Goal: Task Accomplishment & Management: Manage account settings

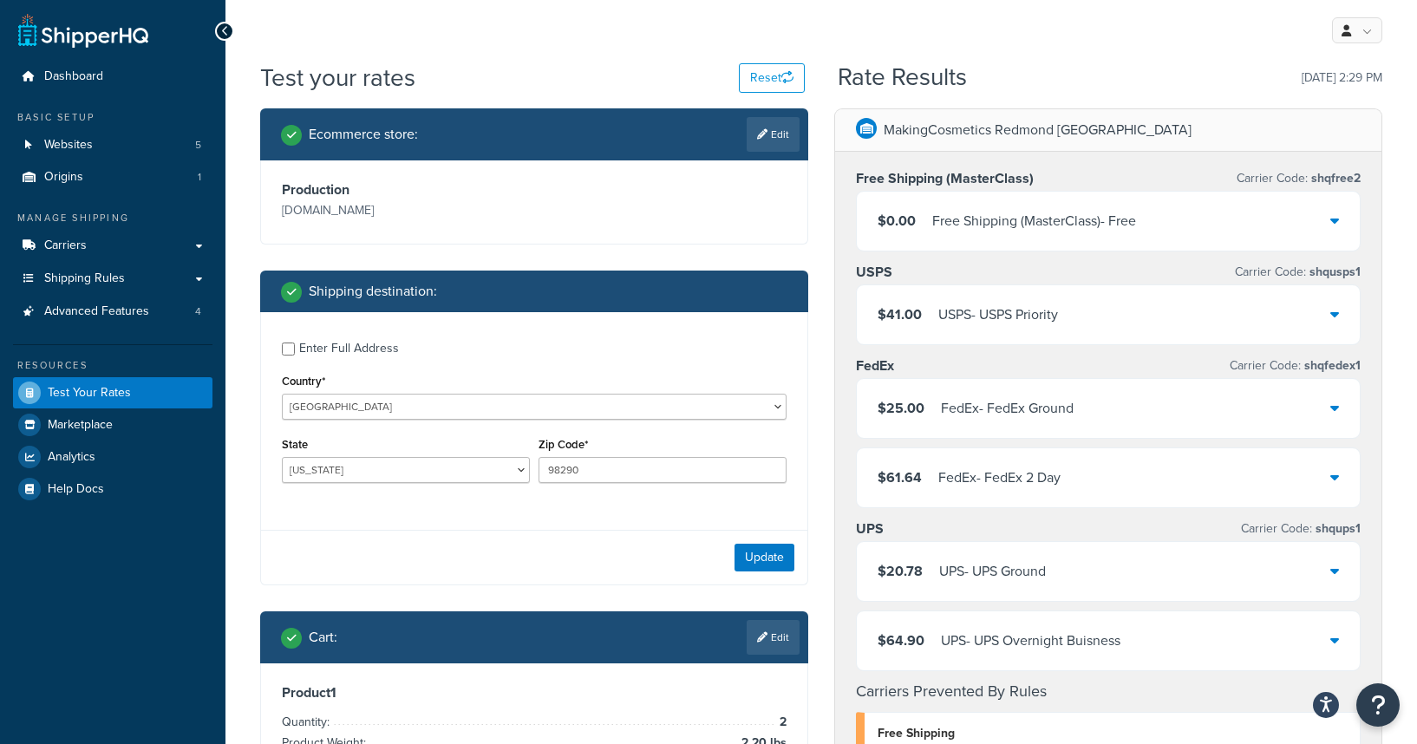
select select "WA"
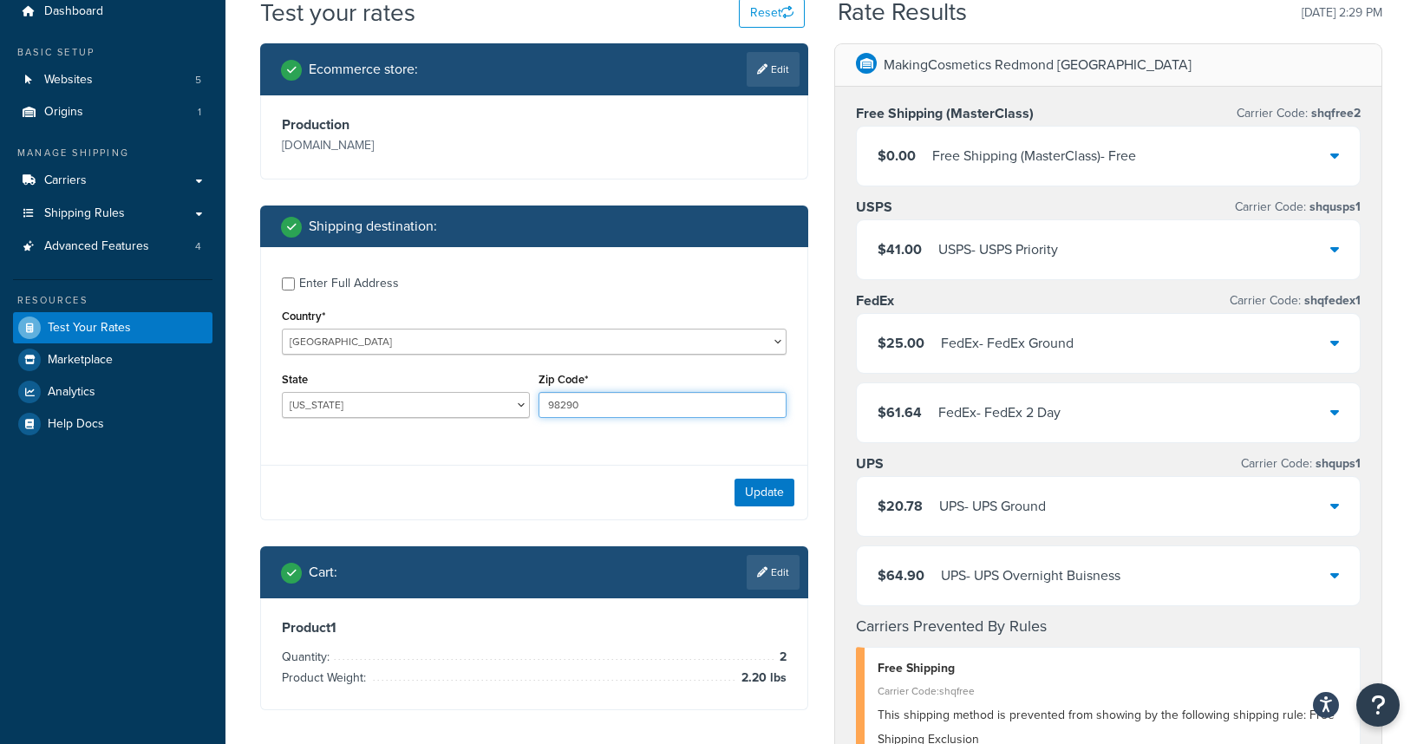
drag, startPoint x: 614, startPoint y: 409, endPoint x: 512, endPoint y: 407, distance: 101.5
click at [512, 407] on div "State Alabama Alaska American Samoa Arizona Arkansas Armed Forces Americas Arme…" at bounding box center [533, 399] width 513 height 63
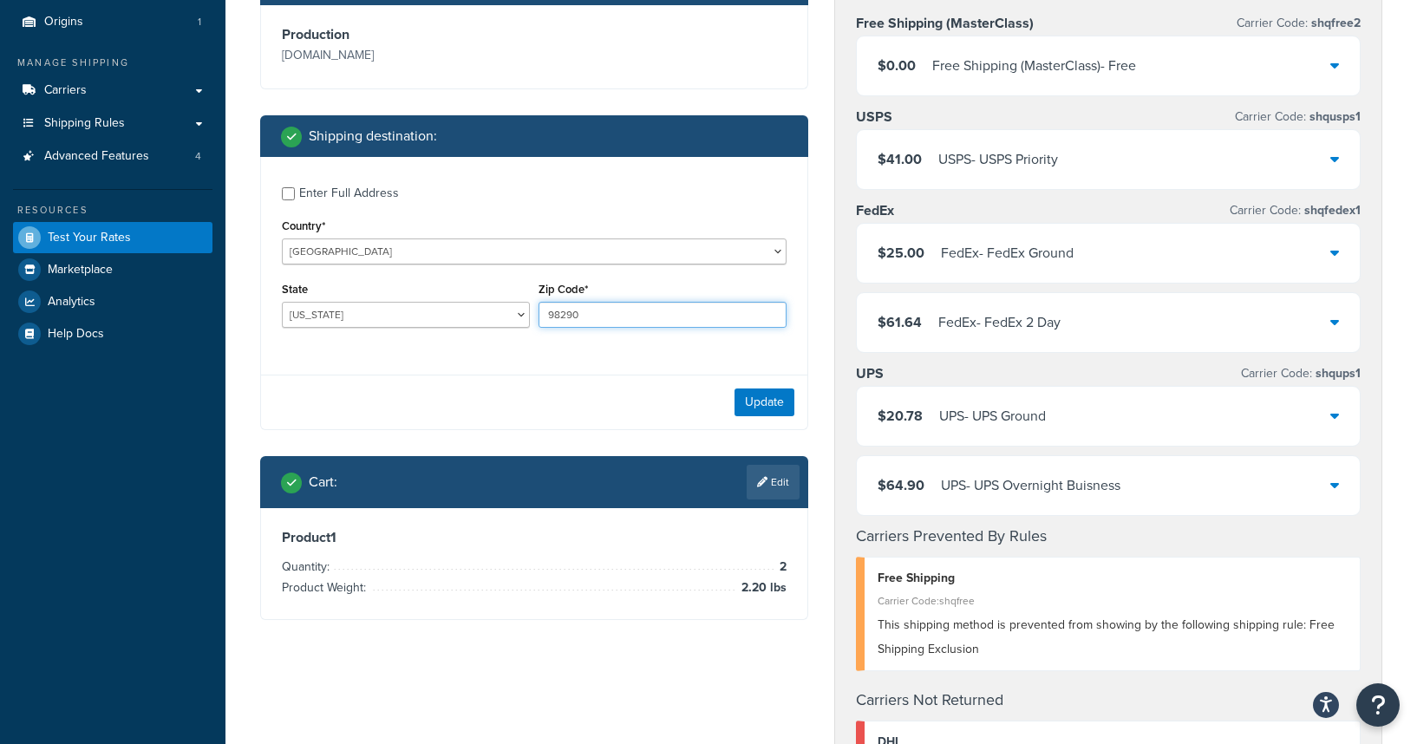
scroll to position [206, 0]
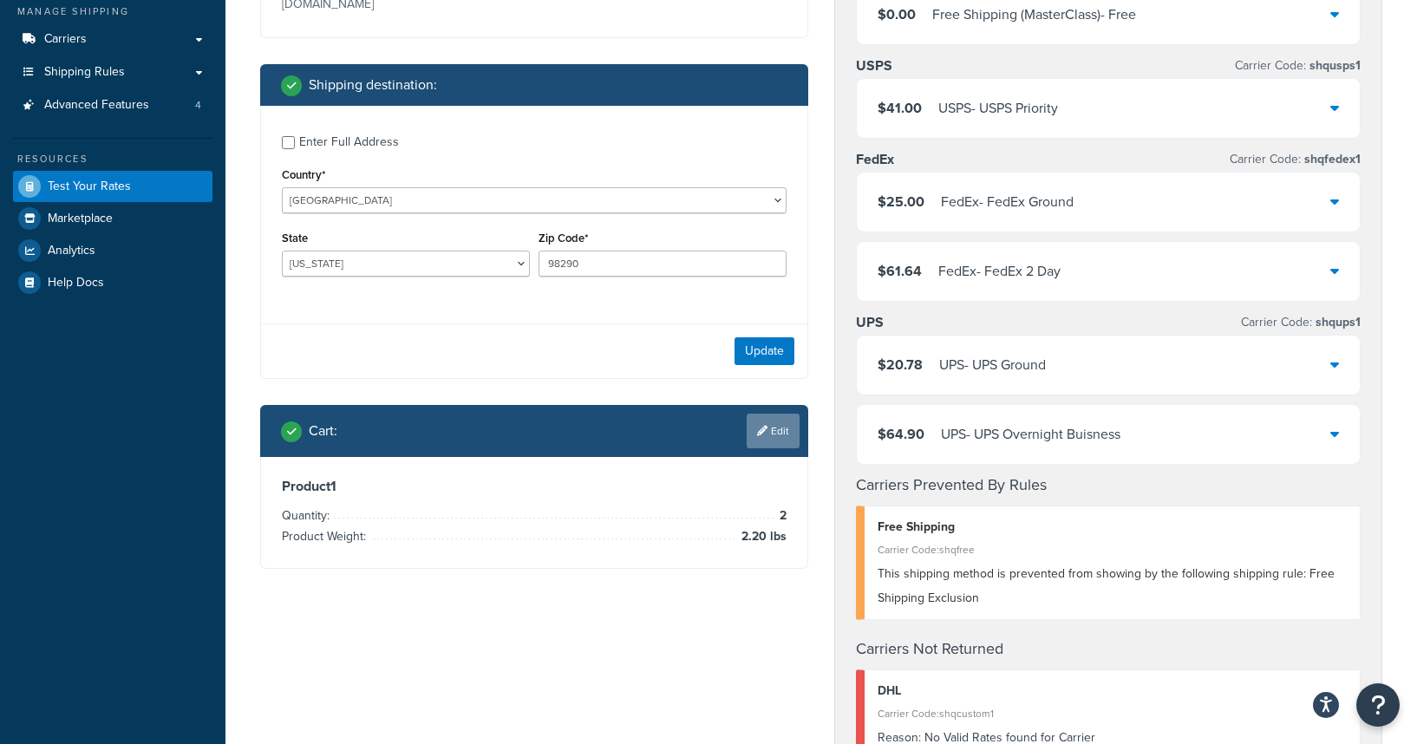
click at [761, 442] on link "Edit" at bounding box center [772, 431] width 53 height 35
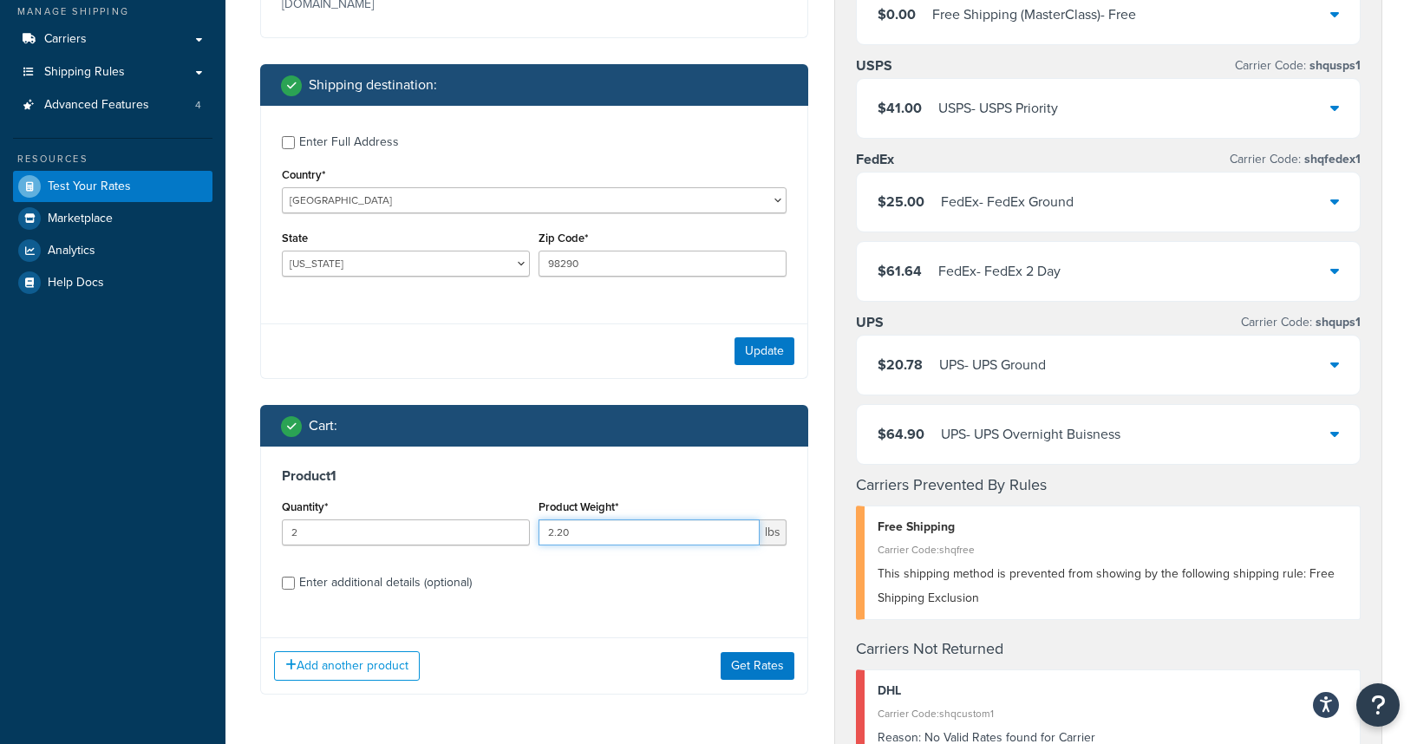
drag, startPoint x: 604, startPoint y: 533, endPoint x: 503, endPoint y: 527, distance: 101.6
click at [503, 527] on div "Quantity* 2 Product Weight* 2.20 lbs" at bounding box center [533, 526] width 513 height 63
click at [624, 525] on input "6" at bounding box center [648, 532] width 221 height 26
drag, startPoint x: 624, startPoint y: 525, endPoint x: 500, endPoint y: 525, distance: 124.0
click at [500, 525] on div "Quantity* 2 Product Weight* 6 lbs" at bounding box center [533, 526] width 513 height 63
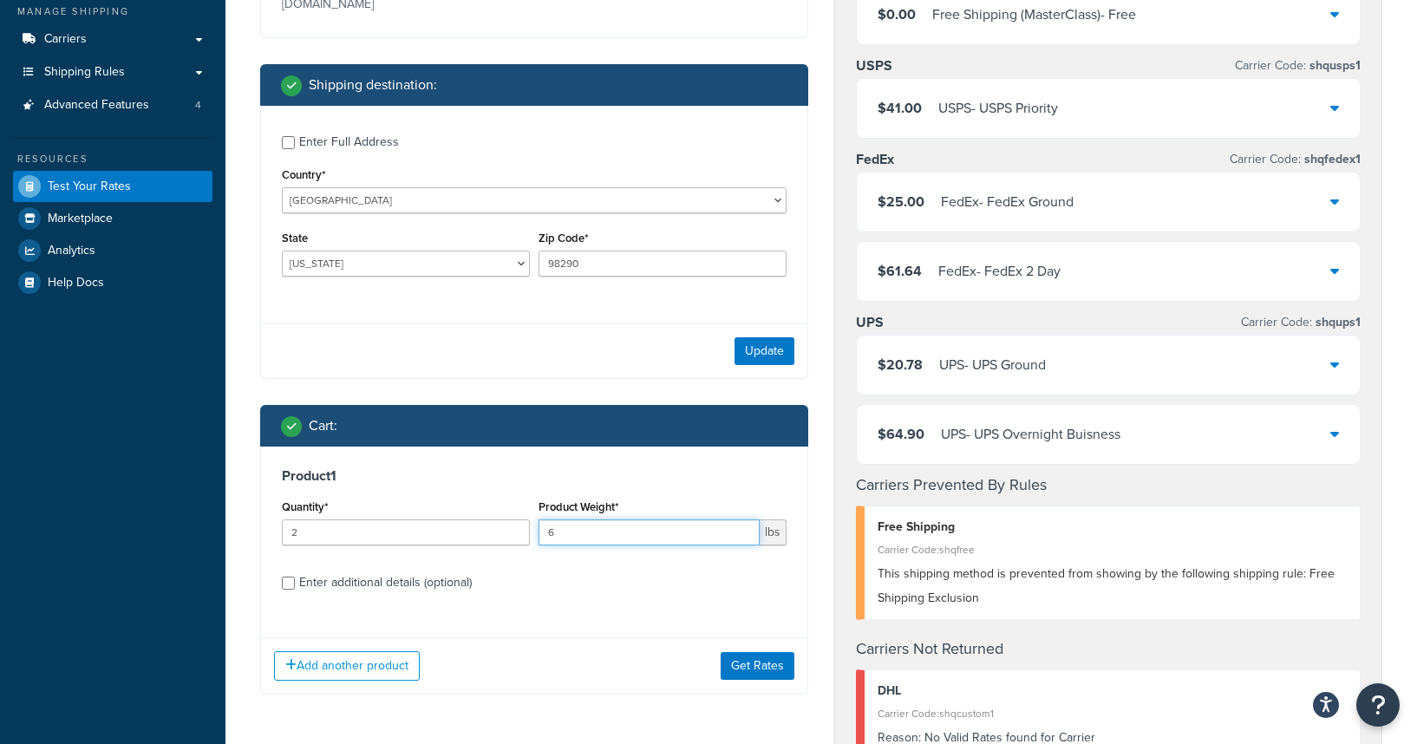
paste input ".61"
type input "6.61"
click at [746, 660] on button "Get Rates" at bounding box center [757, 666] width 74 height 28
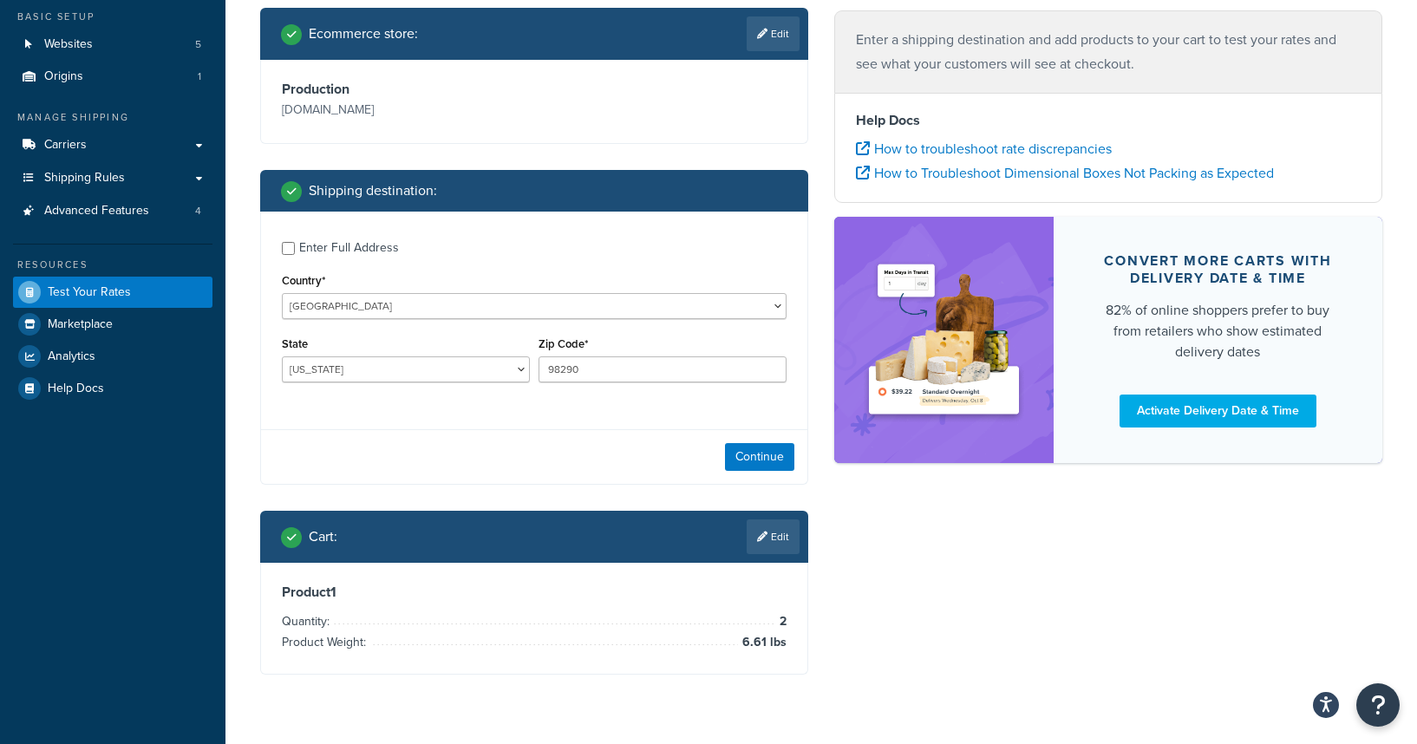
scroll to position [144, 0]
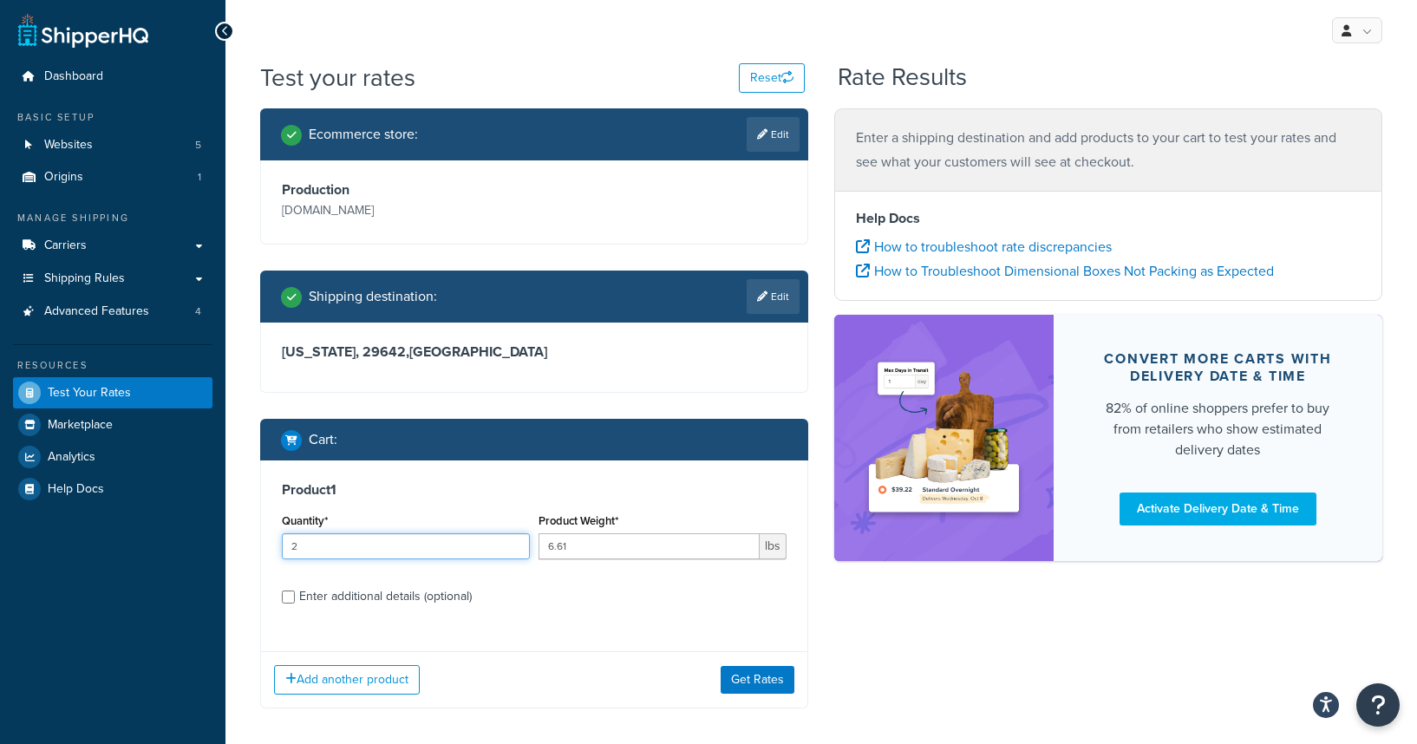
click at [412, 551] on input "2" at bounding box center [406, 546] width 248 height 26
type input "1"
click at [762, 675] on button "Get Rates" at bounding box center [757, 680] width 74 height 28
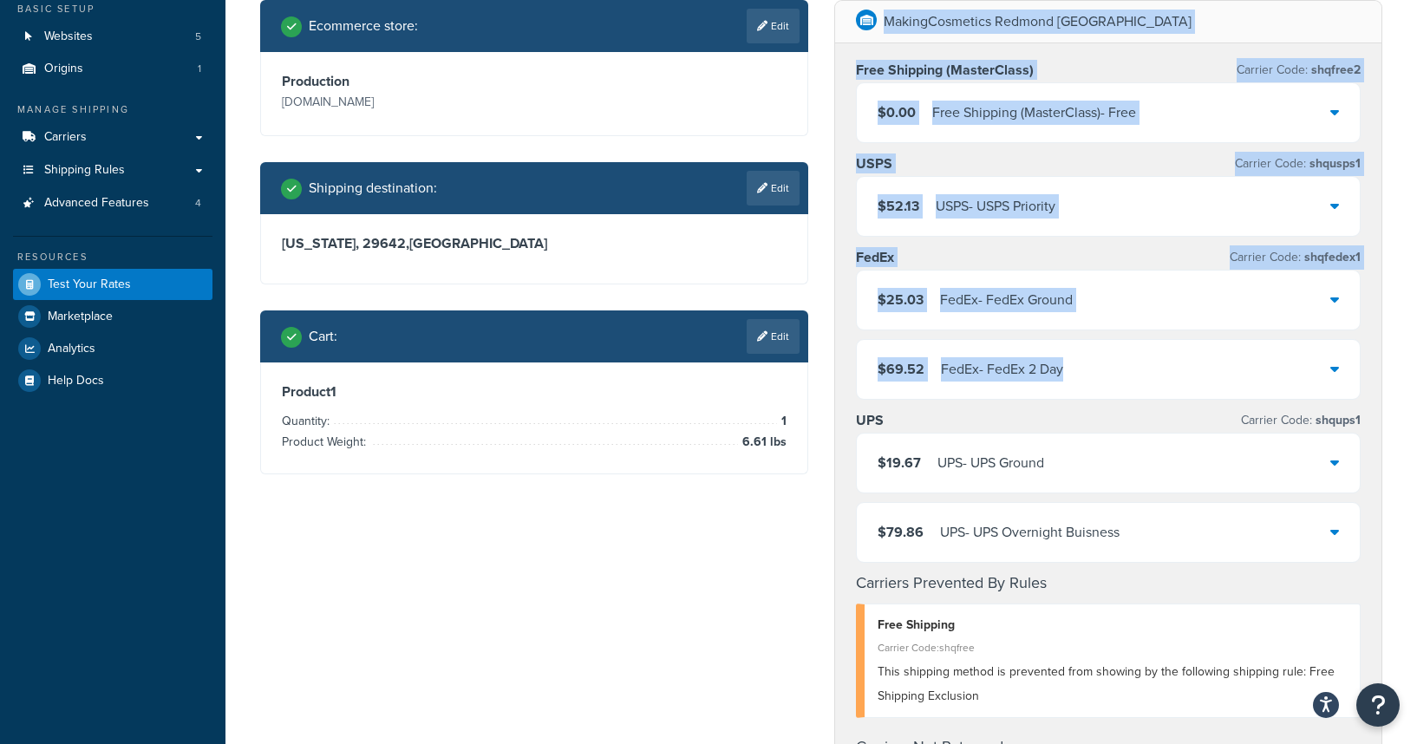
scroll to position [162, 0]
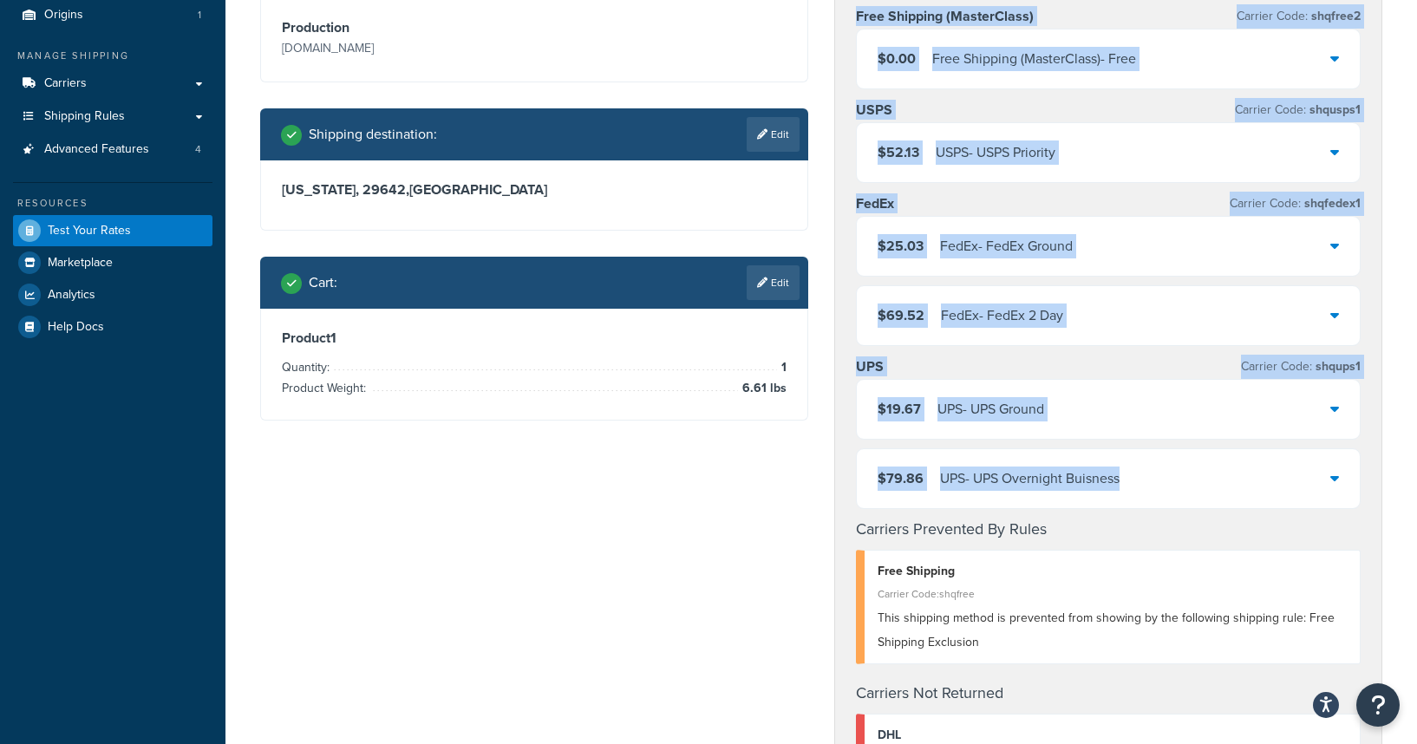
drag, startPoint x: 850, startPoint y: 134, endPoint x: 1315, endPoint y: 477, distance: 578.0
click at [1315, 477] on div "MakingCosmetics Redmond WA Free Shipping (MasterClass) Carrier Code: shqfree2 $…" at bounding box center [1108, 391] width 546 height 889
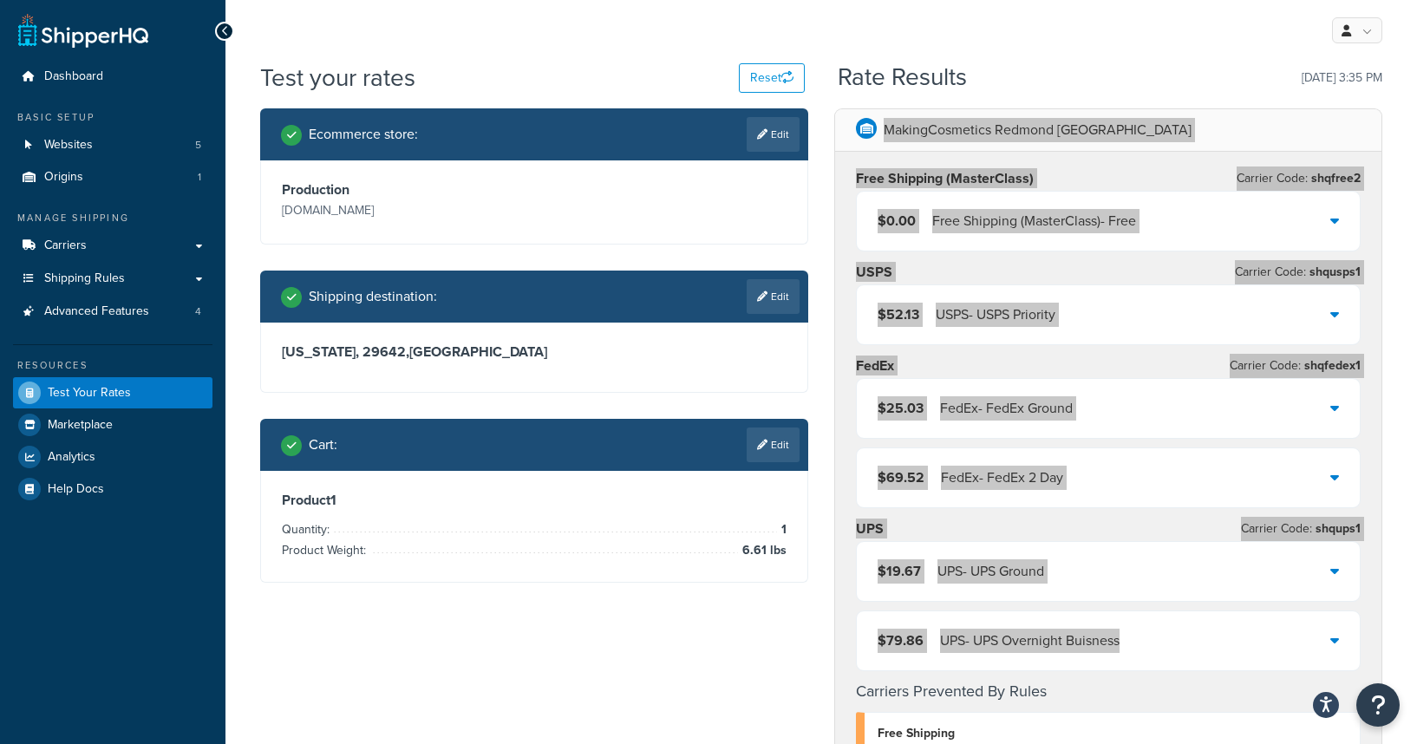
scroll to position [0, 0]
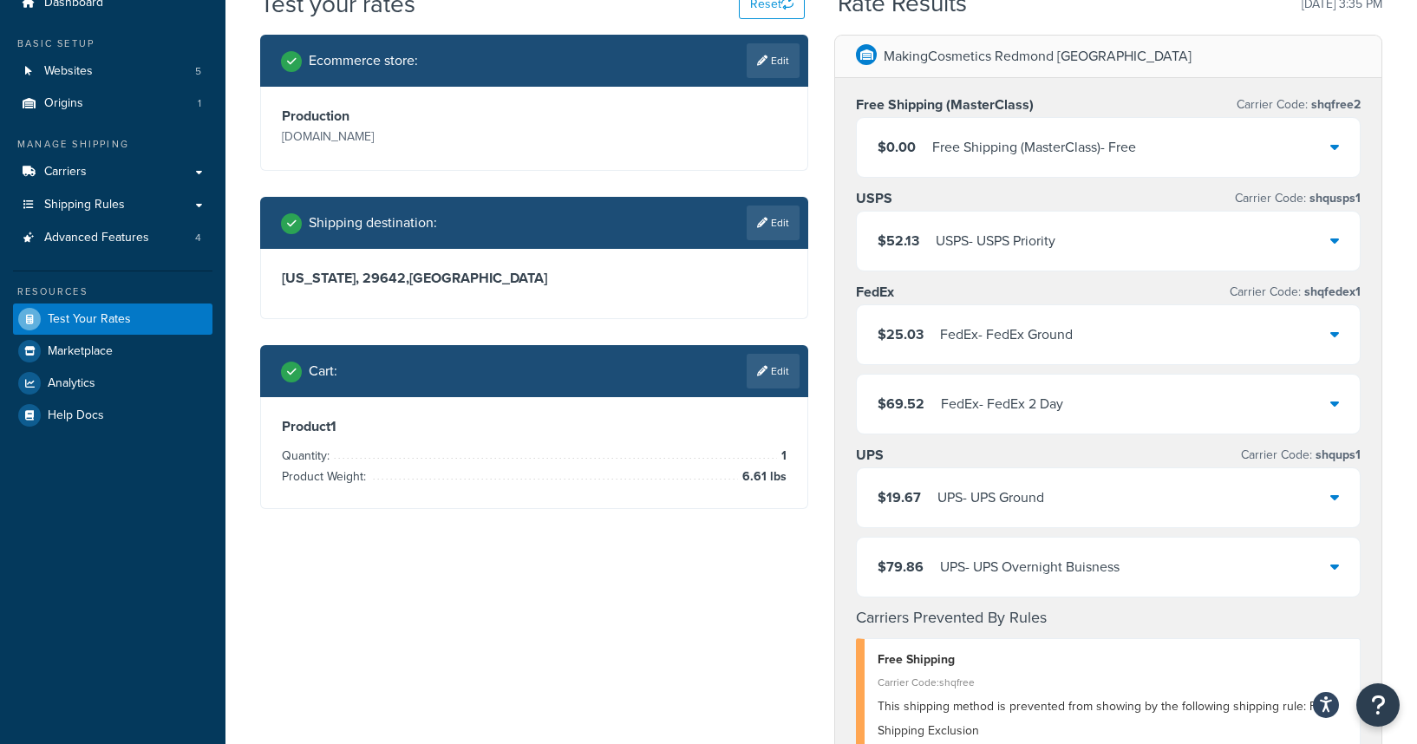
scroll to position [143, 0]
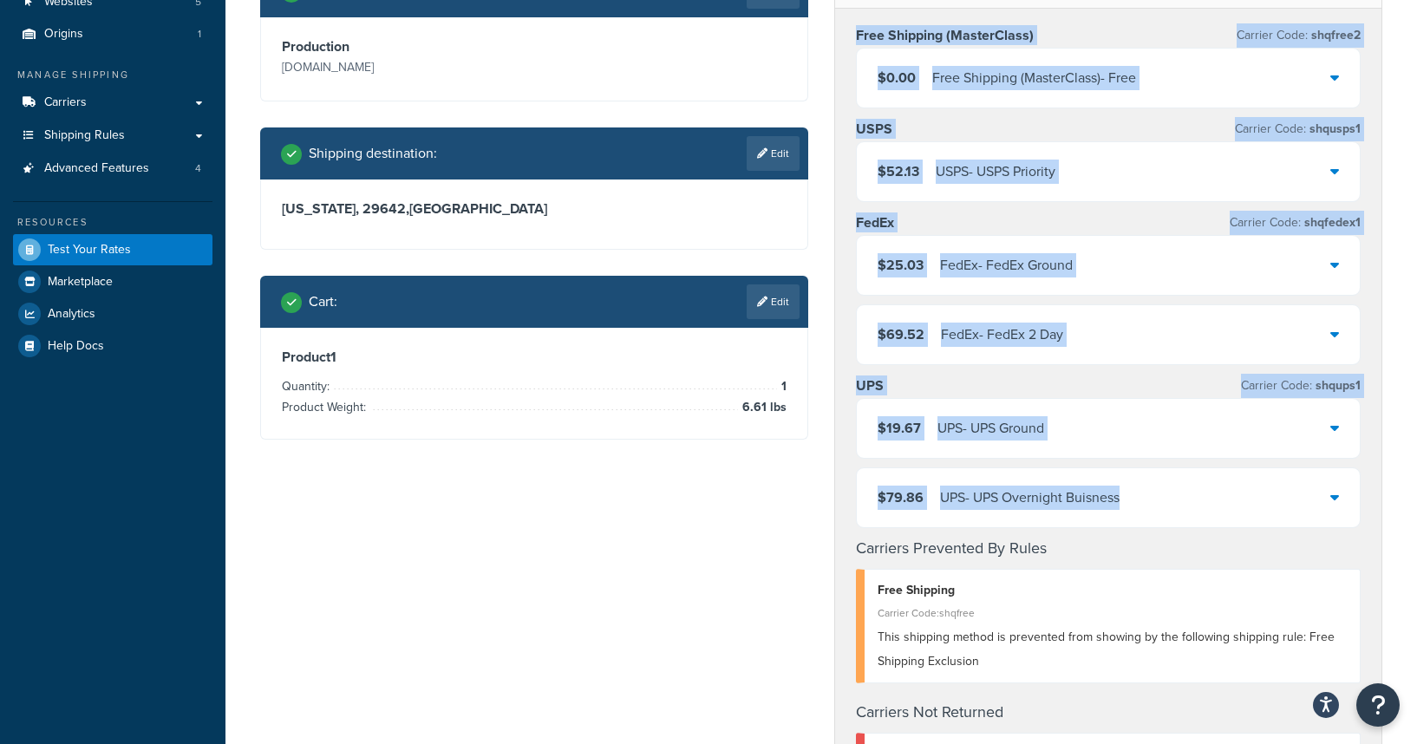
drag, startPoint x: 851, startPoint y: 32, endPoint x: 1368, endPoint y: 505, distance: 701.4
click at [1368, 505] on div "Free Shipping (MasterClass) Carrier Code: shqfree2 $0.00 Free Shipping (MasterC…" at bounding box center [1108, 432] width 546 height 846
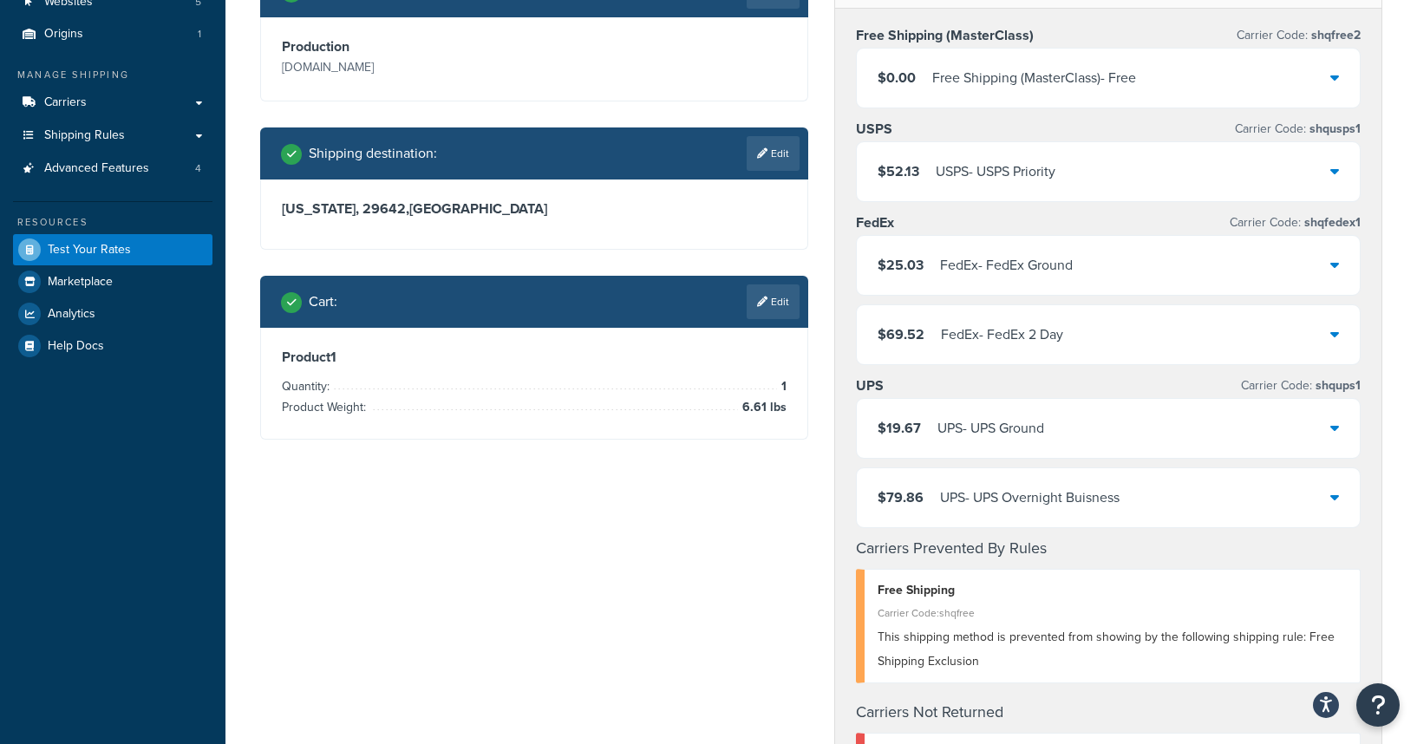
click at [581, 509] on div "Ecommerce store : Edit Production production.makingcosmetics.com Shipping desti…" at bounding box center [821, 643] width 1148 height 1357
click at [78, 120] on link "Shipping Rules" at bounding box center [112, 136] width 199 height 32
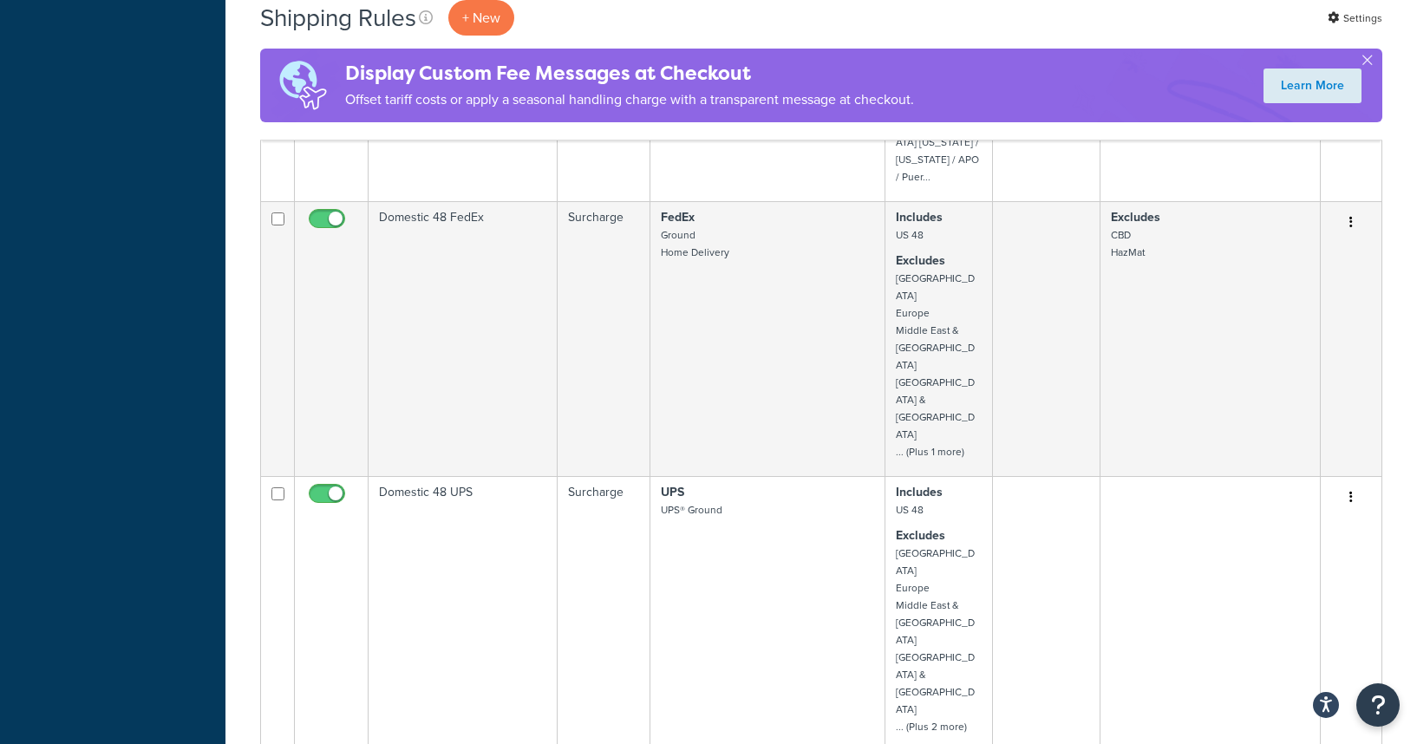
scroll to position [1643, 0]
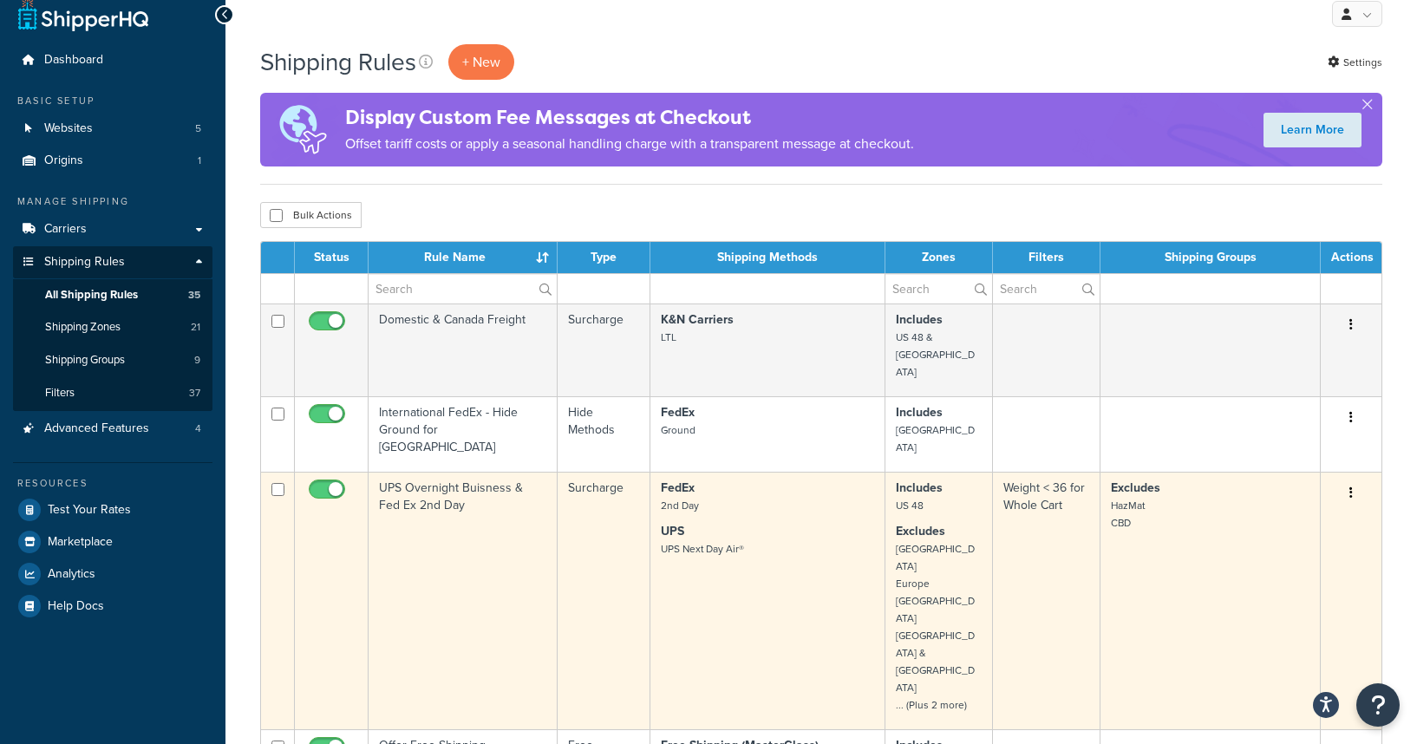
scroll to position [0, 0]
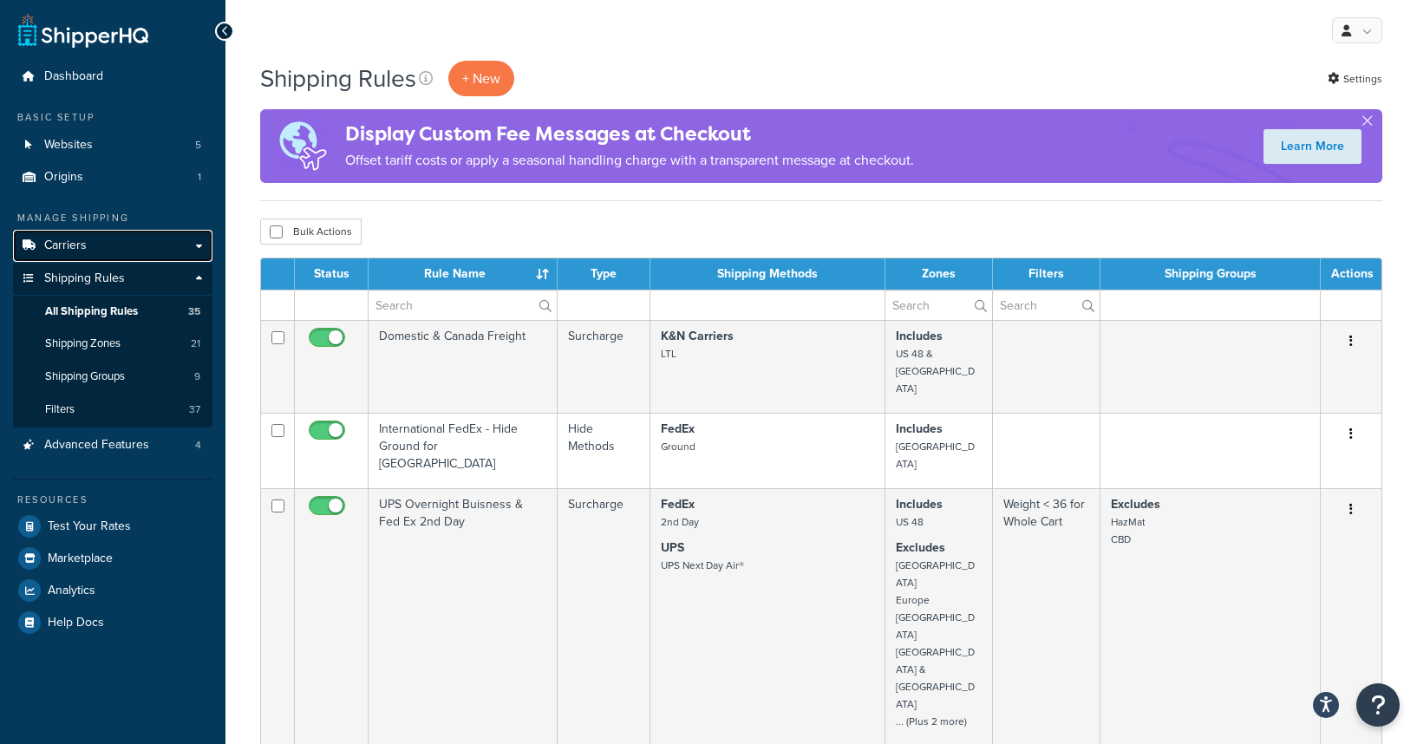
click at [88, 246] on link "Carriers" at bounding box center [112, 246] width 199 height 32
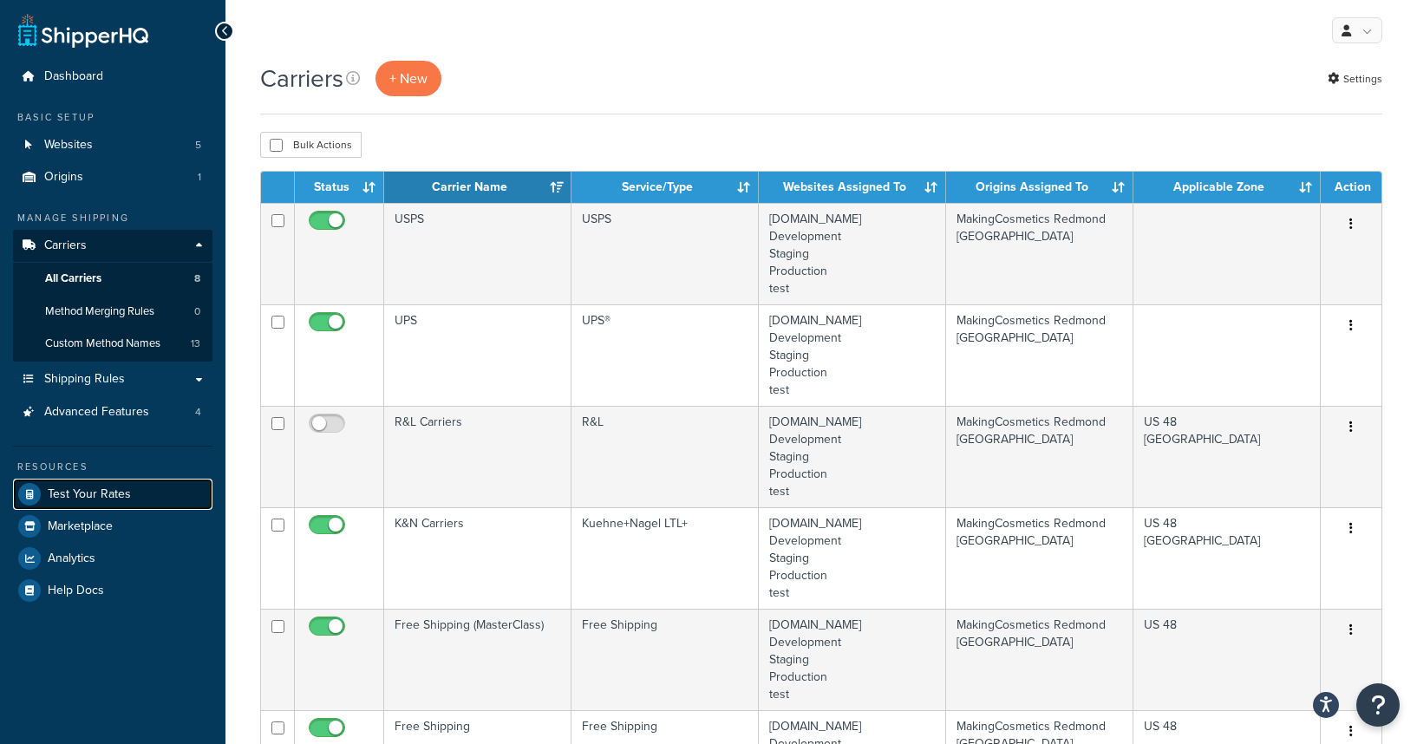
click at [75, 497] on span "Test Your Rates" at bounding box center [89, 494] width 83 height 15
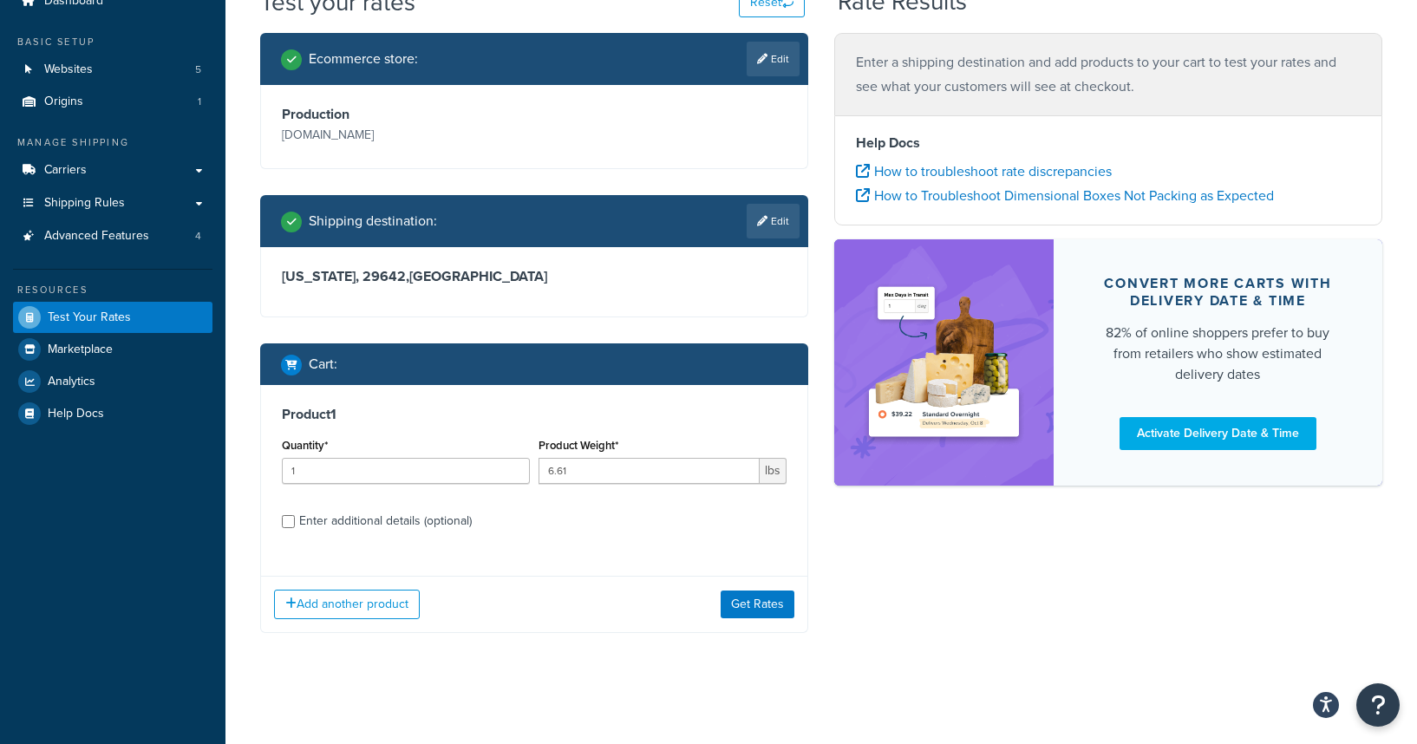
scroll to position [77, 0]
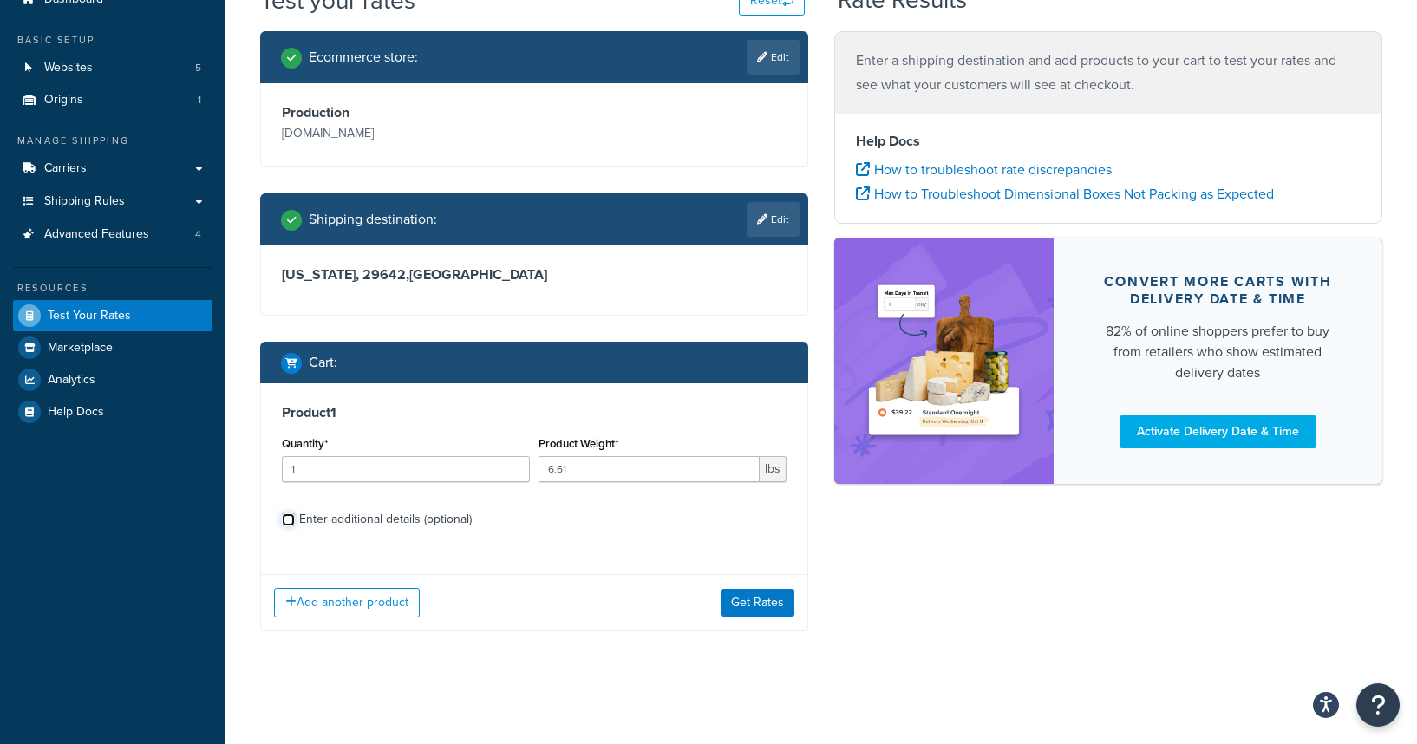
click at [293, 522] on input "Enter additional details (optional)" at bounding box center [288, 519] width 13 height 13
checkbox input "true"
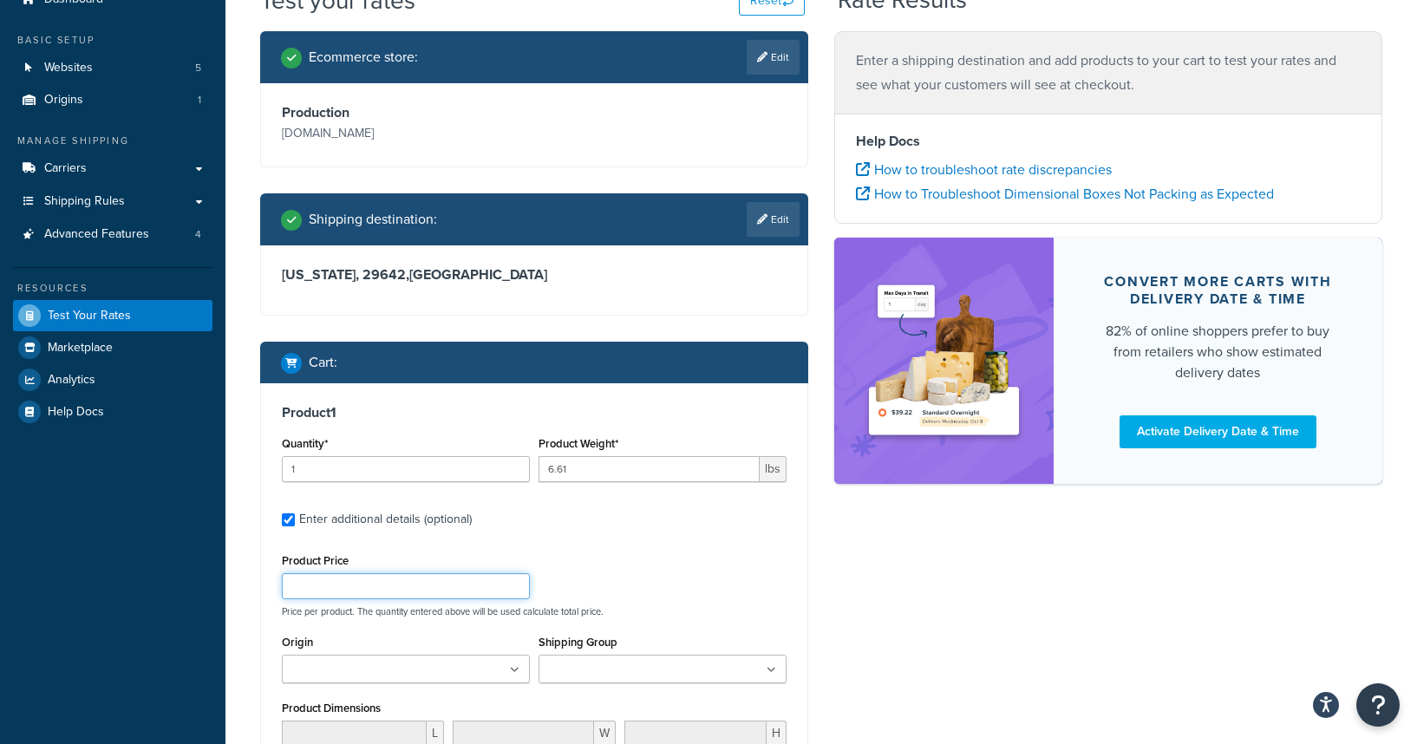
click at [389, 585] on input "Product Price" at bounding box center [406, 586] width 248 height 26
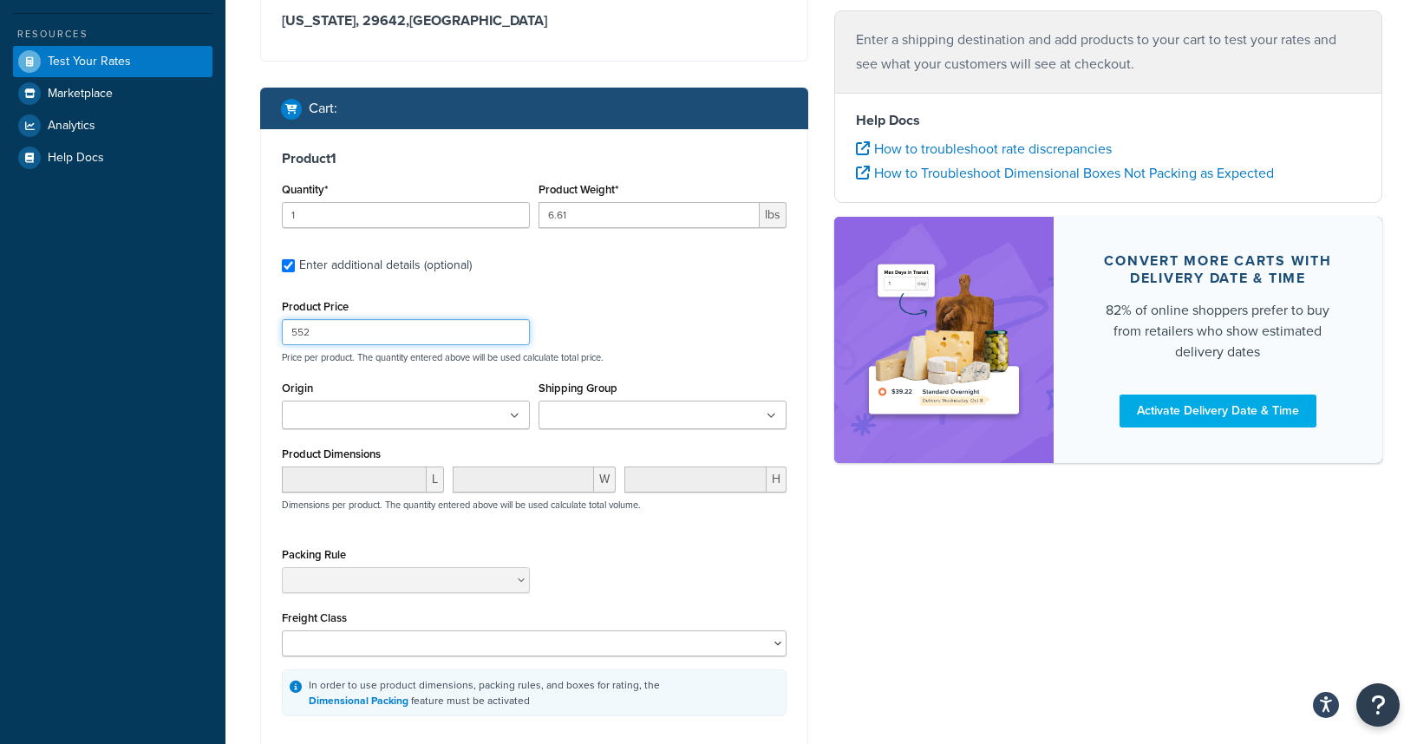
scroll to position [457, 0]
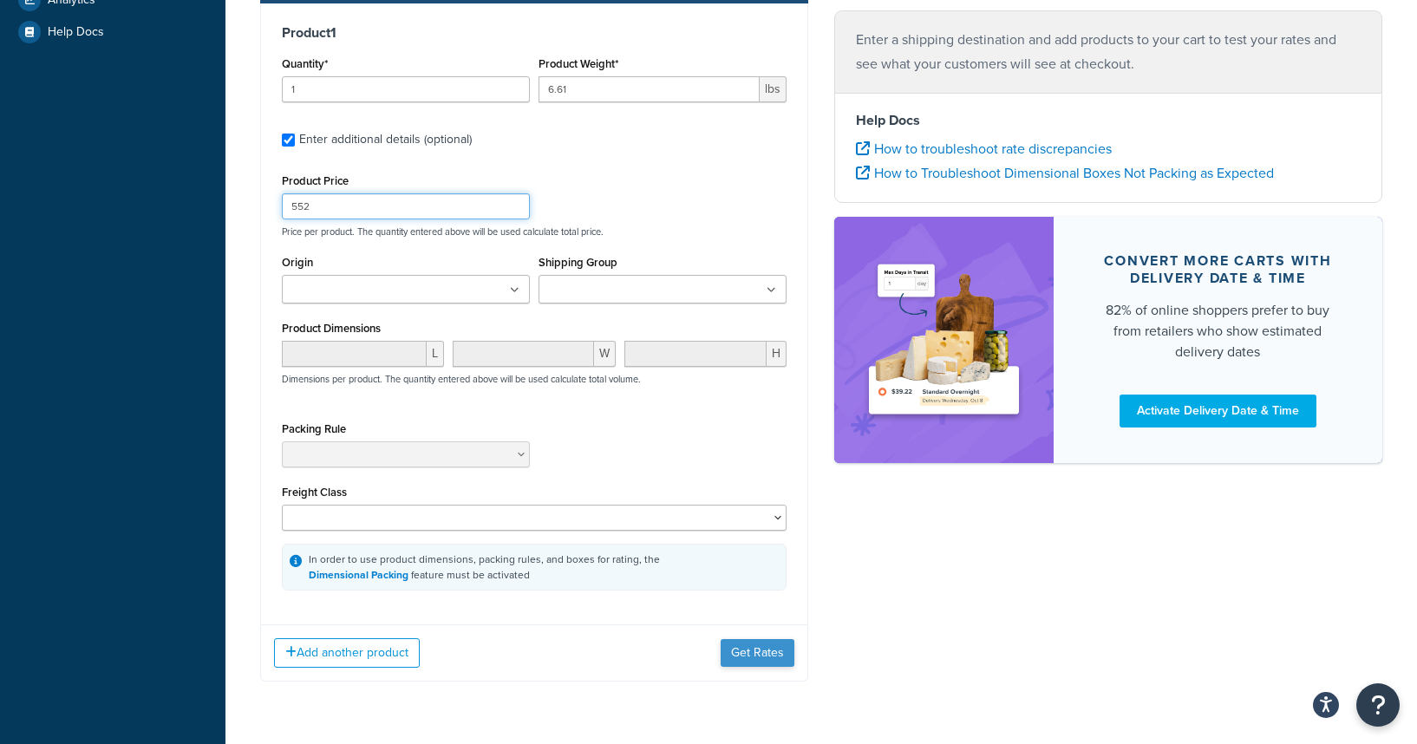
type input "552"
click at [760, 667] on button "Get Rates" at bounding box center [757, 653] width 74 height 28
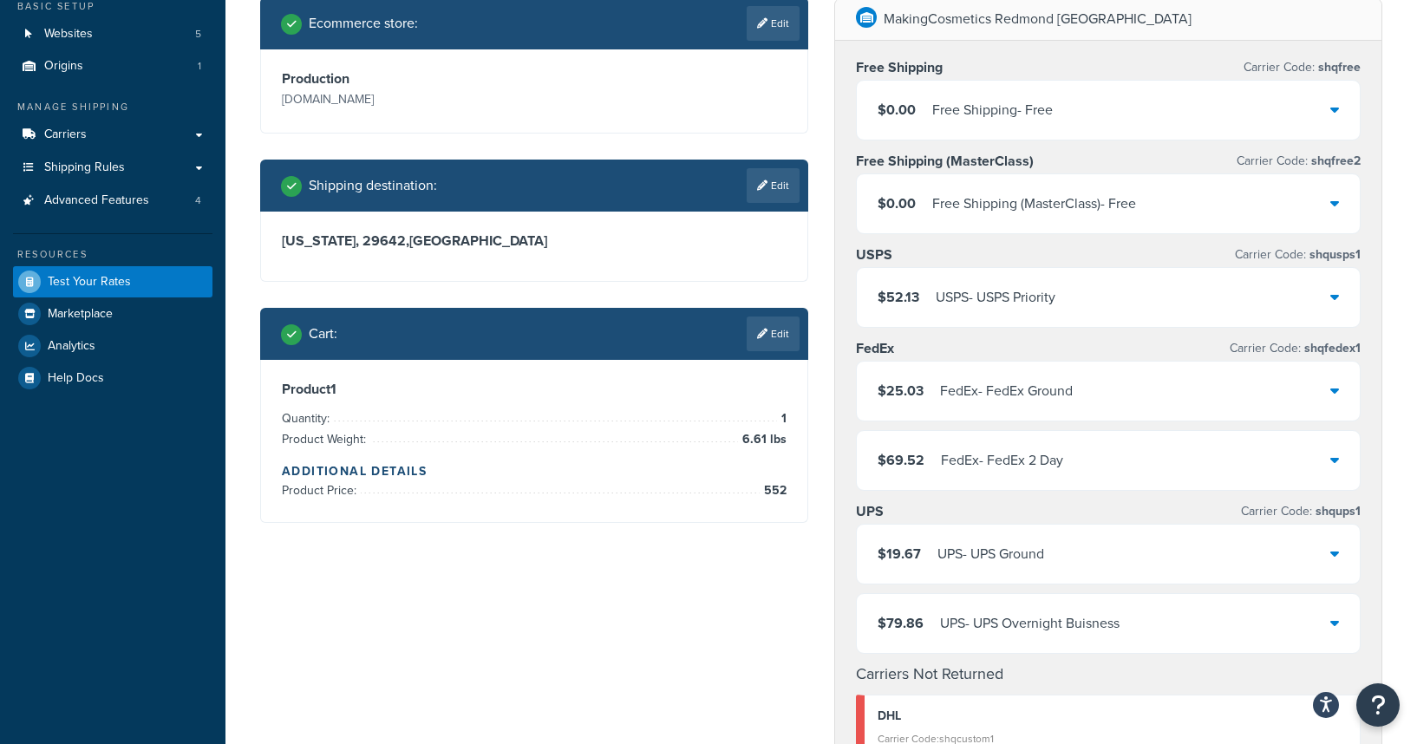
scroll to position [0, 0]
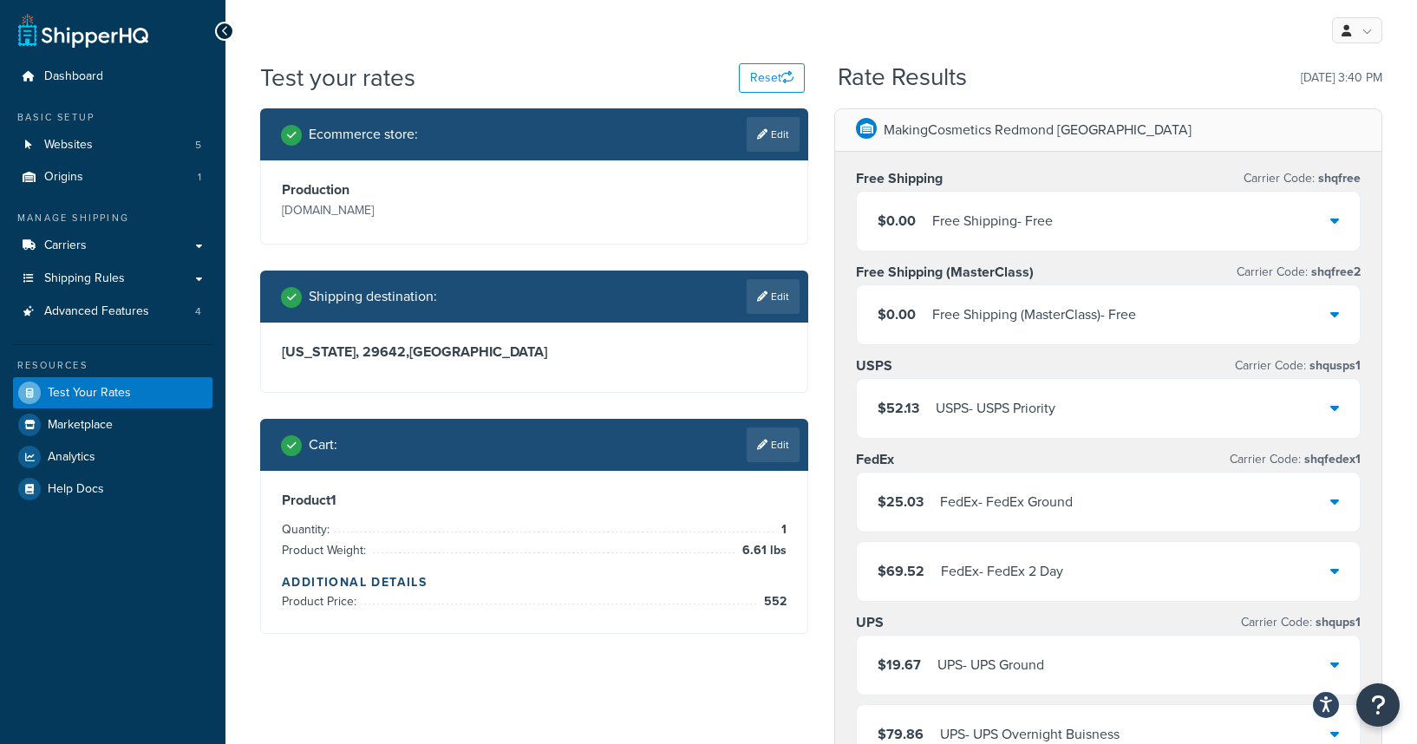
click at [773, 271] on div "Shipping destination : Edit" at bounding box center [534, 297] width 548 height 52
click at [773, 296] on link "Edit" at bounding box center [772, 296] width 53 height 35
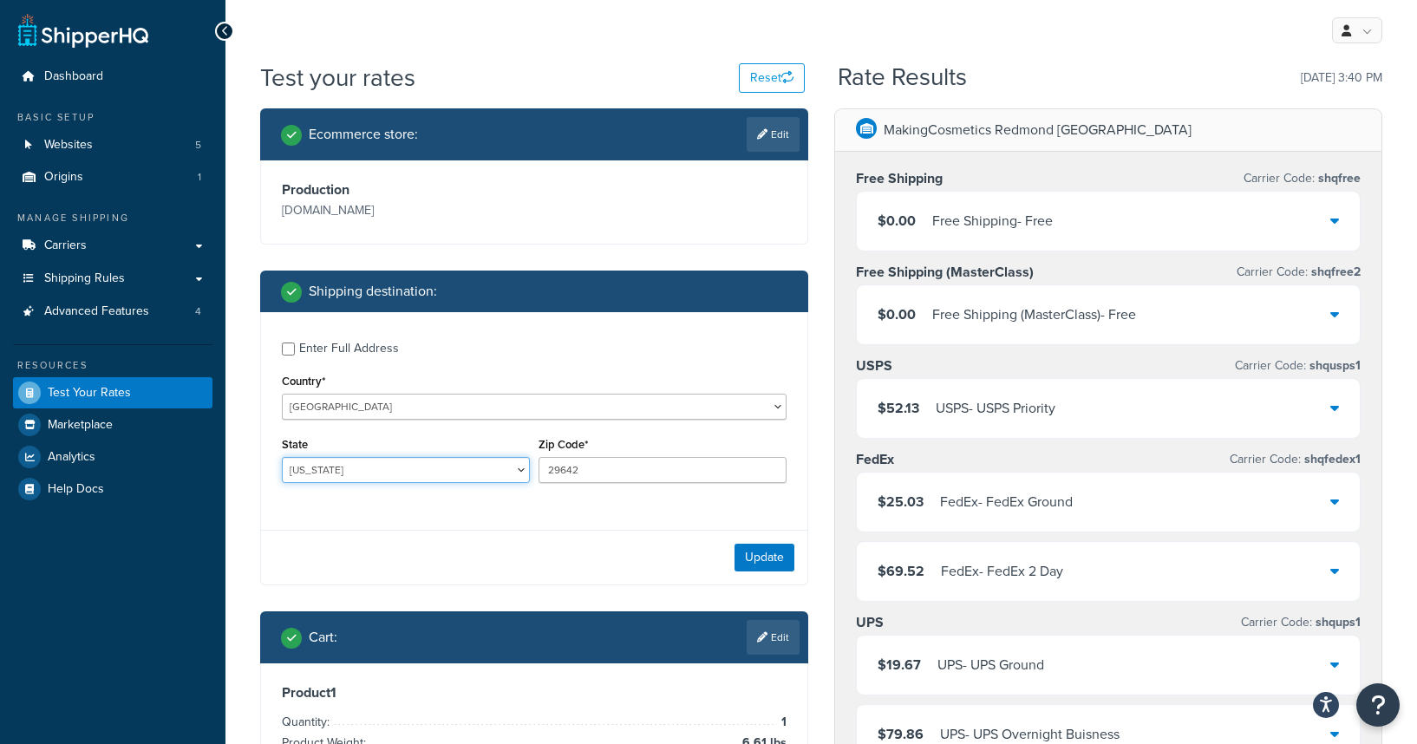
click at [394, 477] on select "Alabama Alaska American Samoa Arizona Arkansas Armed Forces Americas Armed Forc…" at bounding box center [406, 470] width 248 height 26
select select "CA"
click at [282, 457] on select "Alabama Alaska American Samoa Arizona Arkansas Armed Forces Americas Armed Forc…" at bounding box center [406, 470] width 248 height 26
drag, startPoint x: 599, startPoint y: 475, endPoint x: 470, endPoint y: 469, distance: 129.3
click at [470, 469] on div "State Alabama Alaska American Samoa Arizona Arkansas Armed Forces Americas Arme…" at bounding box center [533, 464] width 513 height 63
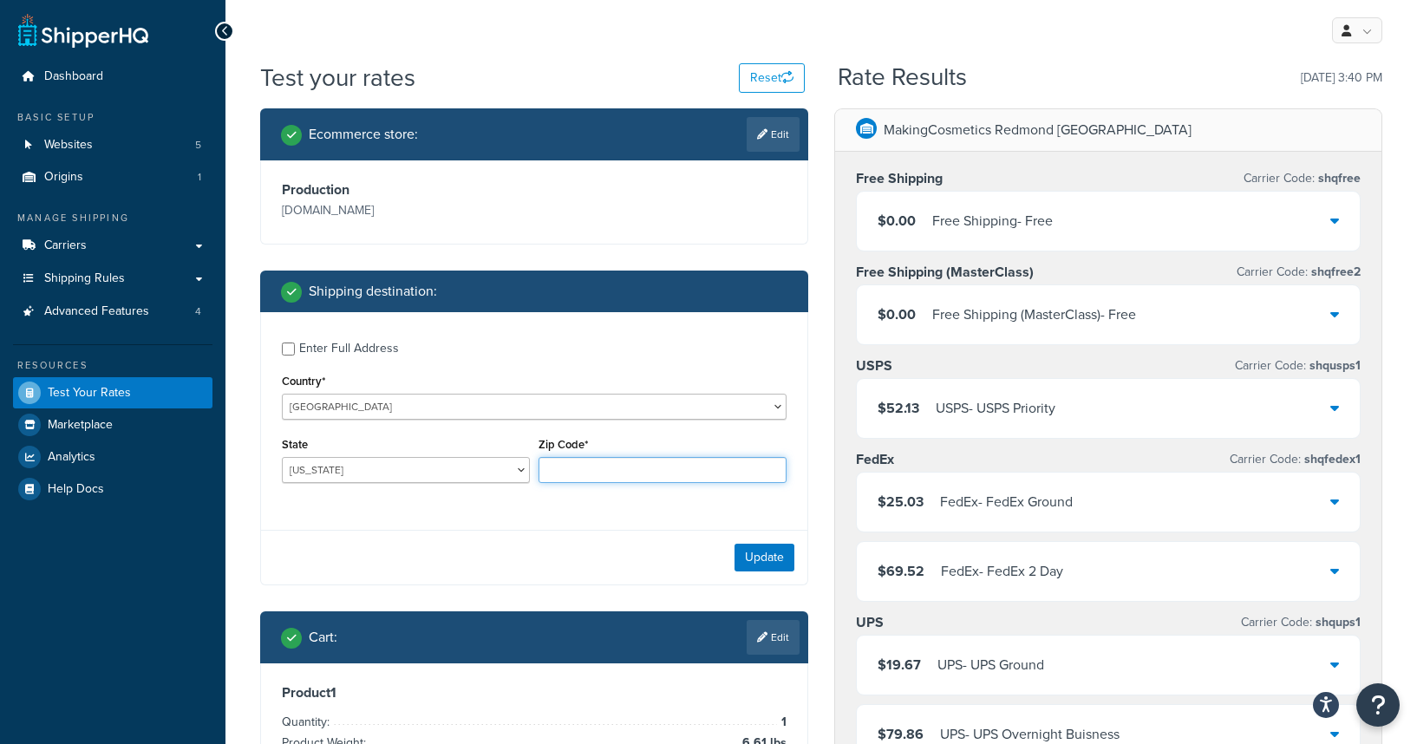
click at [562, 467] on input "Zip Code*" at bounding box center [662, 470] width 248 height 26
type input "90005"
click at [751, 557] on button "Update" at bounding box center [764, 558] width 60 height 28
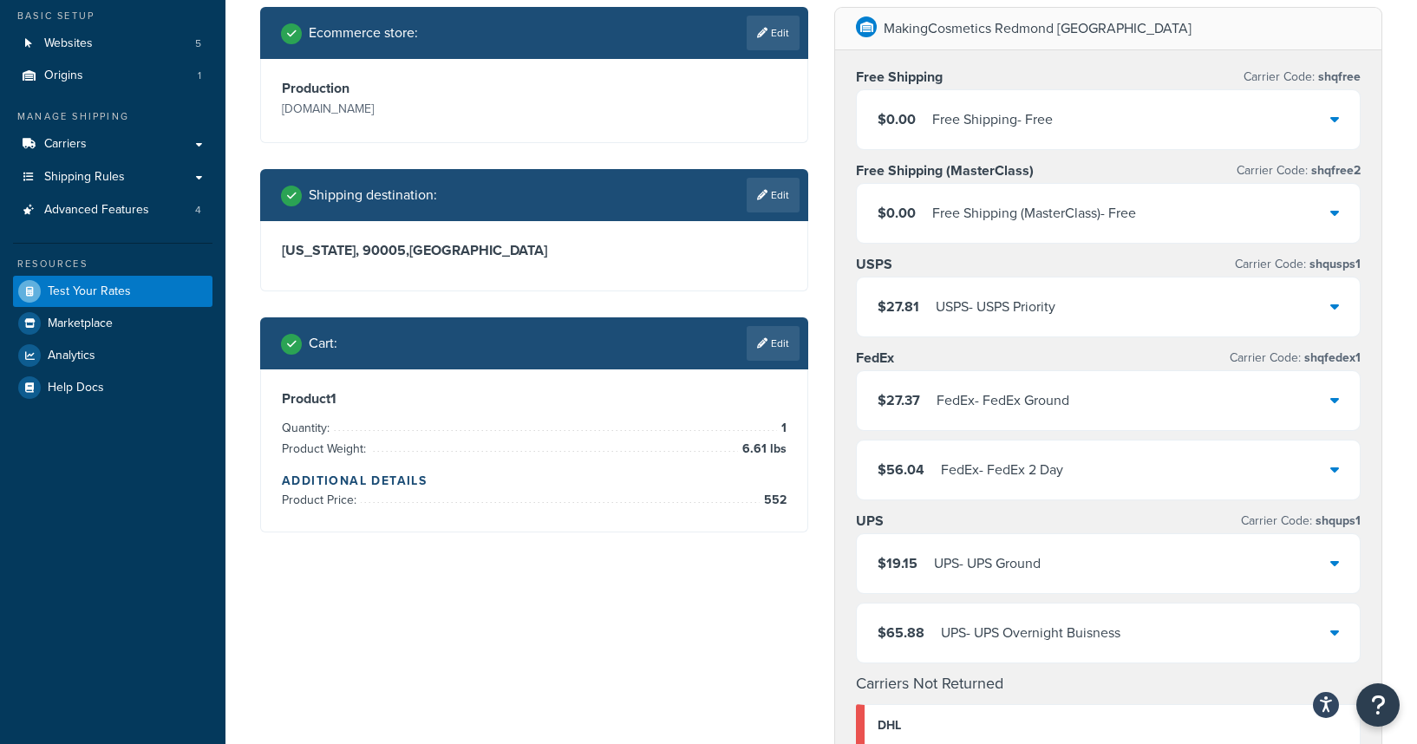
scroll to position [102, 0]
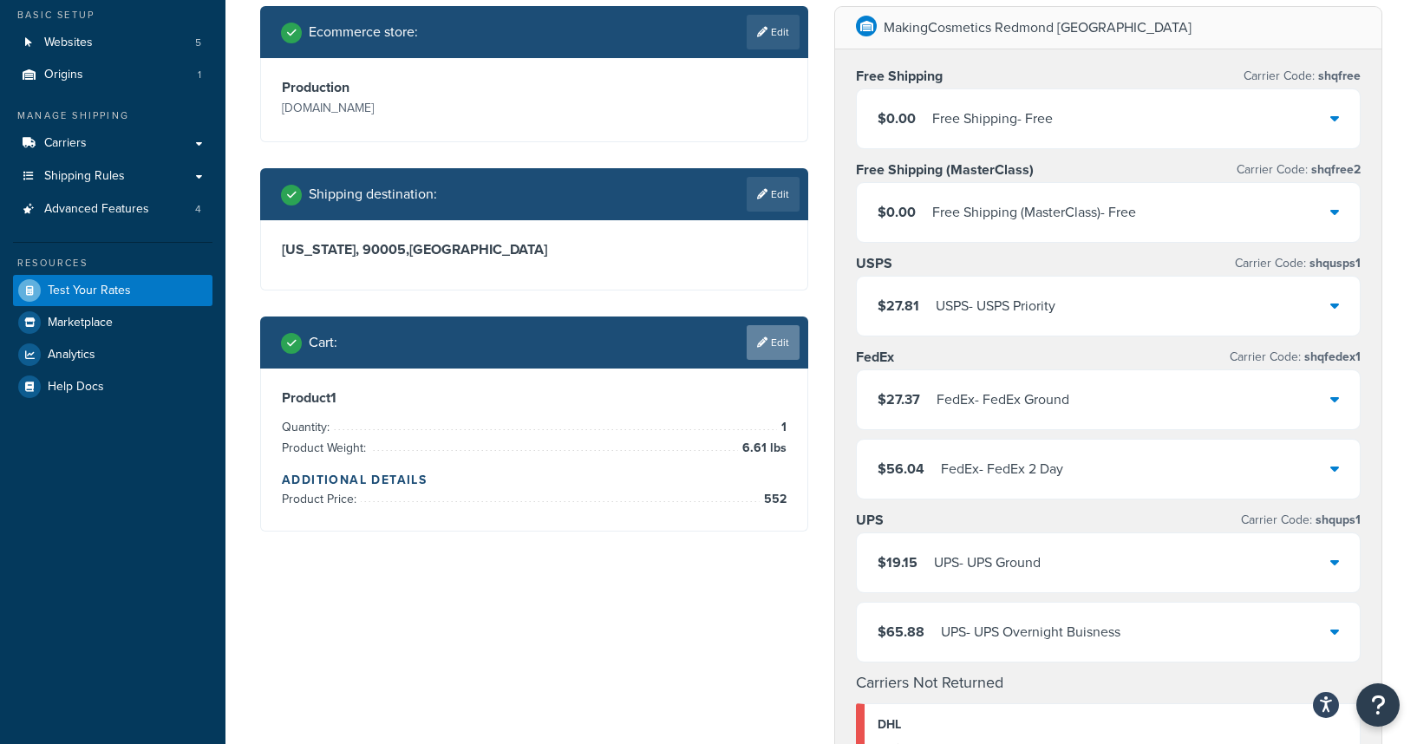
click at [757, 342] on icon at bounding box center [762, 342] width 10 height 10
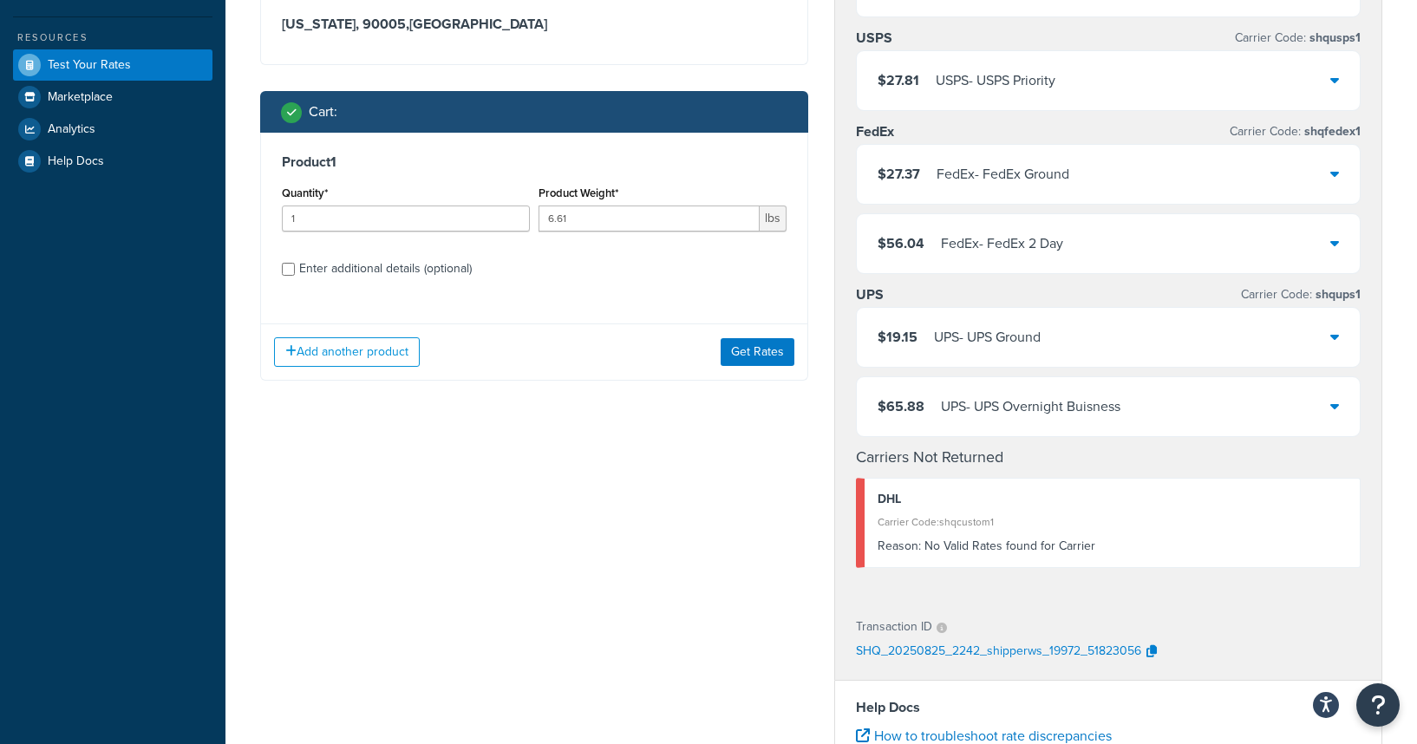
scroll to position [375, 0]
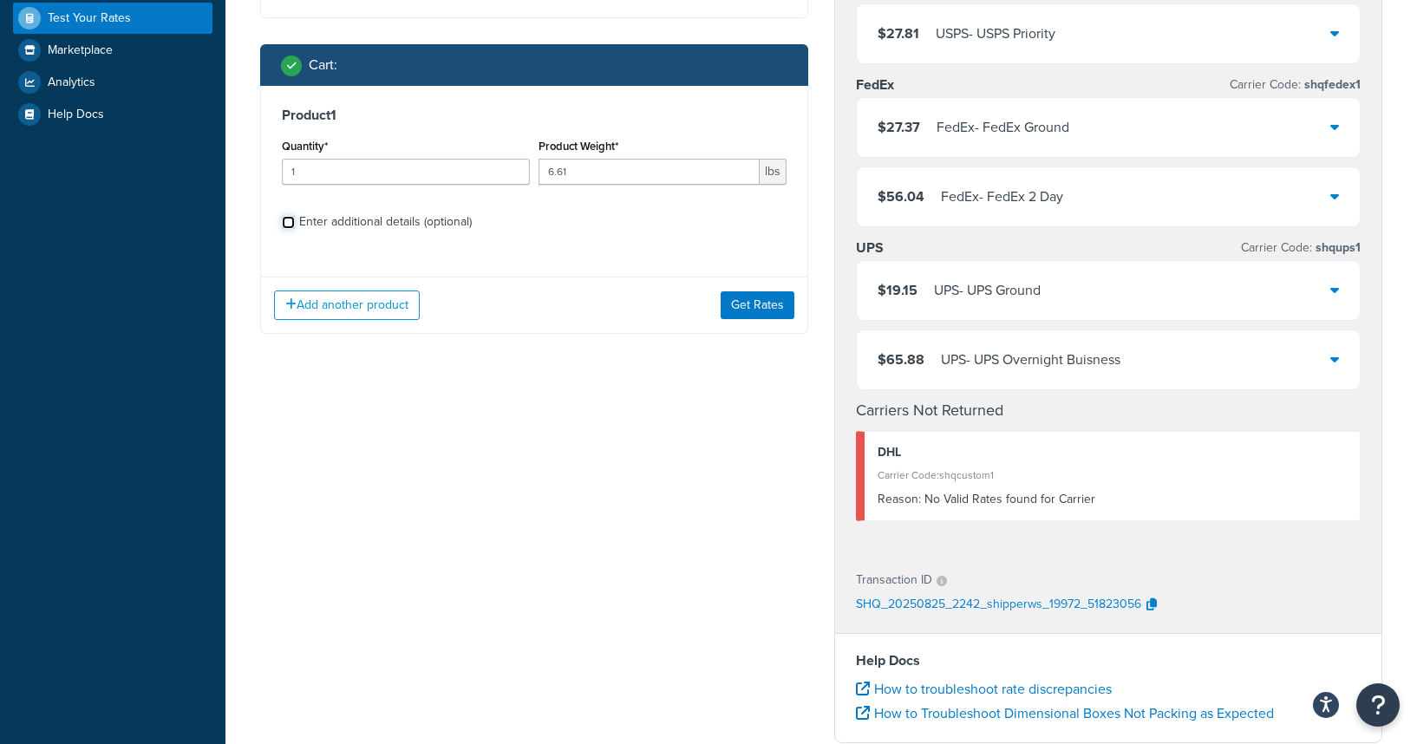
click at [284, 224] on input "Enter additional details (optional)" at bounding box center [288, 222] width 13 height 13
checkbox input "true"
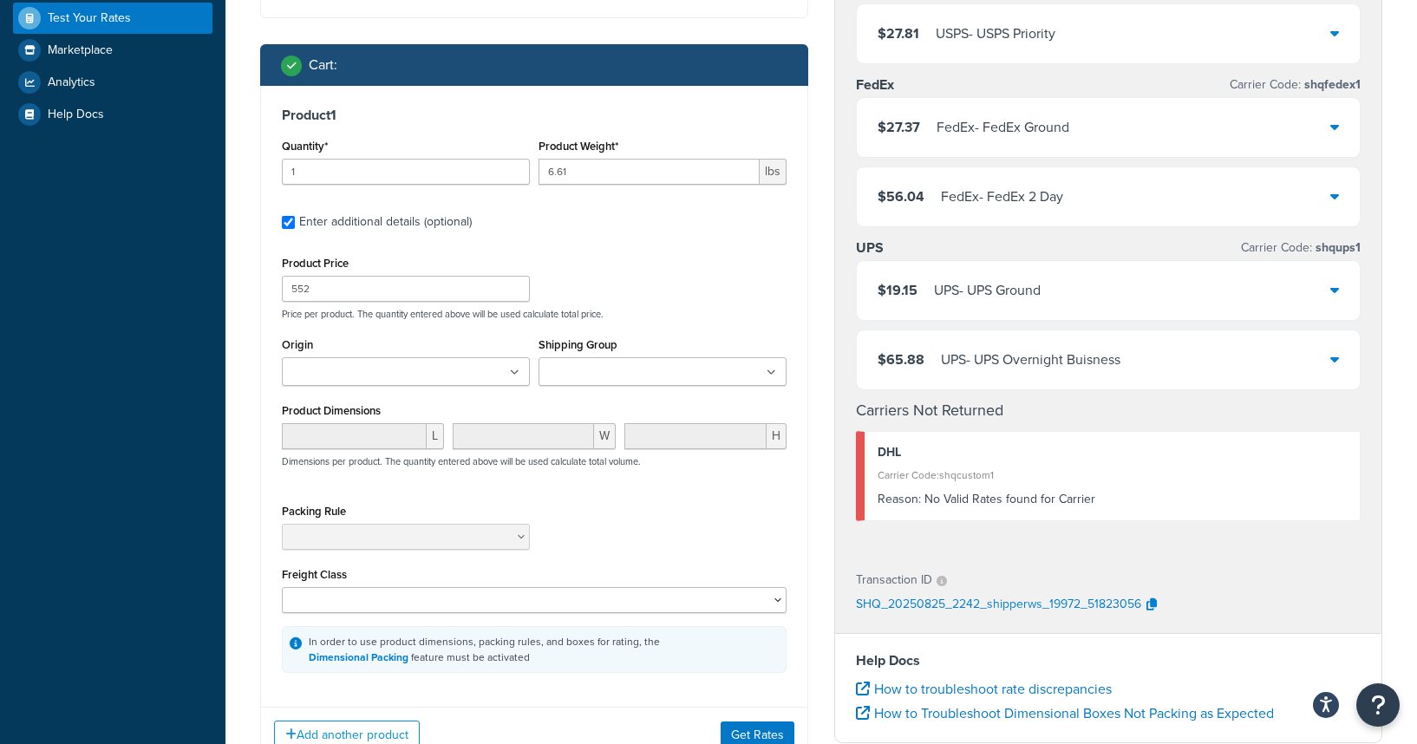
click at [470, 365] on ul at bounding box center [406, 371] width 248 height 29
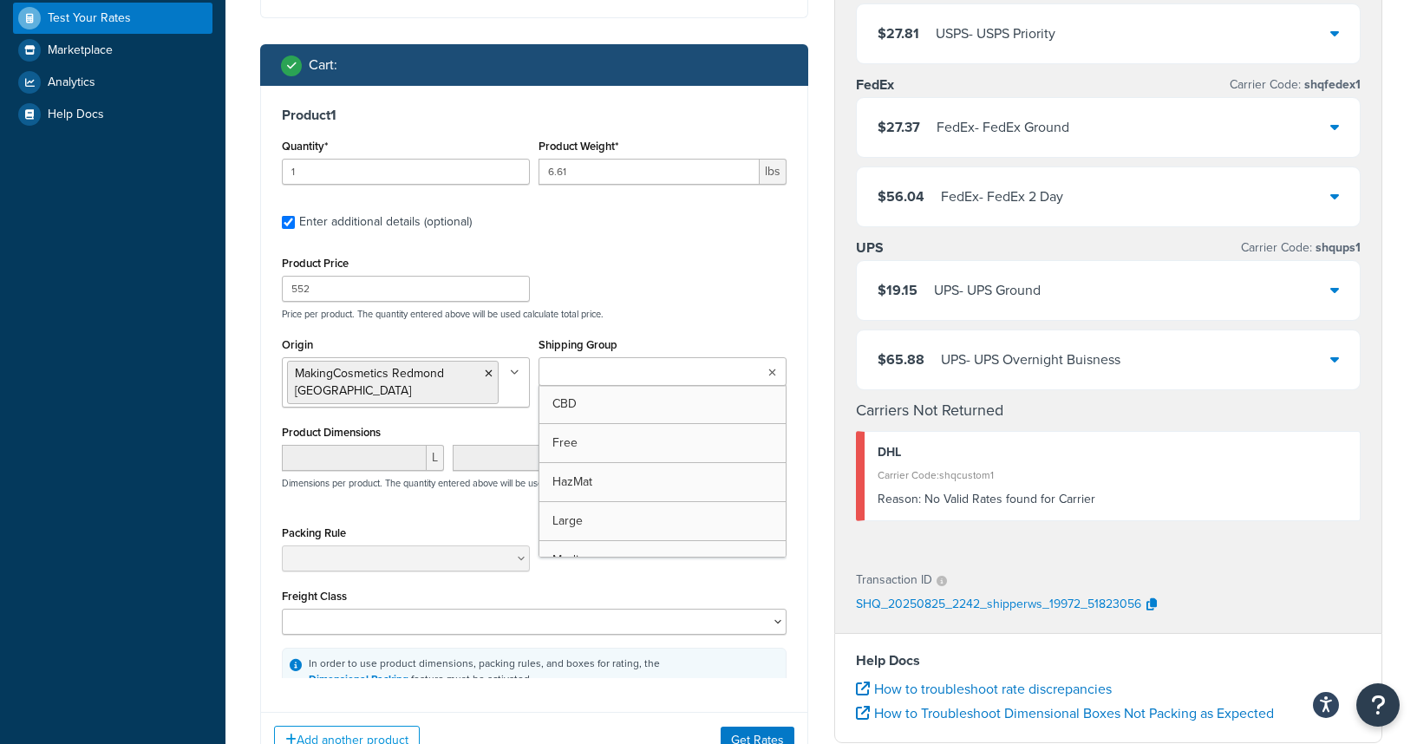
click at [602, 362] on ul at bounding box center [662, 371] width 248 height 29
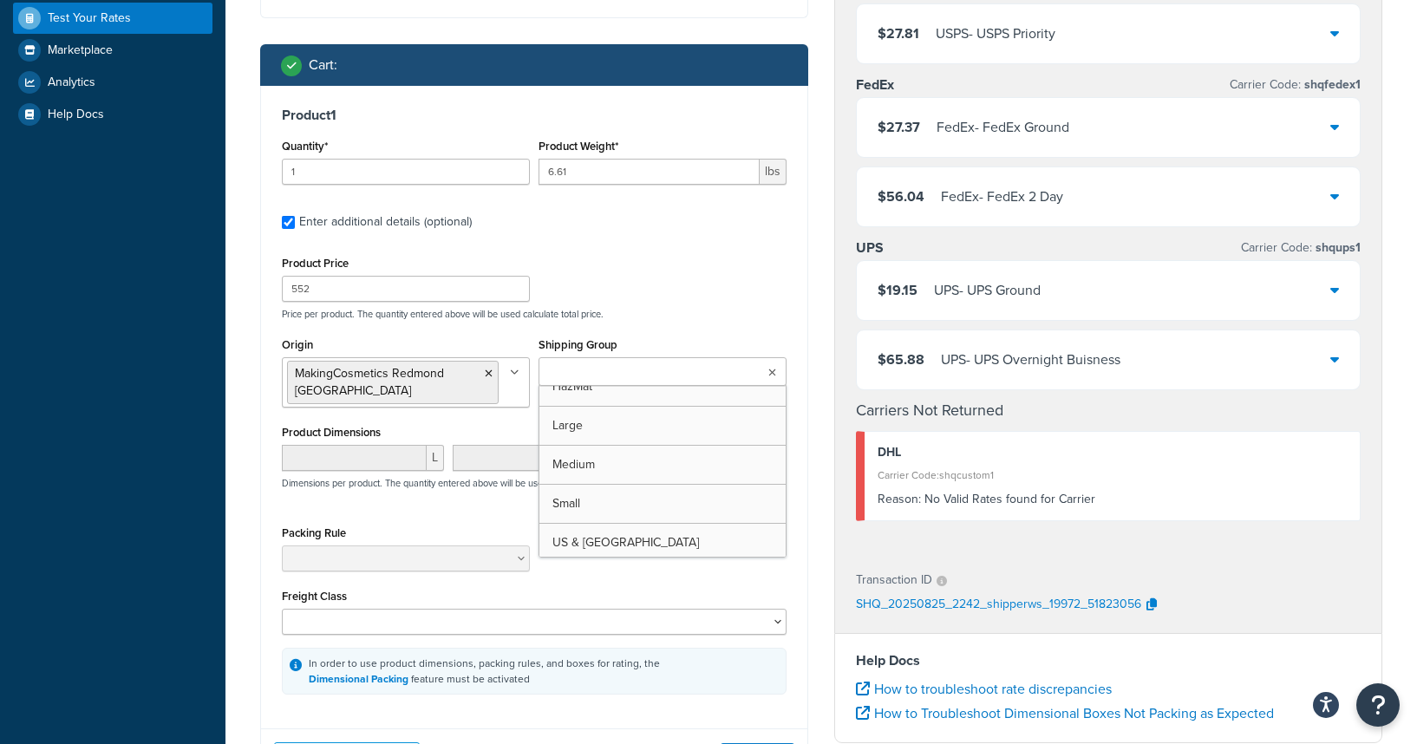
scroll to position [140, 0]
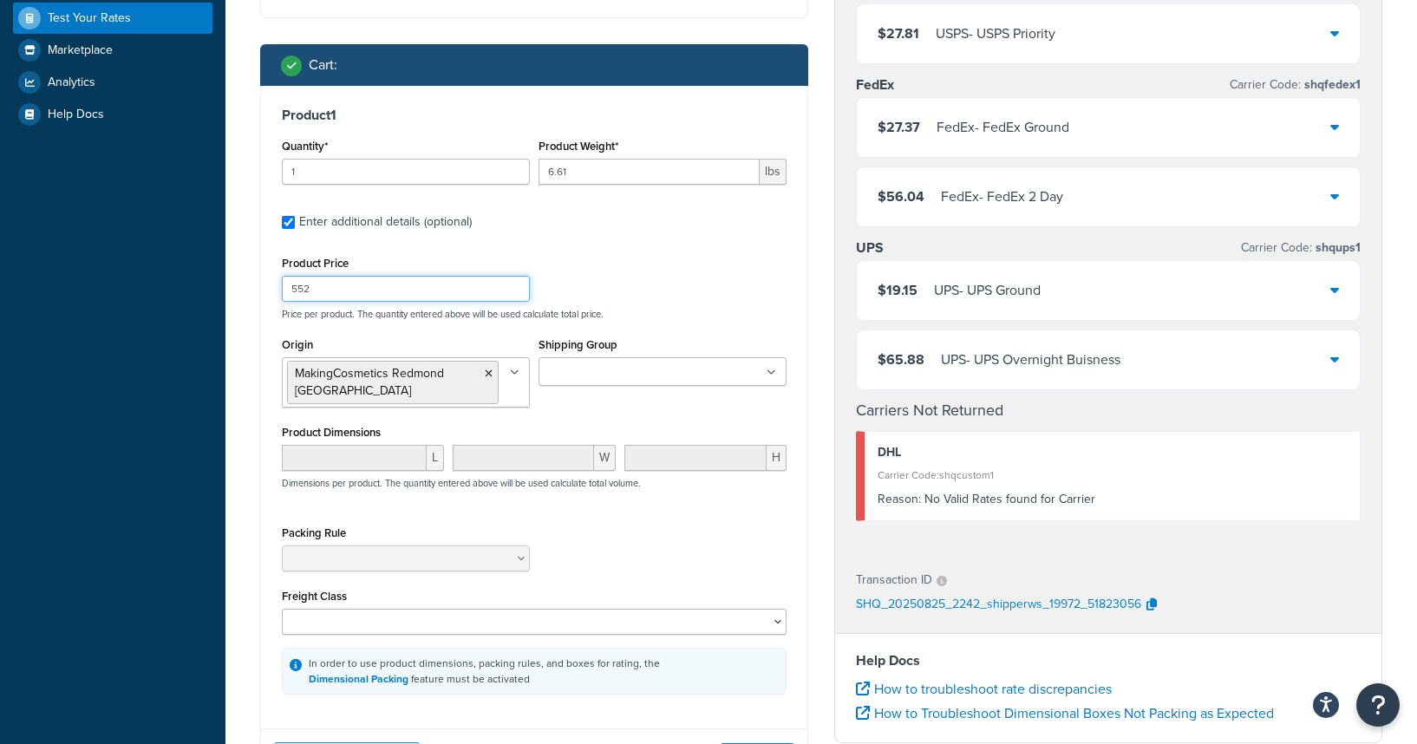
click at [610, 281] on div "Product Price 552 Price per product. The quantity entered above will be used ca…" at bounding box center [533, 285] width 513 height 68
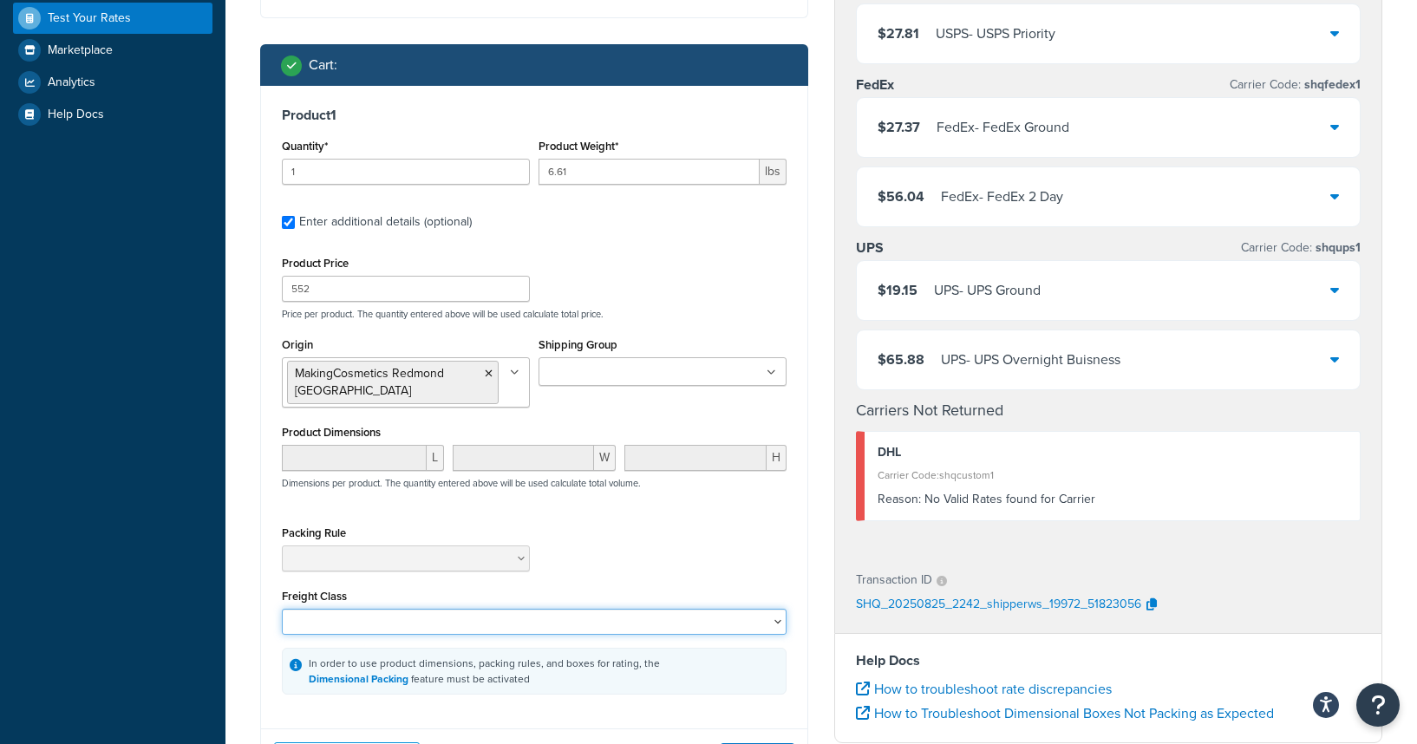
click at [497, 609] on select "50 55 60 65 70 77.5 85 92.5 100 110 125 150 175 200 250 300 400 500" at bounding box center [534, 622] width 505 height 26
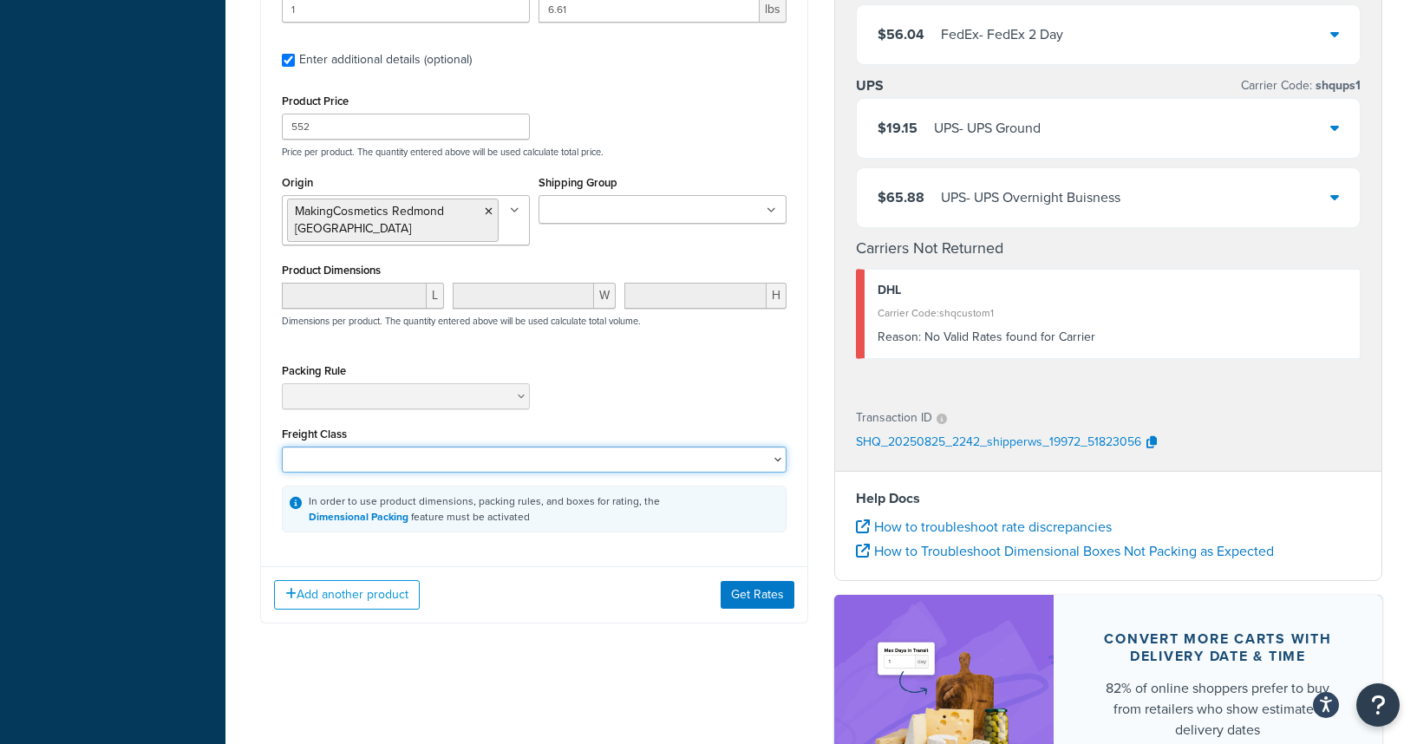
scroll to position [574, 0]
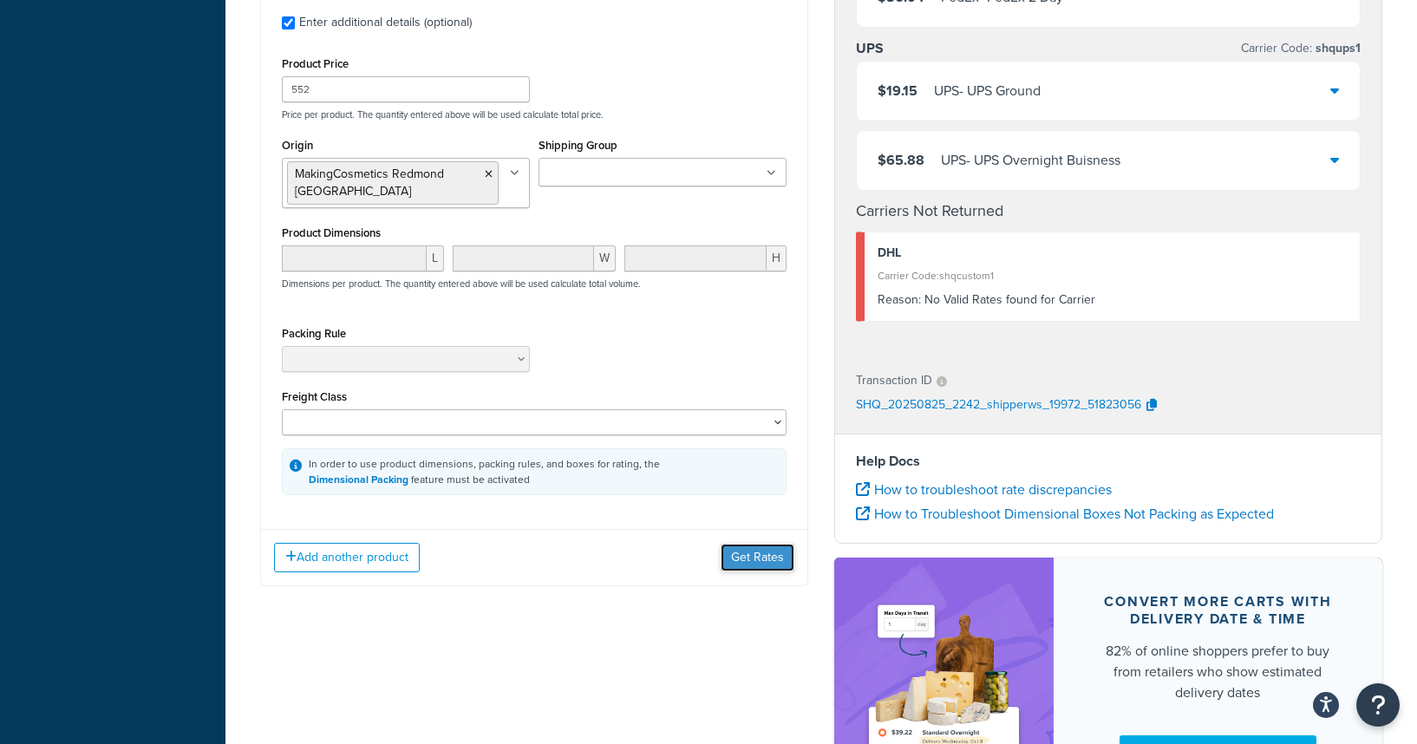
click at [738, 548] on button "Get Rates" at bounding box center [757, 558] width 74 height 28
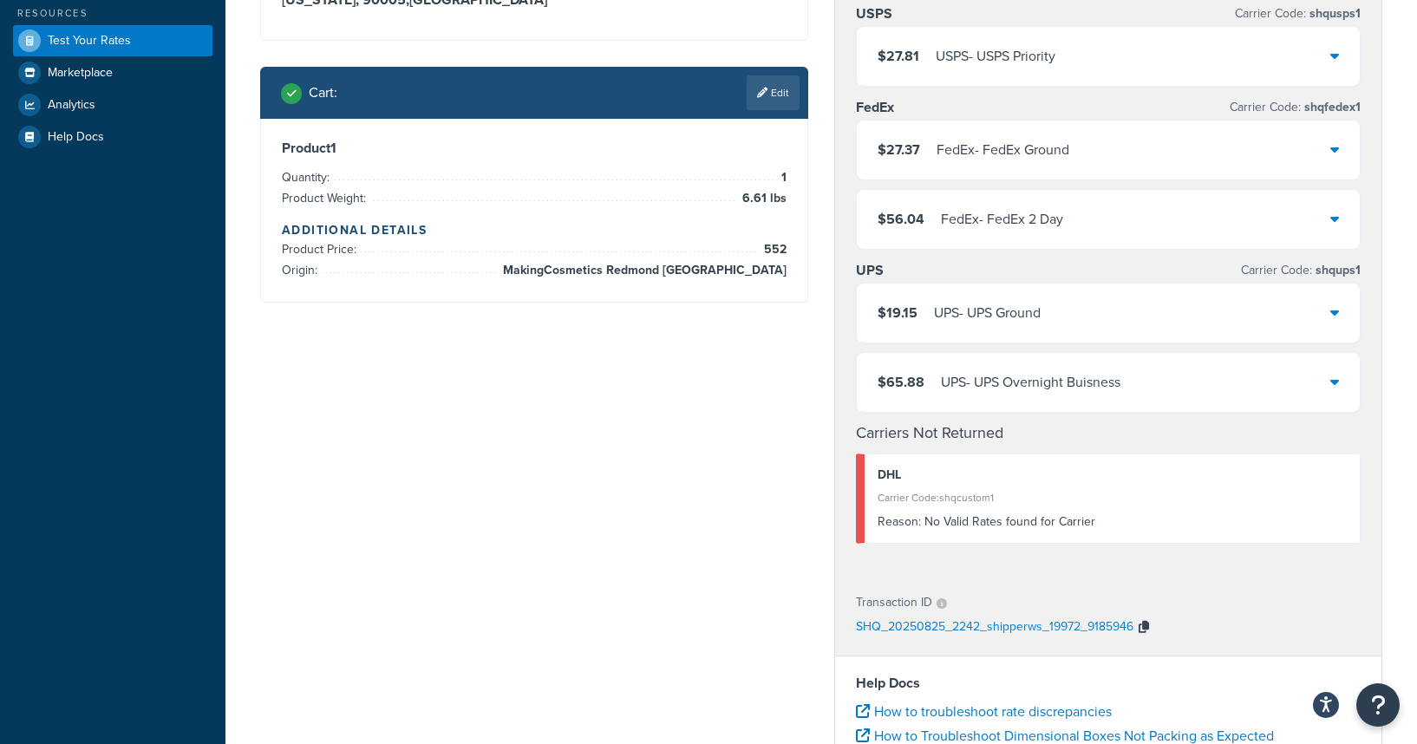
scroll to position [353, 0]
click at [1144, 629] on icon "button" at bounding box center [1143, 626] width 10 height 12
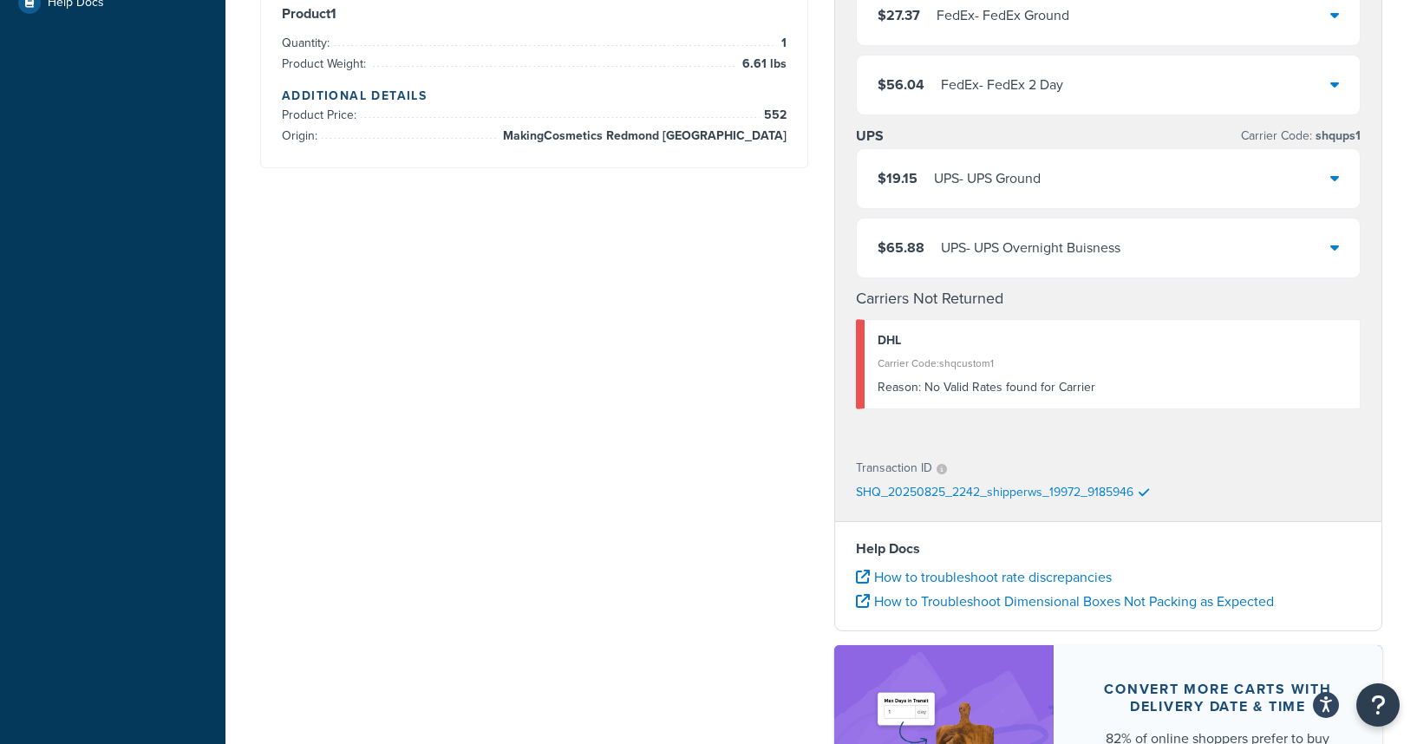
scroll to position [525, 0]
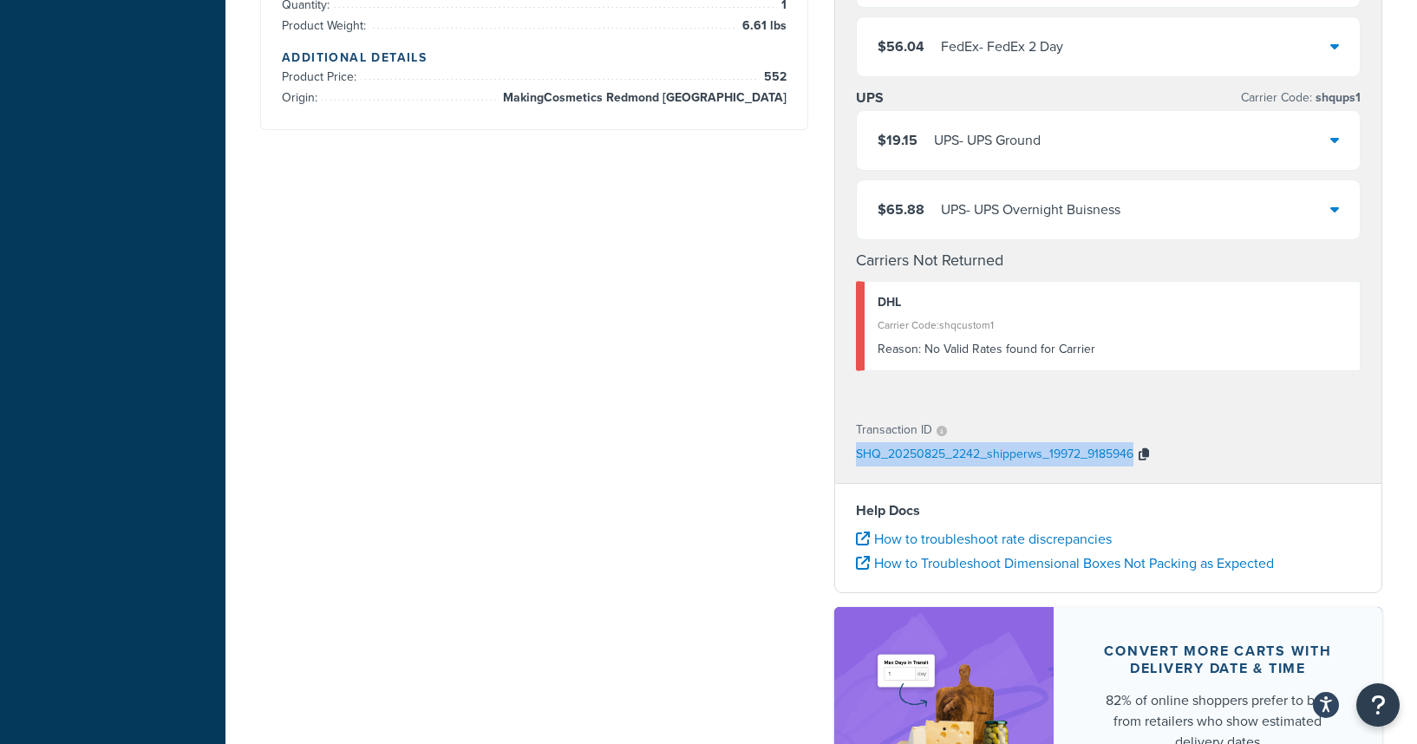
drag, startPoint x: 853, startPoint y: 461, endPoint x: 1133, endPoint y: 460, distance: 280.0
click at [1133, 460] on div "Transaction ID SHQ_20250825_2242_shipperws_19972_9185946" at bounding box center [1108, 443] width 546 height 80
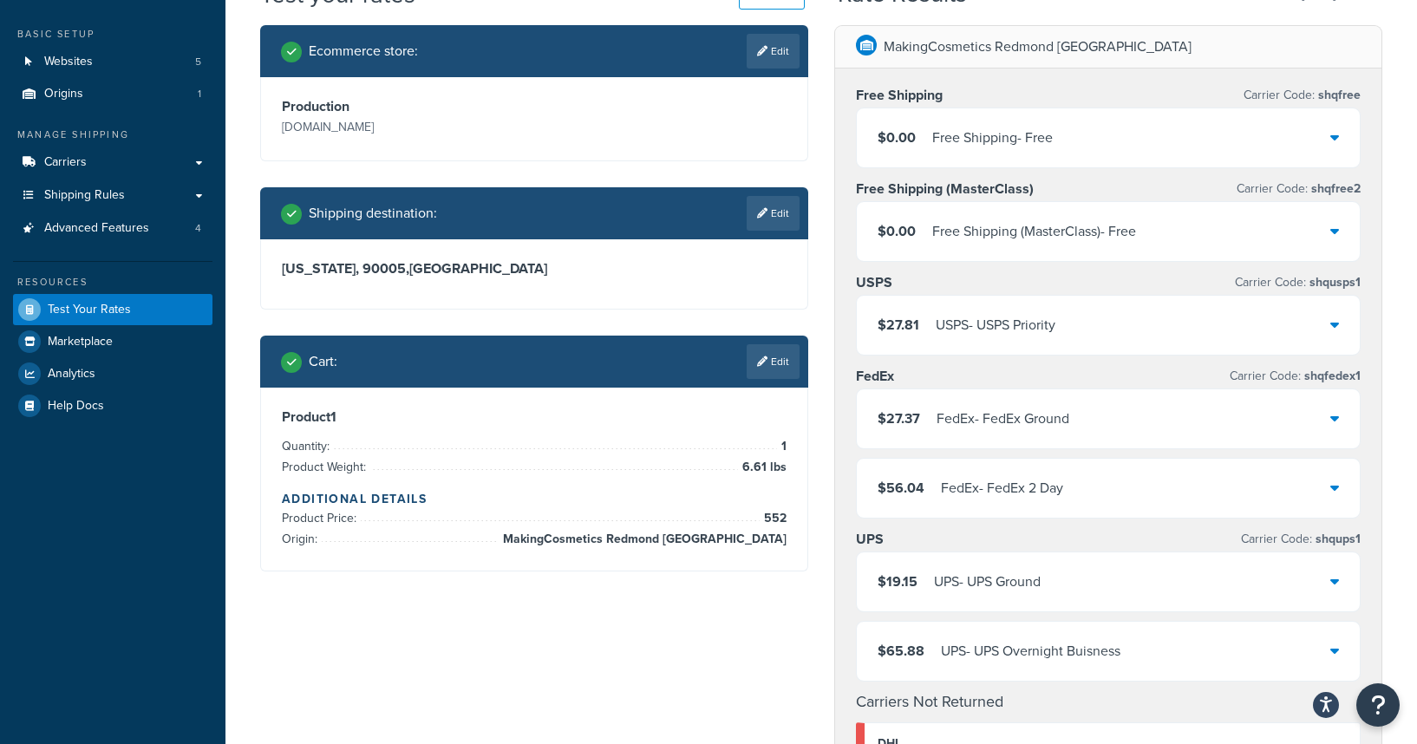
scroll to position [144, 0]
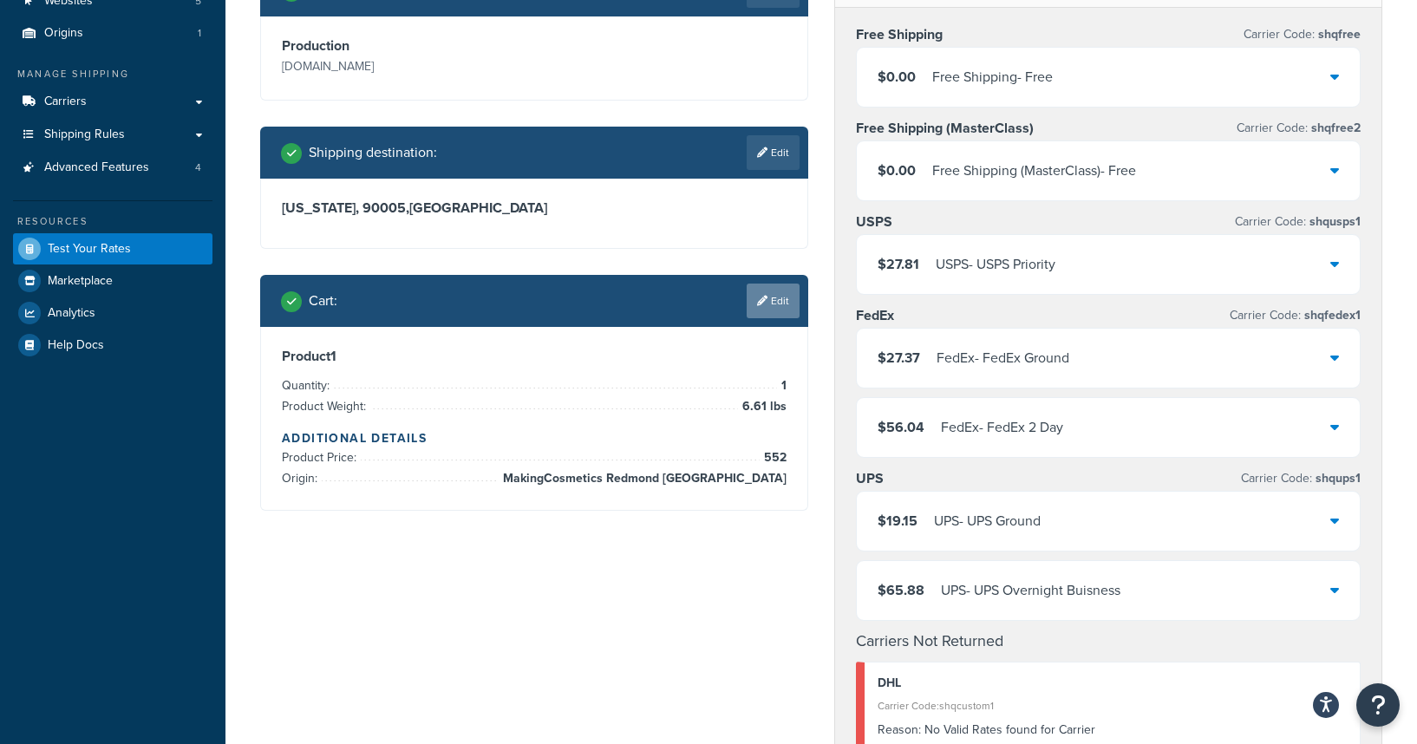
click at [781, 306] on link "Edit" at bounding box center [772, 301] width 53 height 35
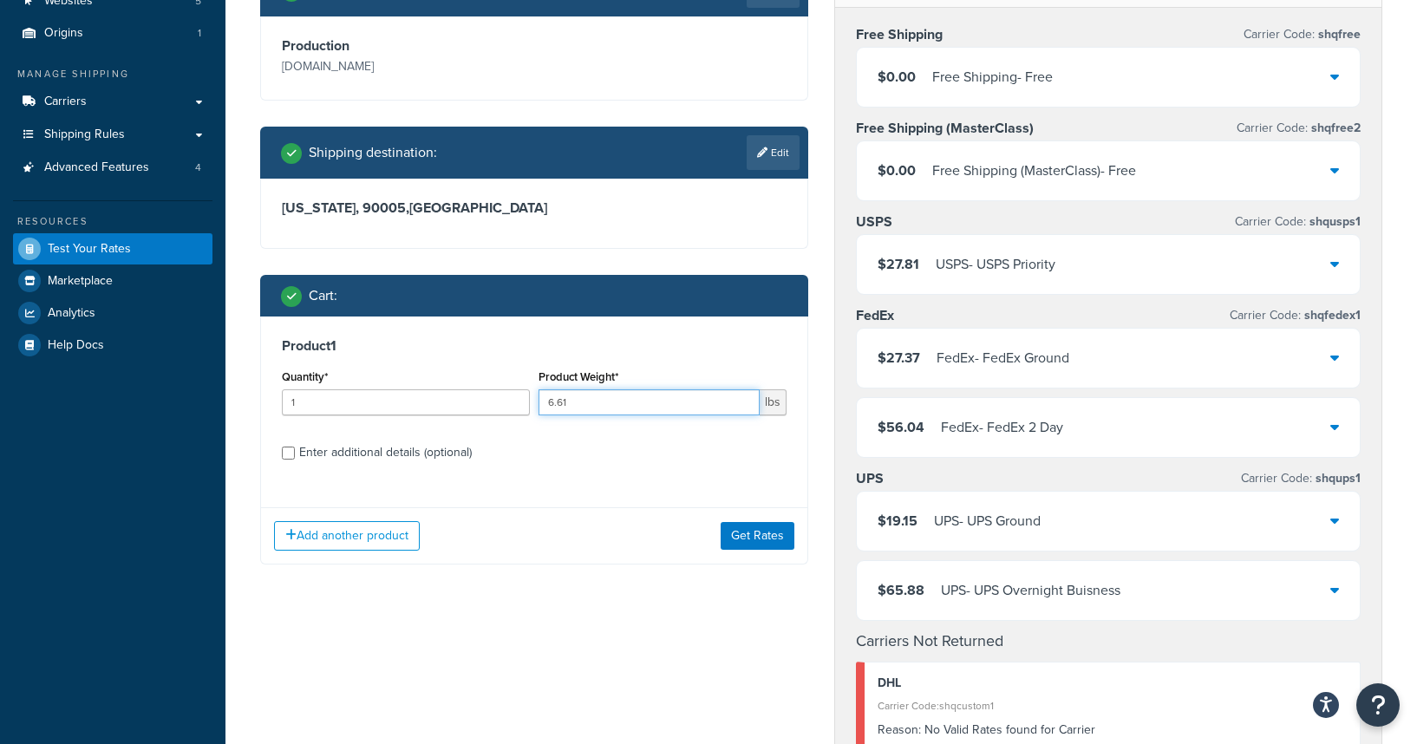
drag, startPoint x: 610, startPoint y: 398, endPoint x: 471, endPoint y: 398, distance: 138.7
click at [471, 398] on div "Quantity* 1 Product Weight* 6.61 lbs" at bounding box center [533, 396] width 513 height 63
type input "1"
type input "20"
click at [770, 548] on button "Get Rates" at bounding box center [757, 536] width 74 height 28
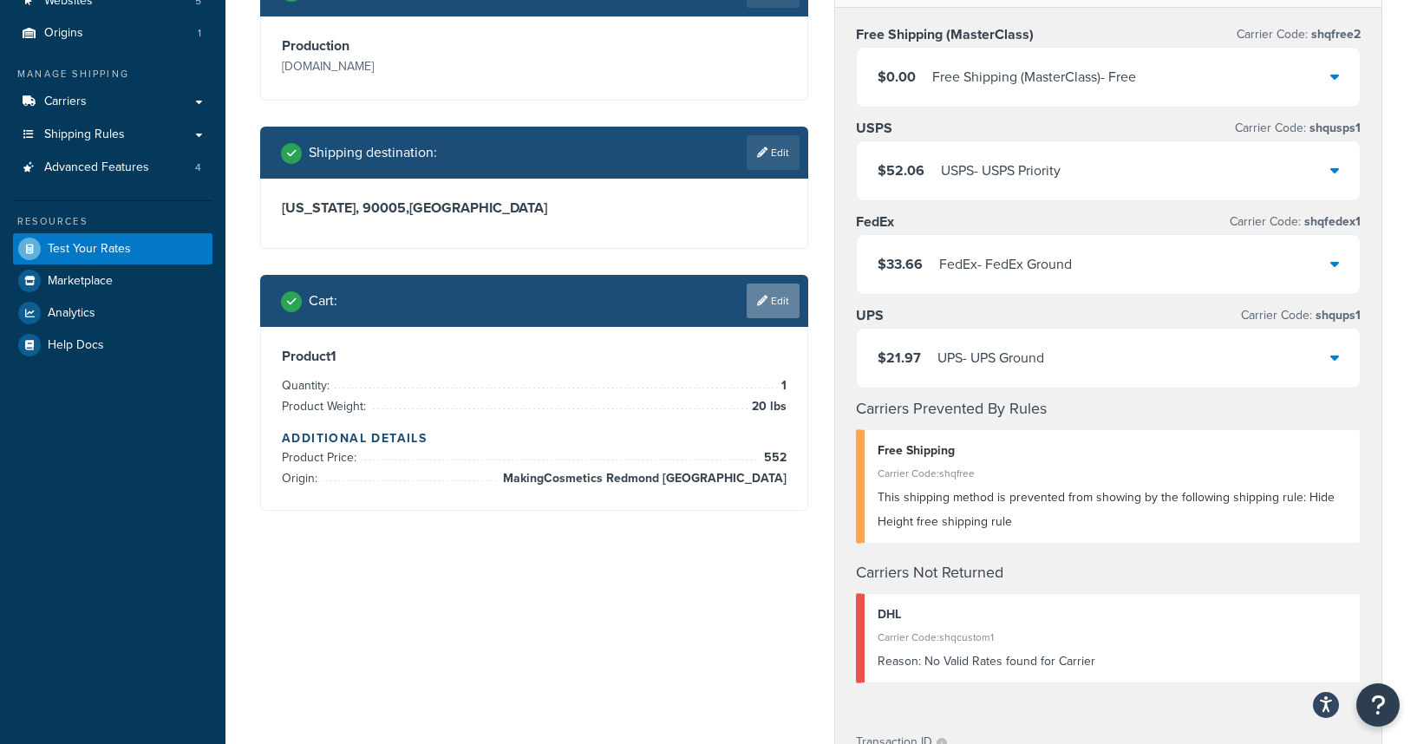
click at [764, 311] on link "Edit" at bounding box center [772, 301] width 53 height 35
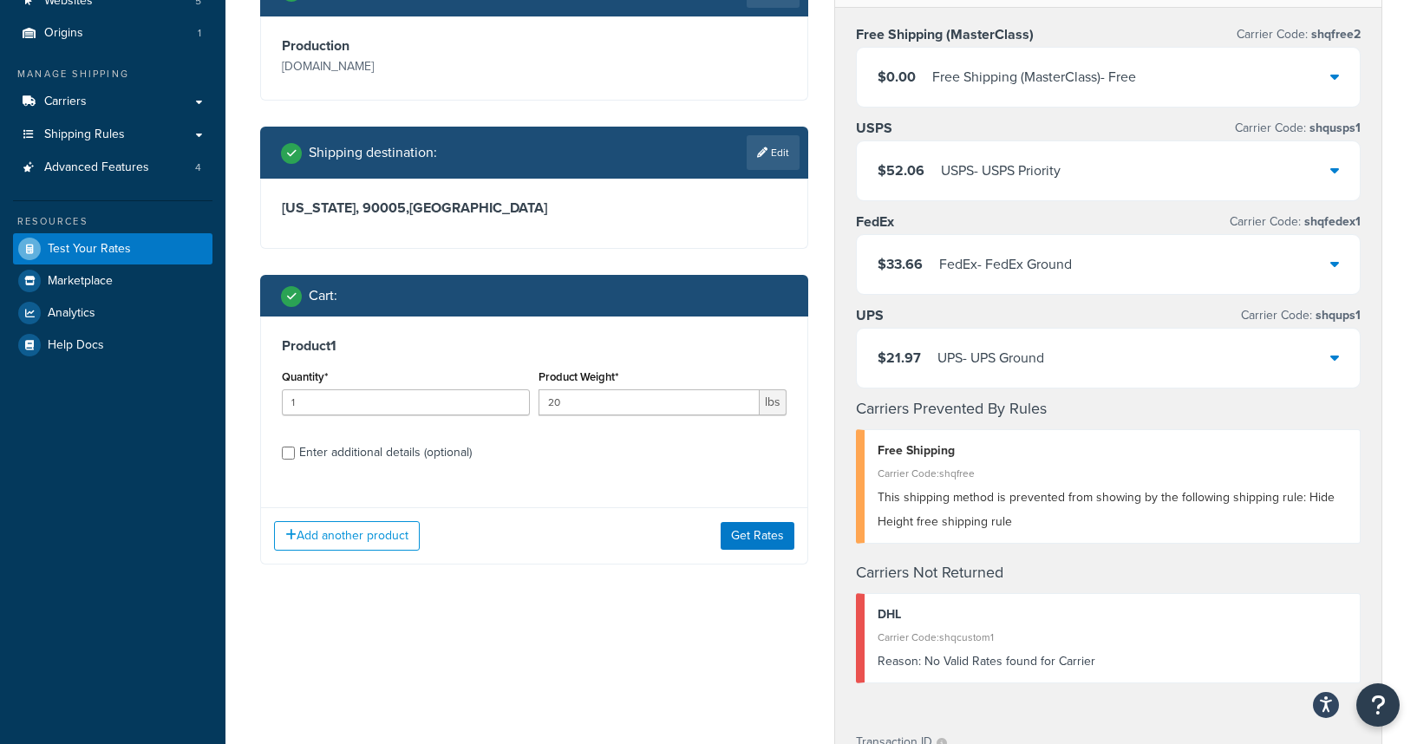
click at [283, 460] on div "Enter additional details (optional)" at bounding box center [534, 451] width 505 height 28
click at [290, 454] on input "Enter additional details (optional)" at bounding box center [288, 453] width 13 height 13
checkbox input "true"
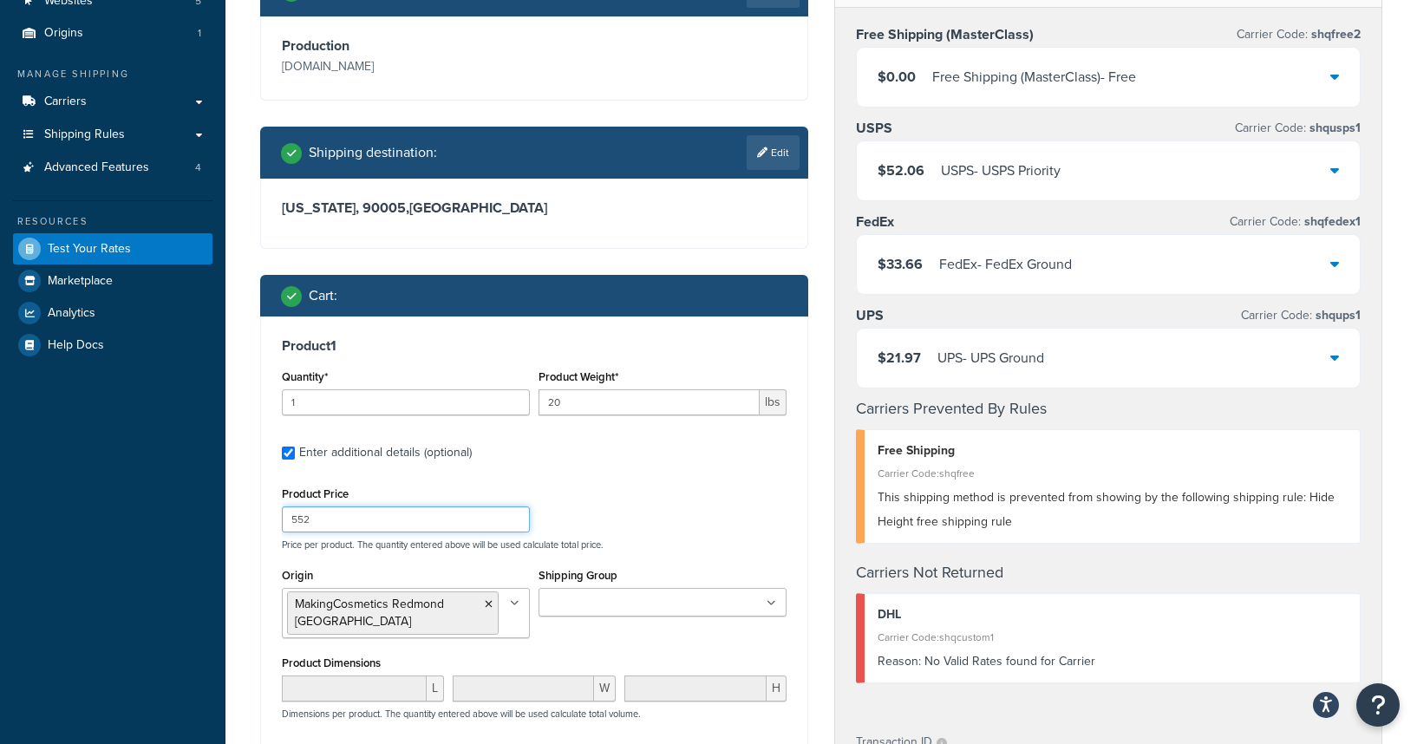
drag, startPoint x: 362, startPoint y: 520, endPoint x: 234, endPoint y: 519, distance: 128.3
click at [234, 519] on div "Test your rates Reset Rate Results 08/25/2025, 3:47 PM Ecommerce store : Edit P…" at bounding box center [820, 571] width 1191 height 1309
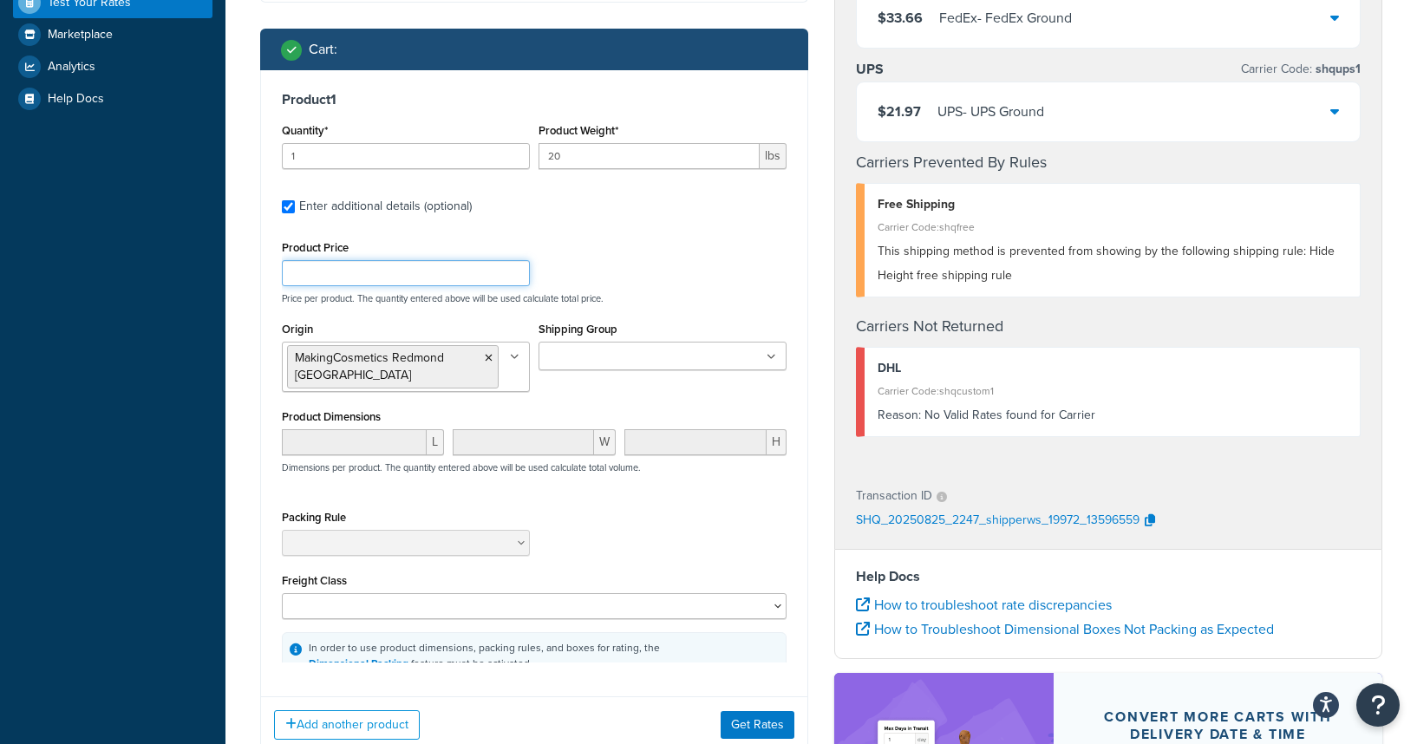
scroll to position [472, 0]
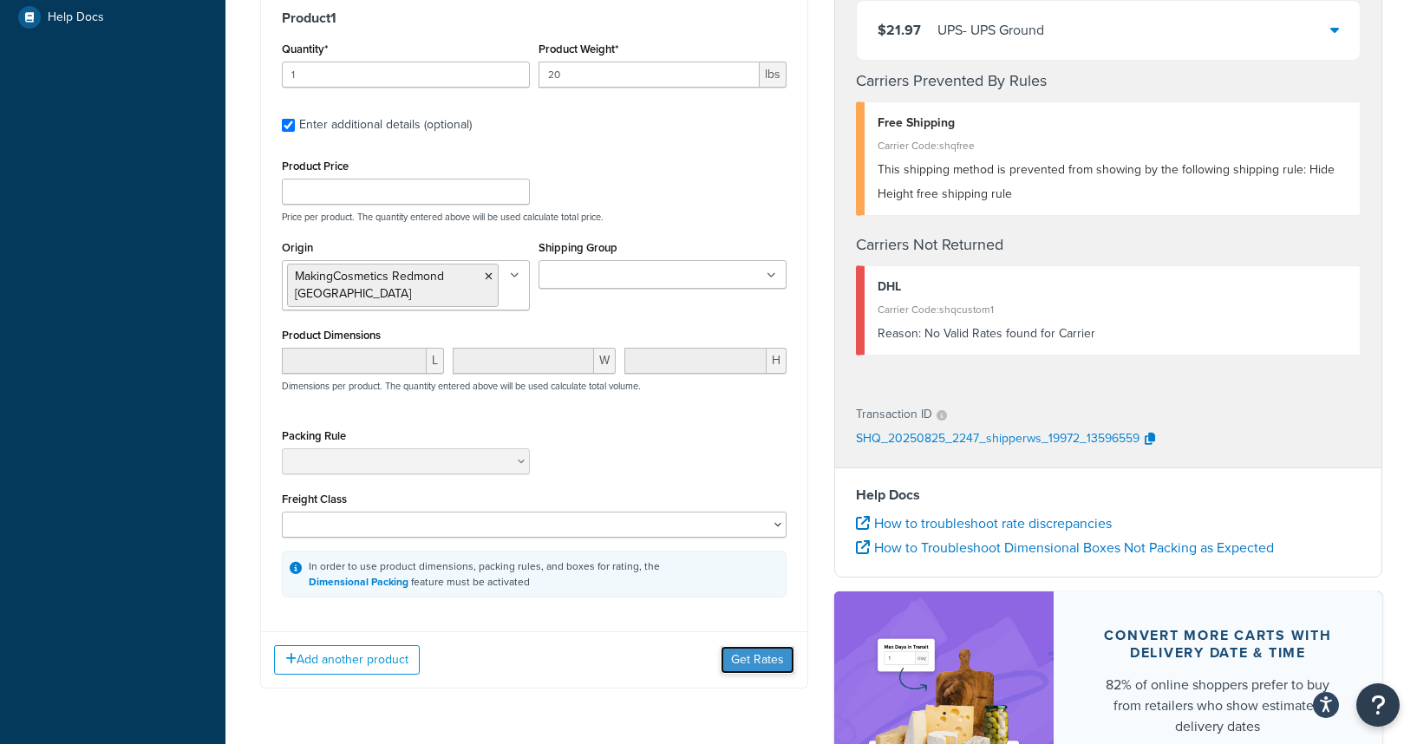
click at [746, 646] on button "Get Rates" at bounding box center [757, 660] width 74 height 28
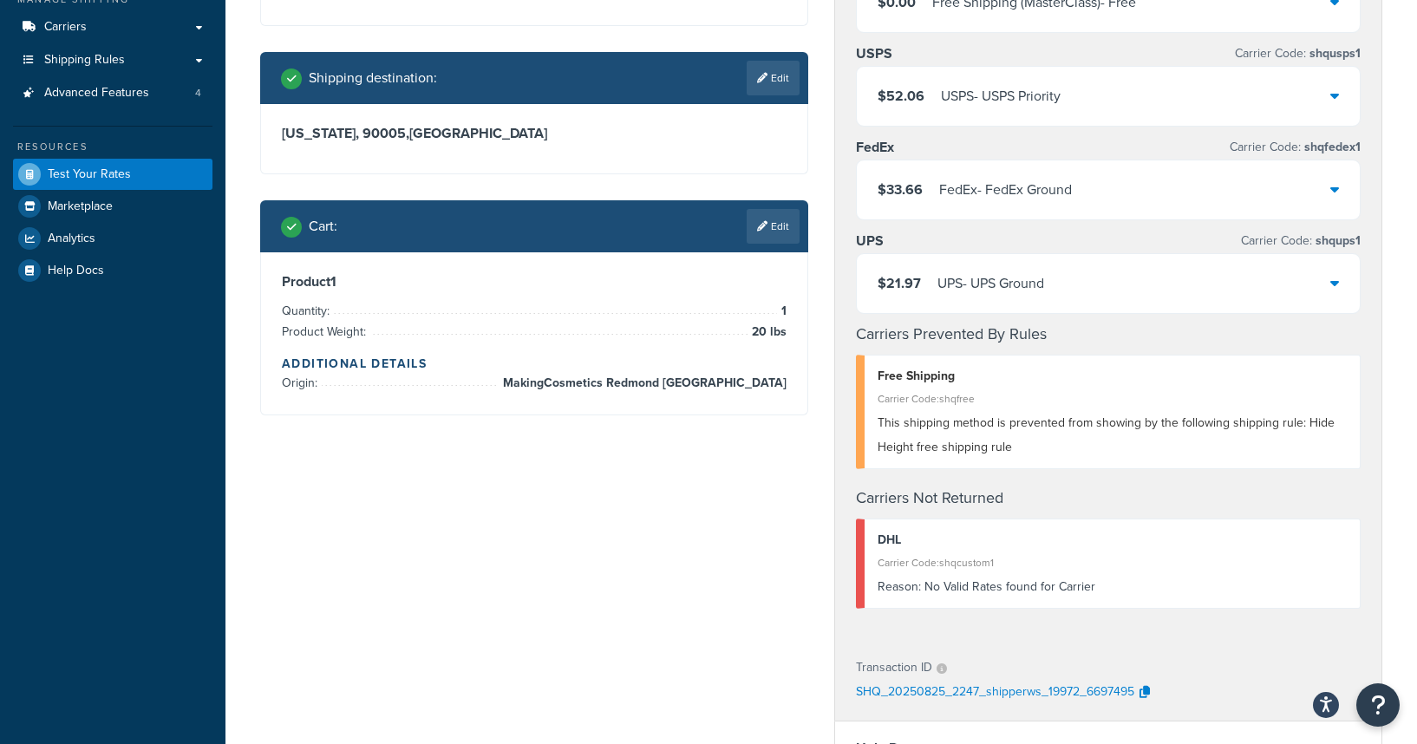
scroll to position [231, 0]
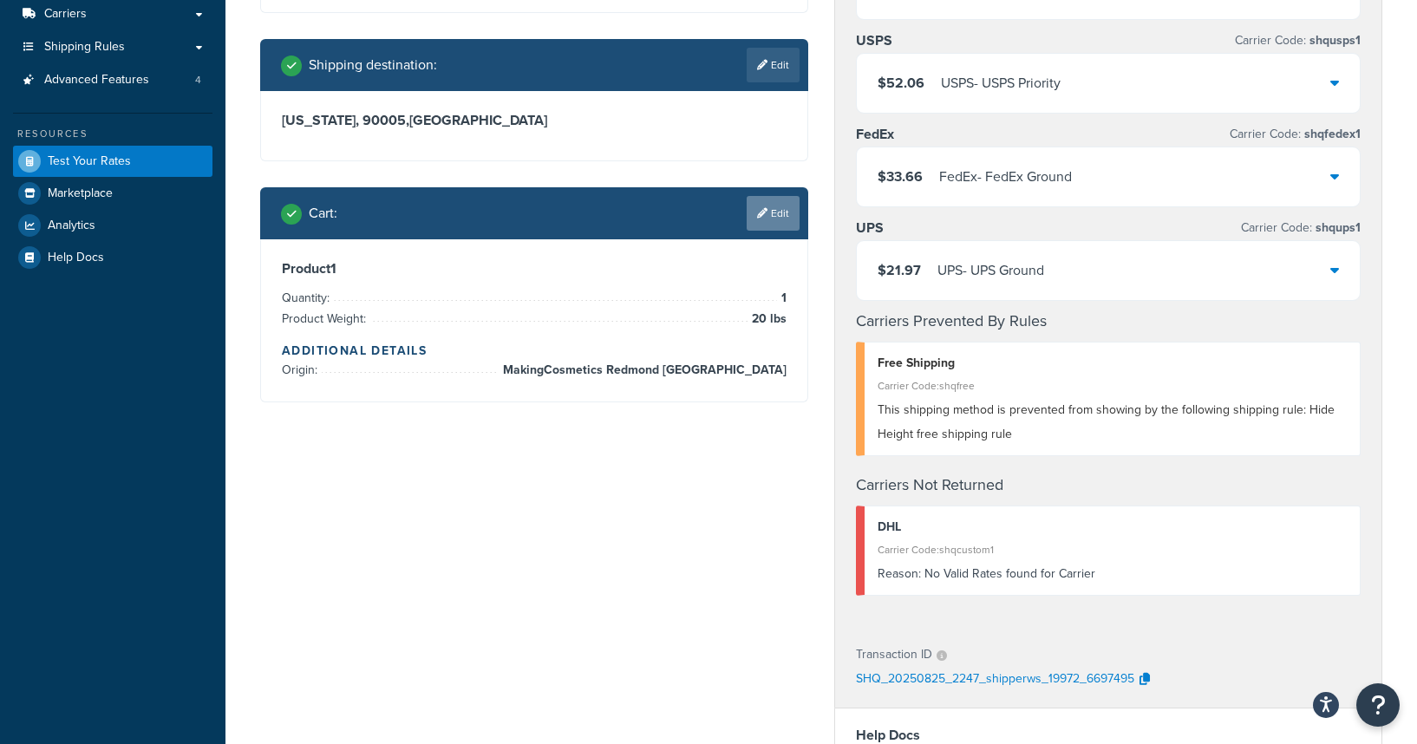
click at [776, 212] on link "Edit" at bounding box center [772, 213] width 53 height 35
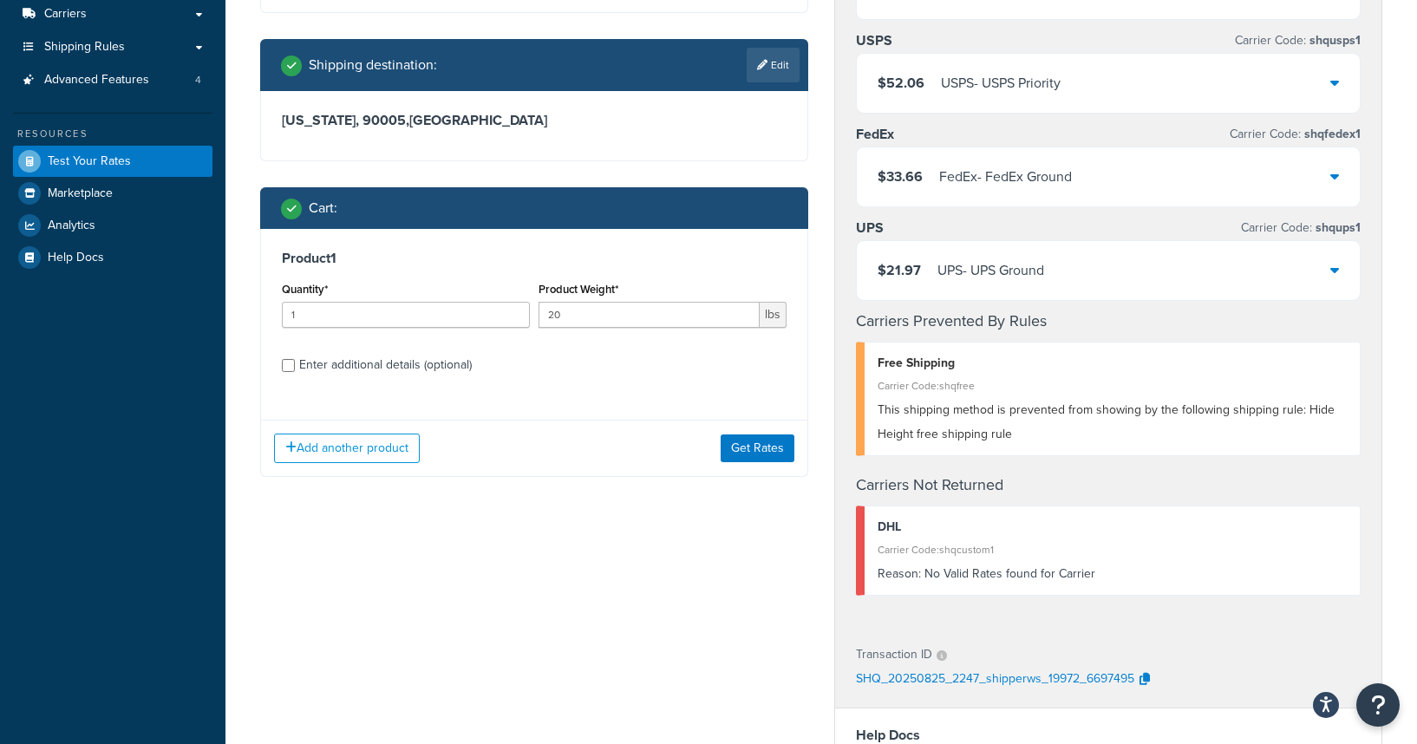
scroll to position [59, 0]
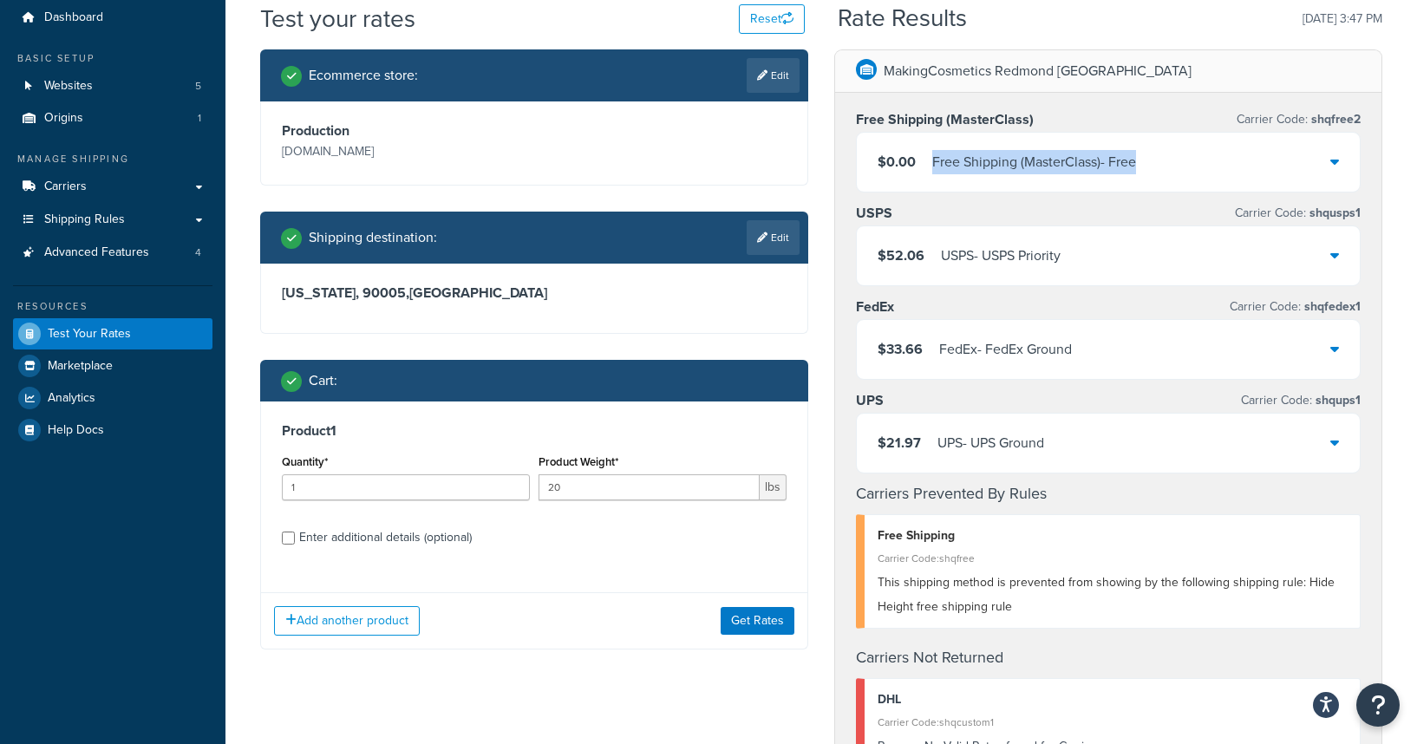
drag, startPoint x: 1184, startPoint y: 162, endPoint x: 922, endPoint y: 162, distance: 261.8
click at [922, 162] on div "$0.00 Free Shipping (MasterClass) - Free" at bounding box center [1108, 162] width 503 height 59
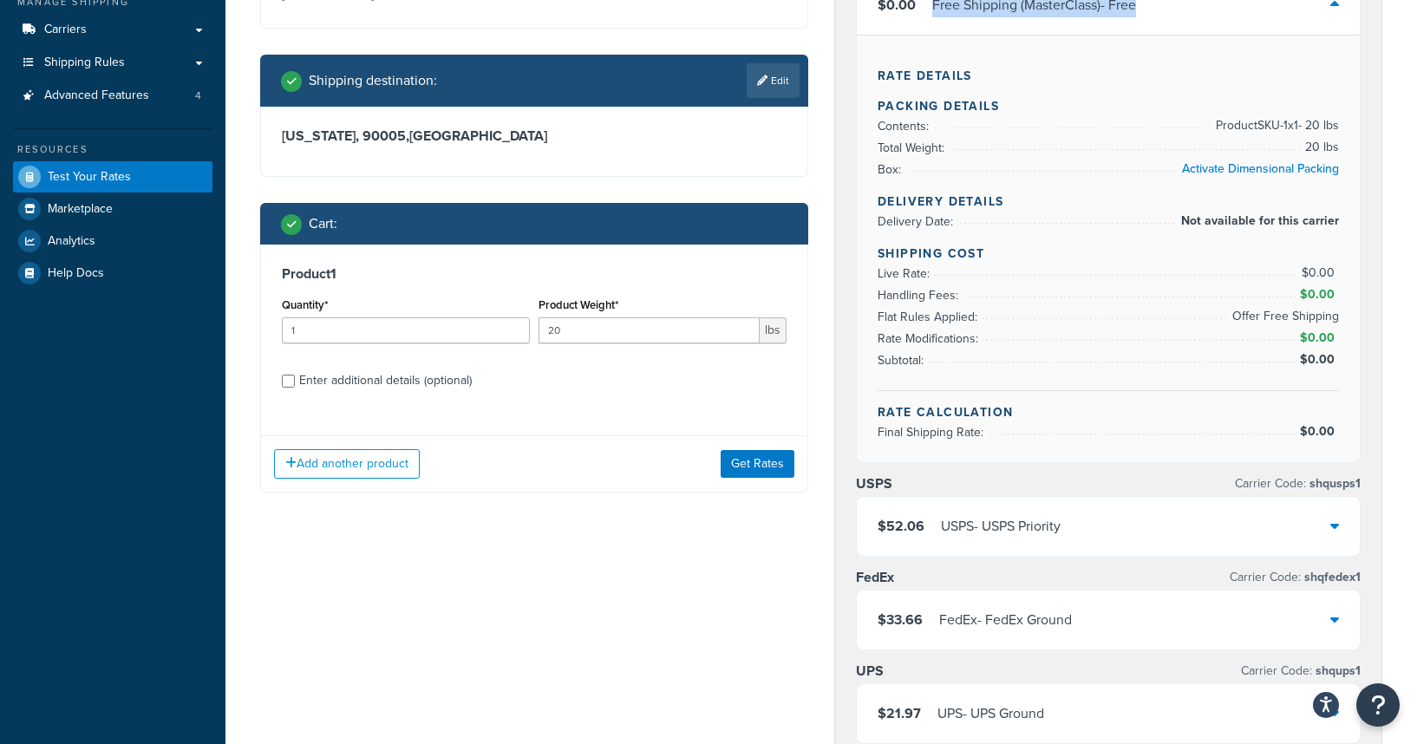
scroll to position [43, 0]
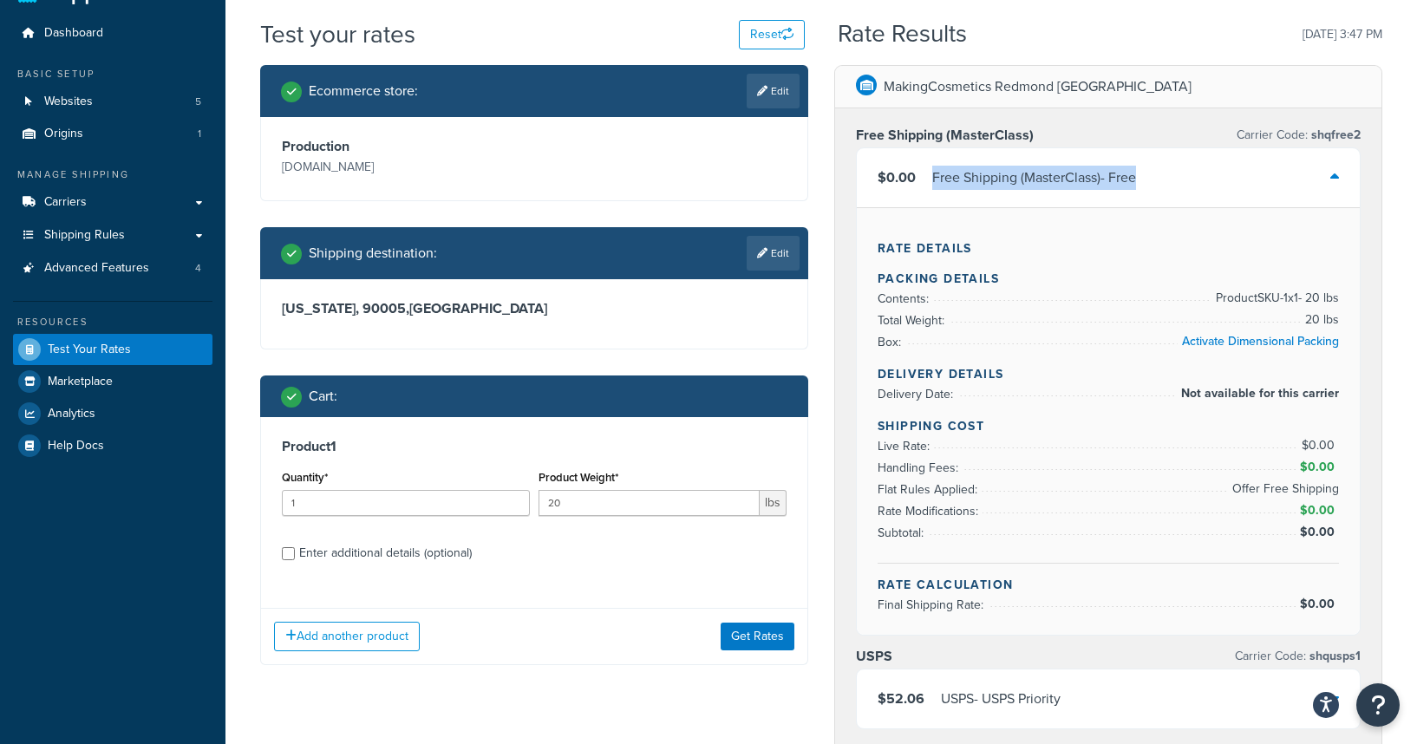
click at [1171, 182] on div "$0.00 Free Shipping (MasterClass) - Free" at bounding box center [1108, 177] width 503 height 59
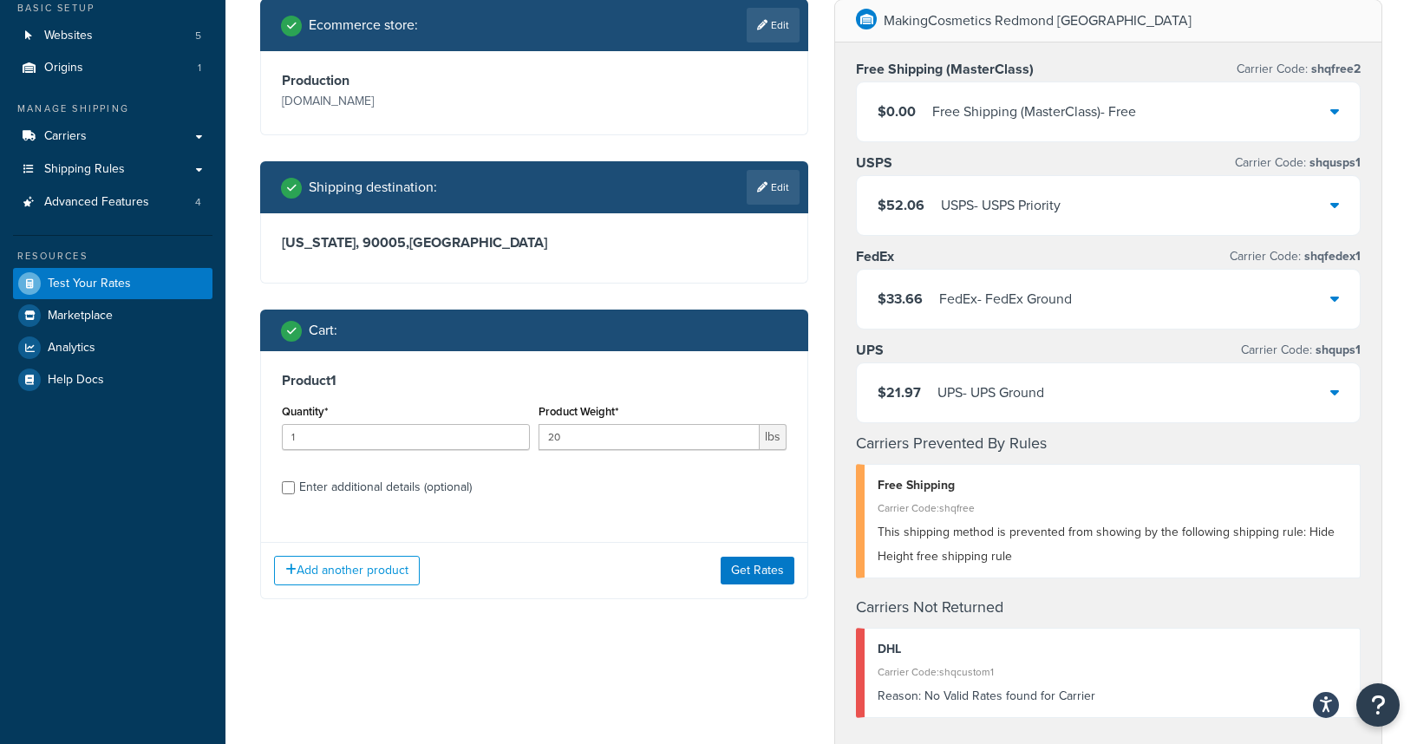
scroll to position [121, 0]
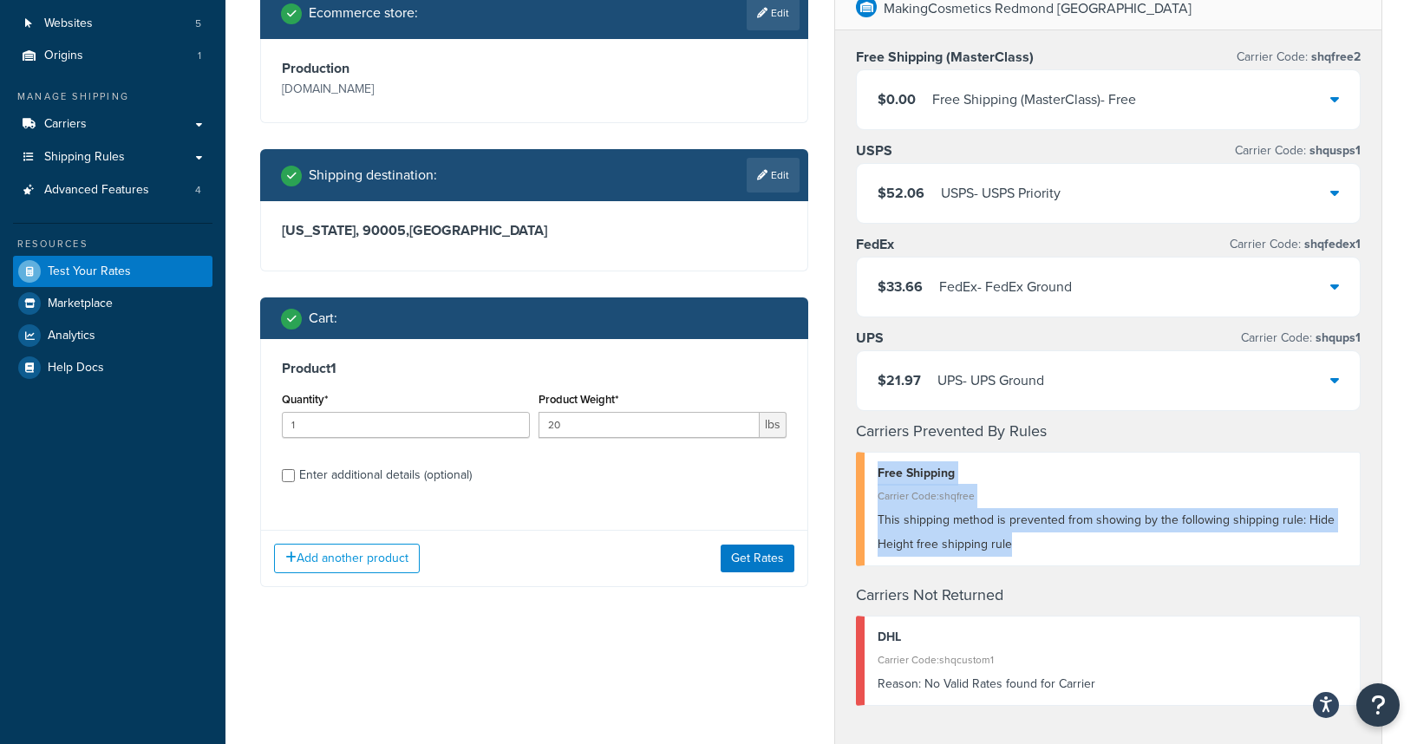
drag, startPoint x: 1027, startPoint y: 540, endPoint x: 850, endPoint y: 473, distance: 189.9
click at [850, 473] on div "Free Shipping (MasterClass) Carrier Code: shqfree2 $0.00 Free Shipping (MasterC…" at bounding box center [1108, 383] width 546 height 707
click at [947, 499] on div "Carrier Code: shqfree" at bounding box center [1111, 496] width 469 height 24
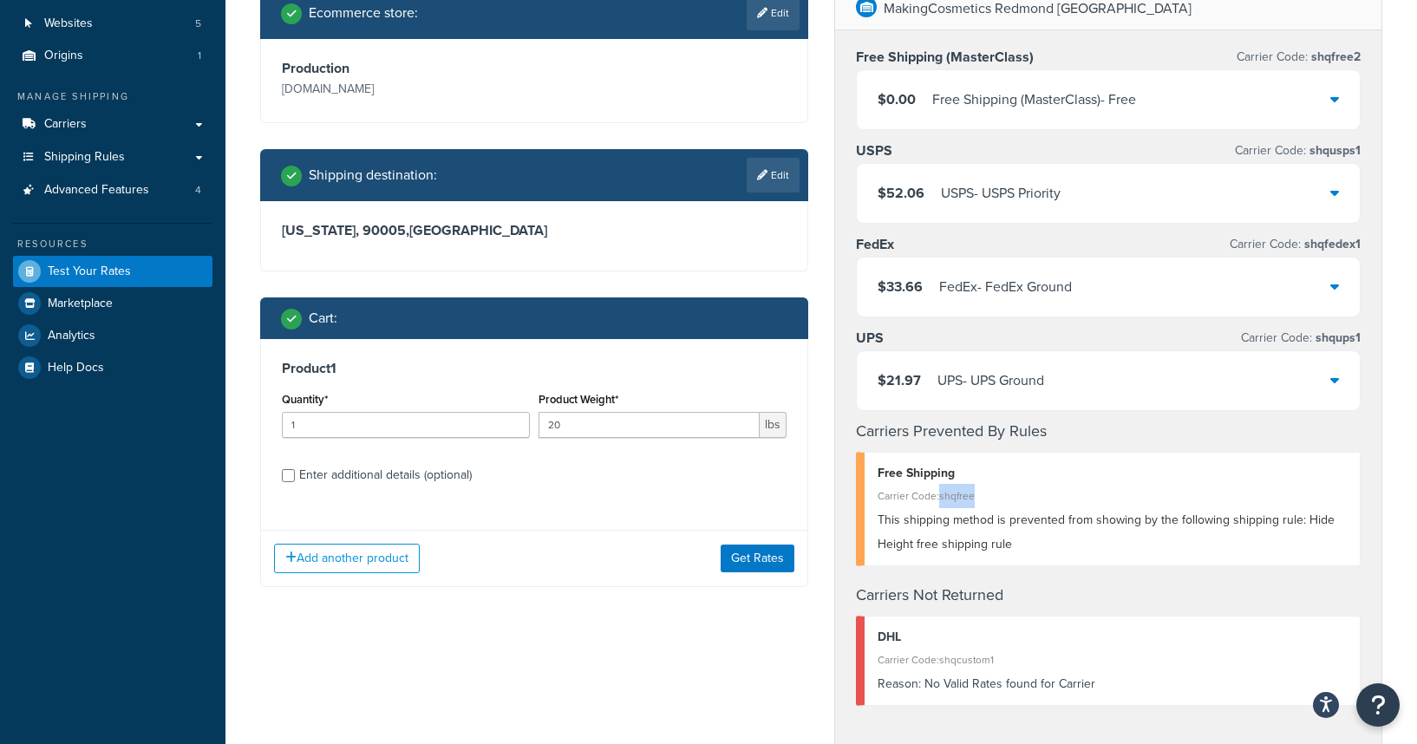
drag, startPoint x: 947, startPoint y: 499, endPoint x: 1011, endPoint y: 499, distance: 64.2
click at [1011, 499] on div "Carrier Code: shqfree" at bounding box center [1111, 496] width 469 height 24
drag, startPoint x: 590, startPoint y: 425, endPoint x: 505, endPoint y: 406, distance: 86.2
click at [505, 406] on div "Quantity* 1 Product Weight* 20 lbs" at bounding box center [533, 419] width 513 height 63
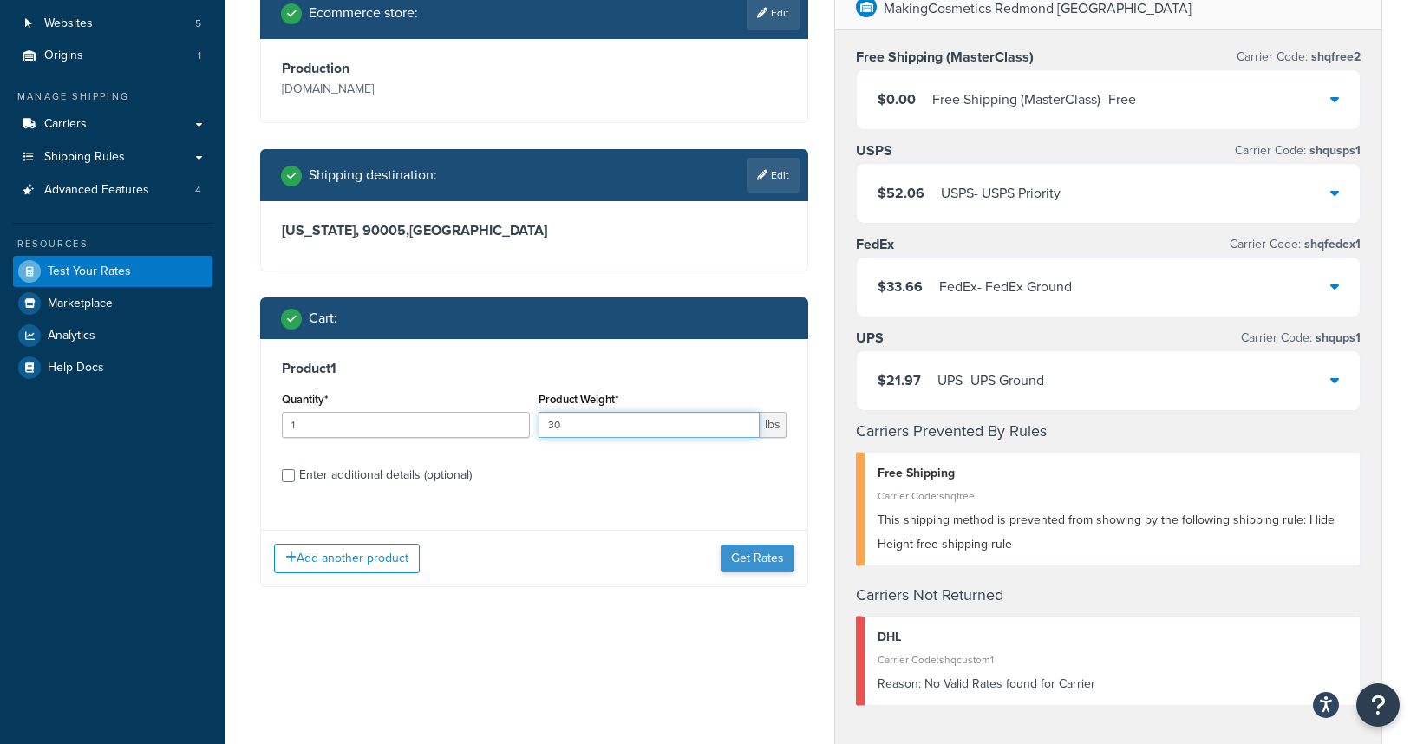
type input "30"
click at [759, 568] on button "Get Rates" at bounding box center [757, 558] width 74 height 28
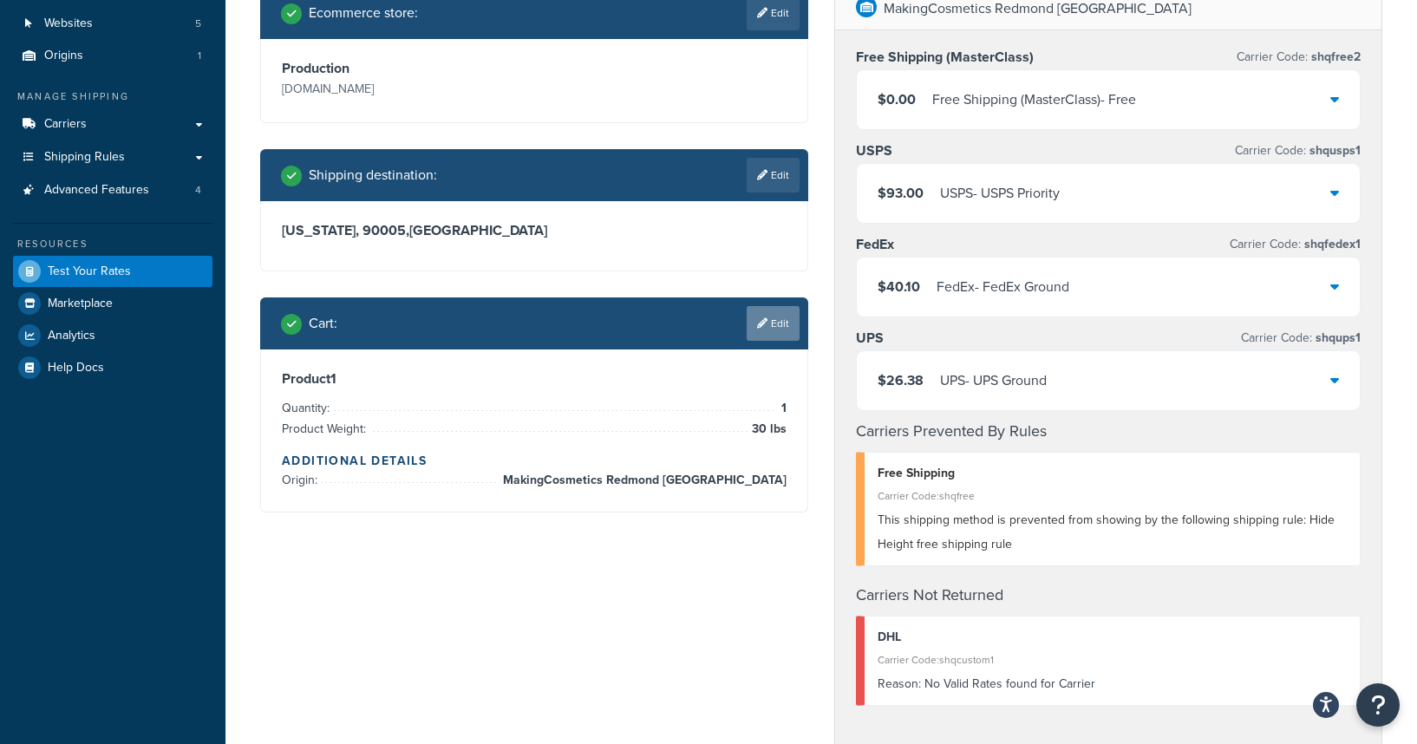
click at [775, 324] on link "Edit" at bounding box center [772, 323] width 53 height 35
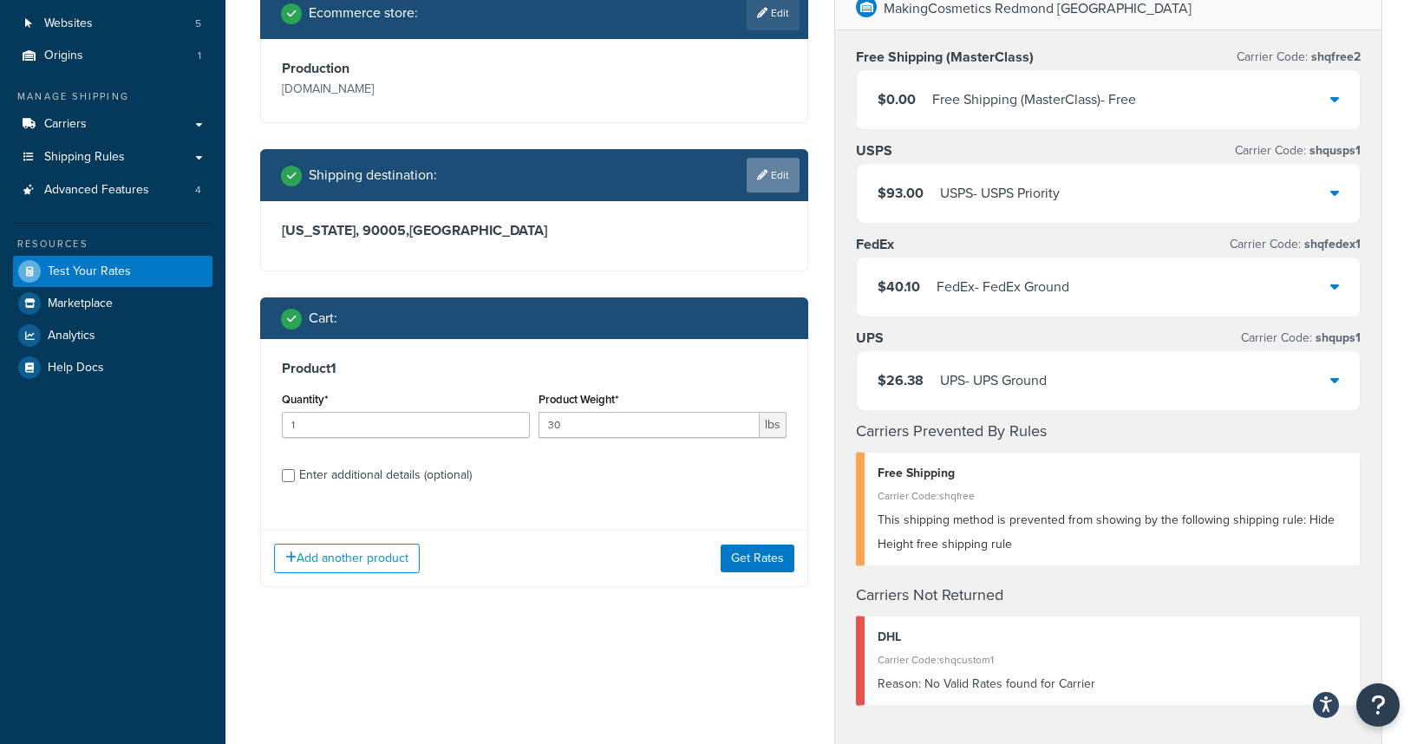
click at [763, 174] on icon at bounding box center [762, 175] width 10 height 10
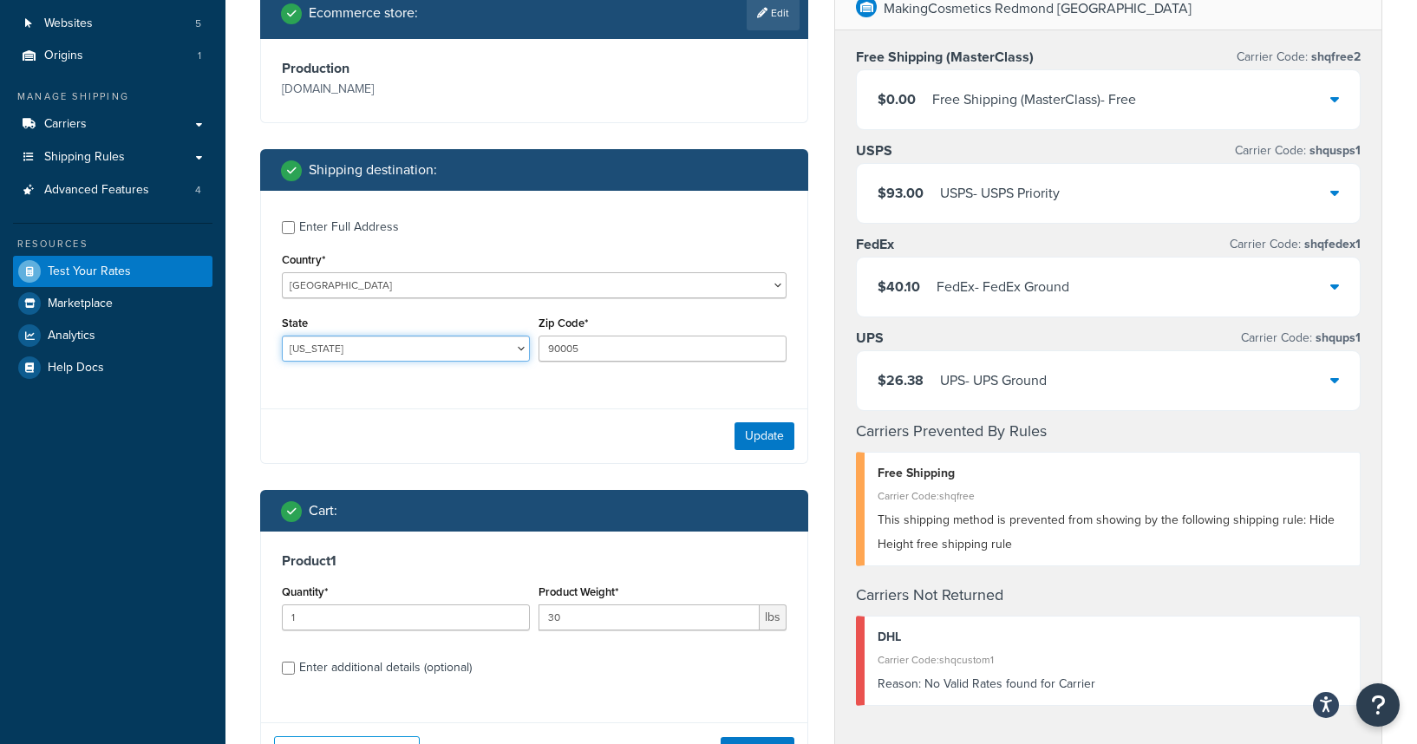
click at [418, 351] on select "Alabama Alaska American Samoa Arizona Arkansas Armed Forces Americas Armed Forc…" at bounding box center [406, 349] width 248 height 26
select select "WA"
click at [282, 336] on select "Alabama Alaska American Samoa Arizona Arkansas Armed Forces Americas Armed Forc…" at bounding box center [406, 349] width 248 height 26
drag, startPoint x: 636, startPoint y: 353, endPoint x: 473, endPoint y: 316, distance: 166.2
click at [473, 316] on div "State Alabama Alaska American Samoa Arizona Arkansas Armed Forces Americas Arme…" at bounding box center [533, 342] width 513 height 63
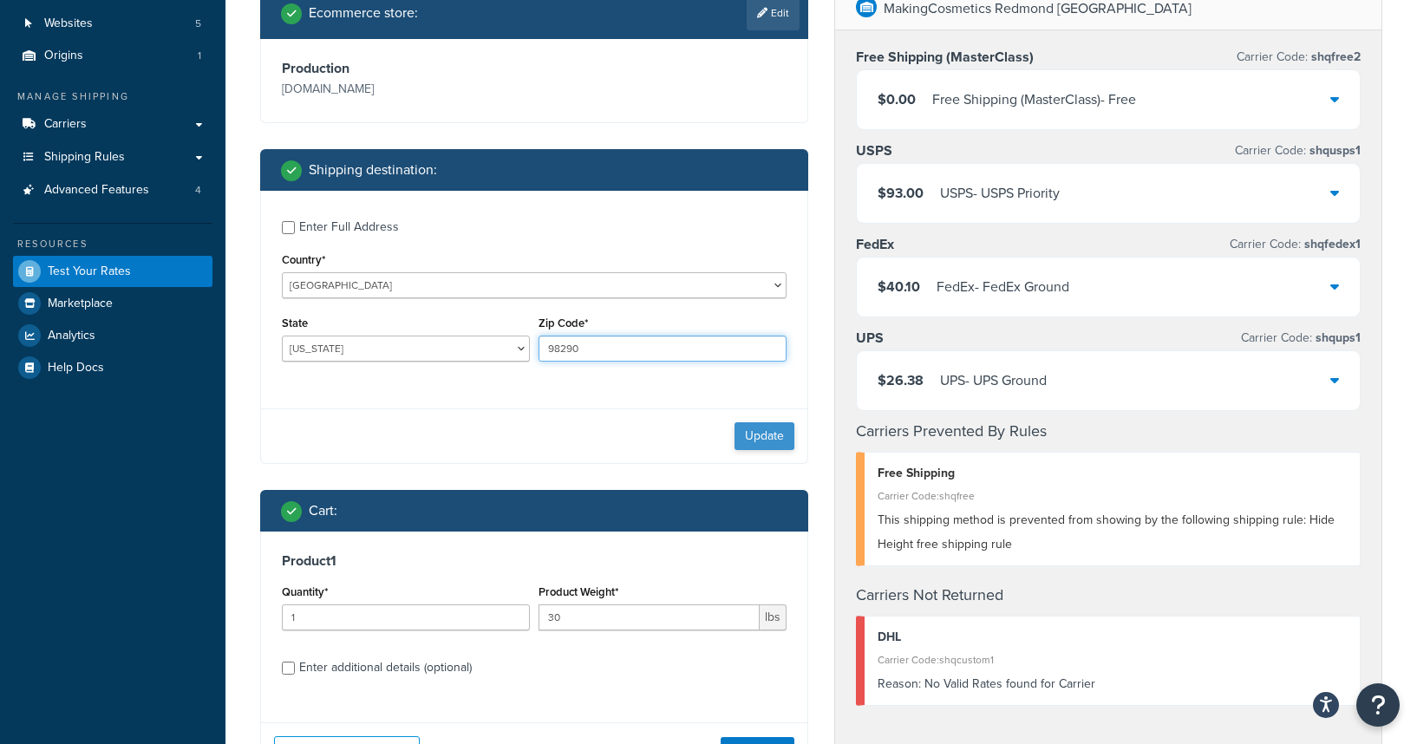
type input "98290"
click at [759, 449] on button "Update" at bounding box center [764, 436] width 60 height 28
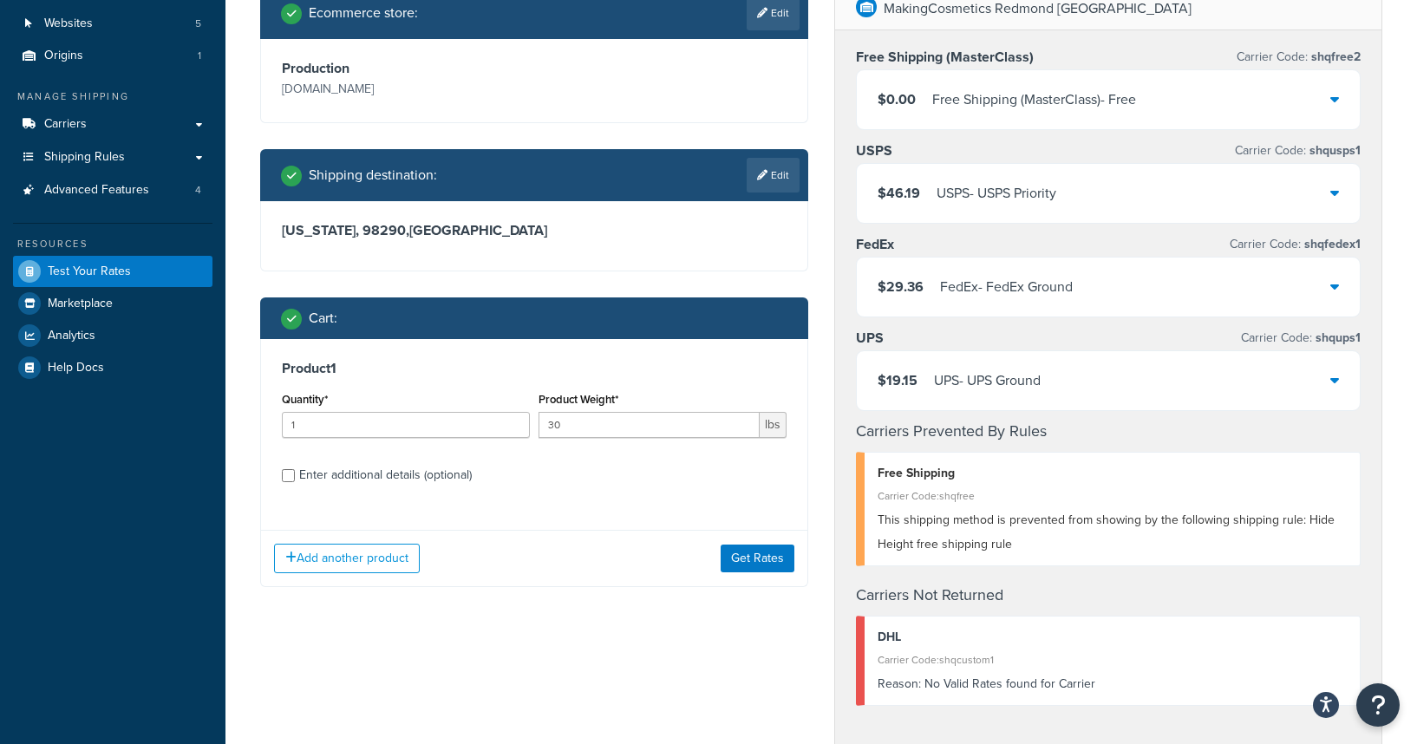
click at [316, 473] on div "Enter additional details (optional)" at bounding box center [385, 475] width 173 height 24
click at [295, 473] on input "Enter additional details (optional)" at bounding box center [288, 475] width 13 height 13
checkbox input "true"
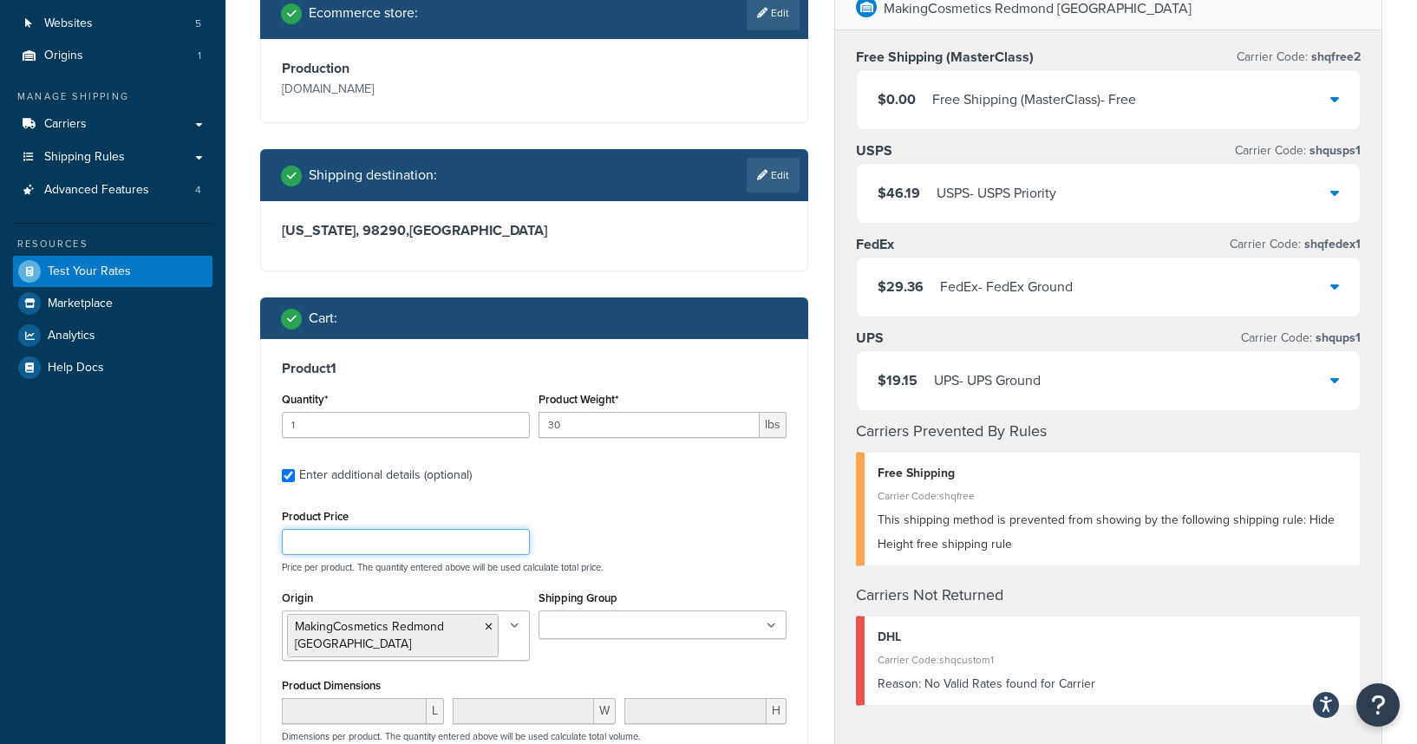
click at [467, 539] on input "Product Price" at bounding box center [406, 542] width 248 height 26
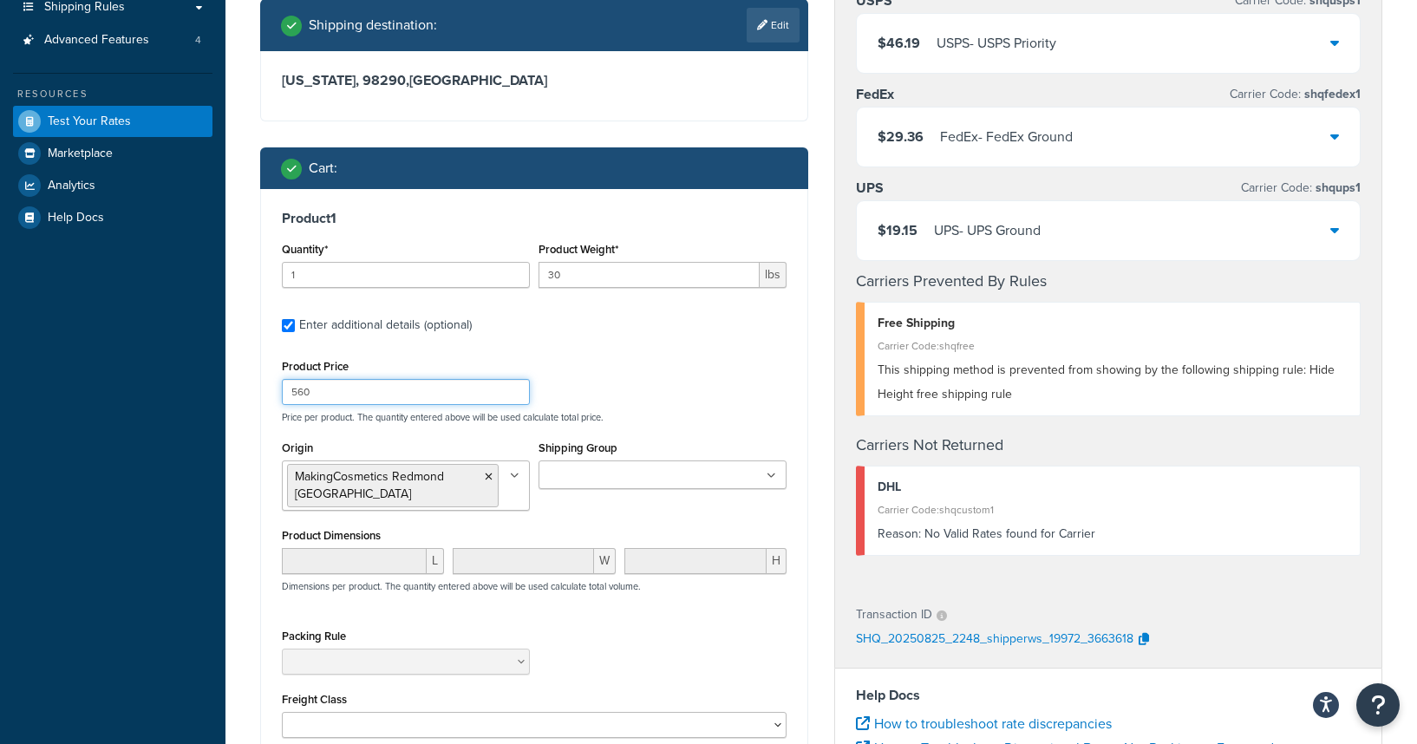
scroll to position [299, 0]
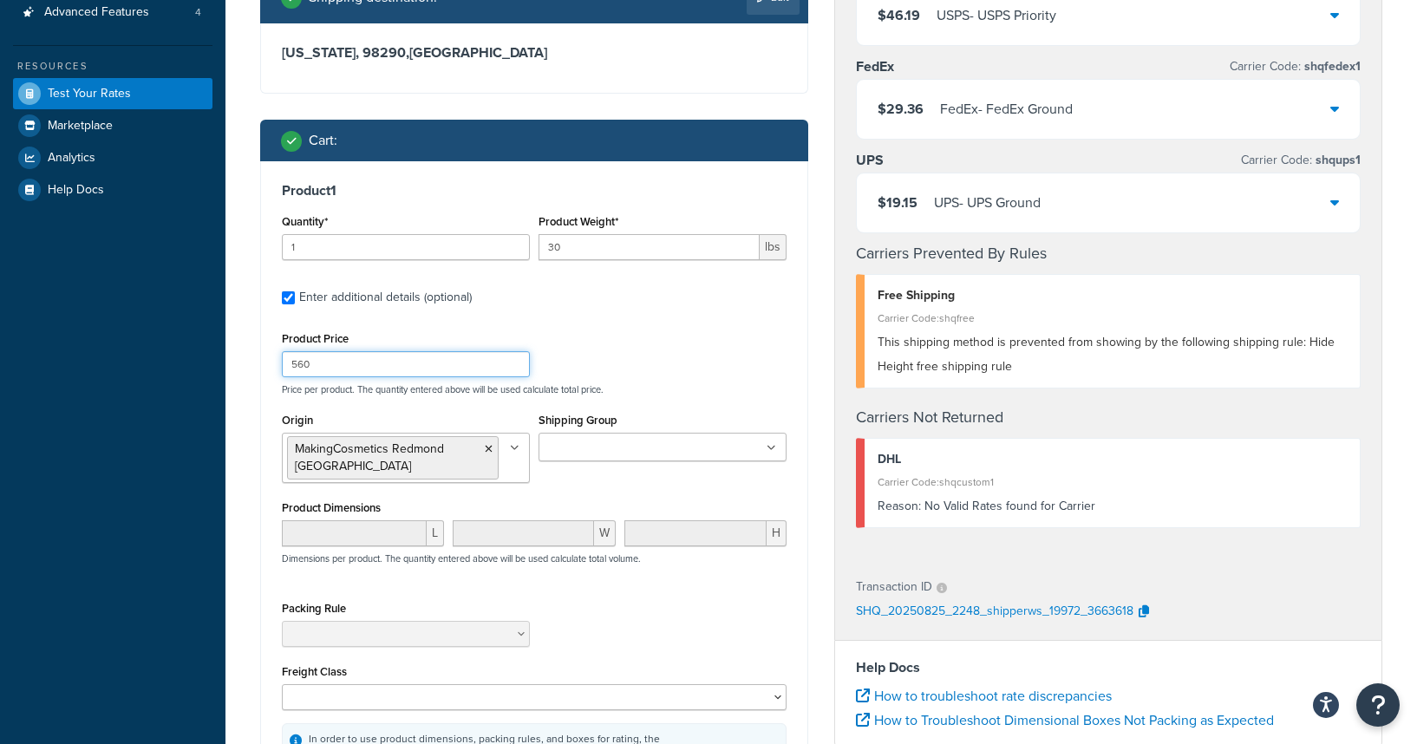
type input "560"
click at [591, 447] on input "Shipping Group" at bounding box center [620, 448] width 153 height 19
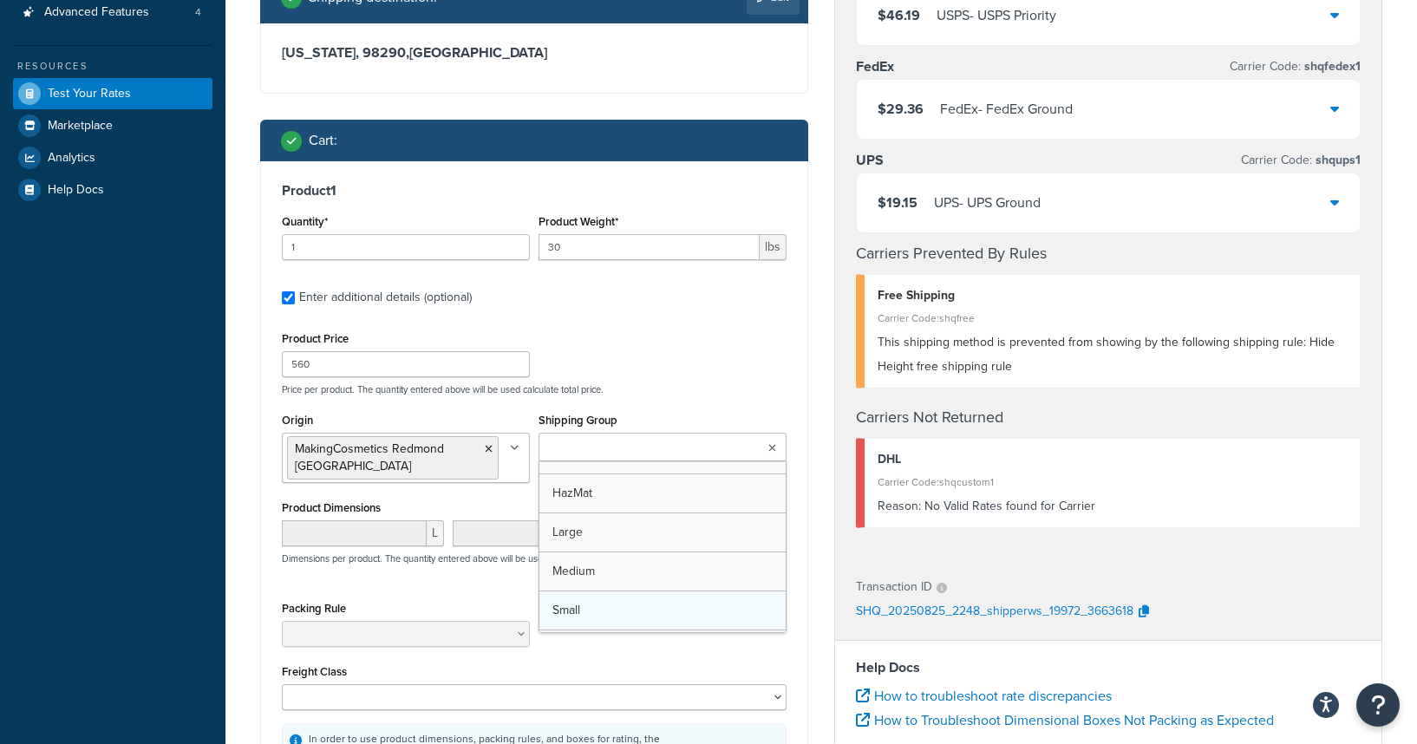
scroll to position [0, 0]
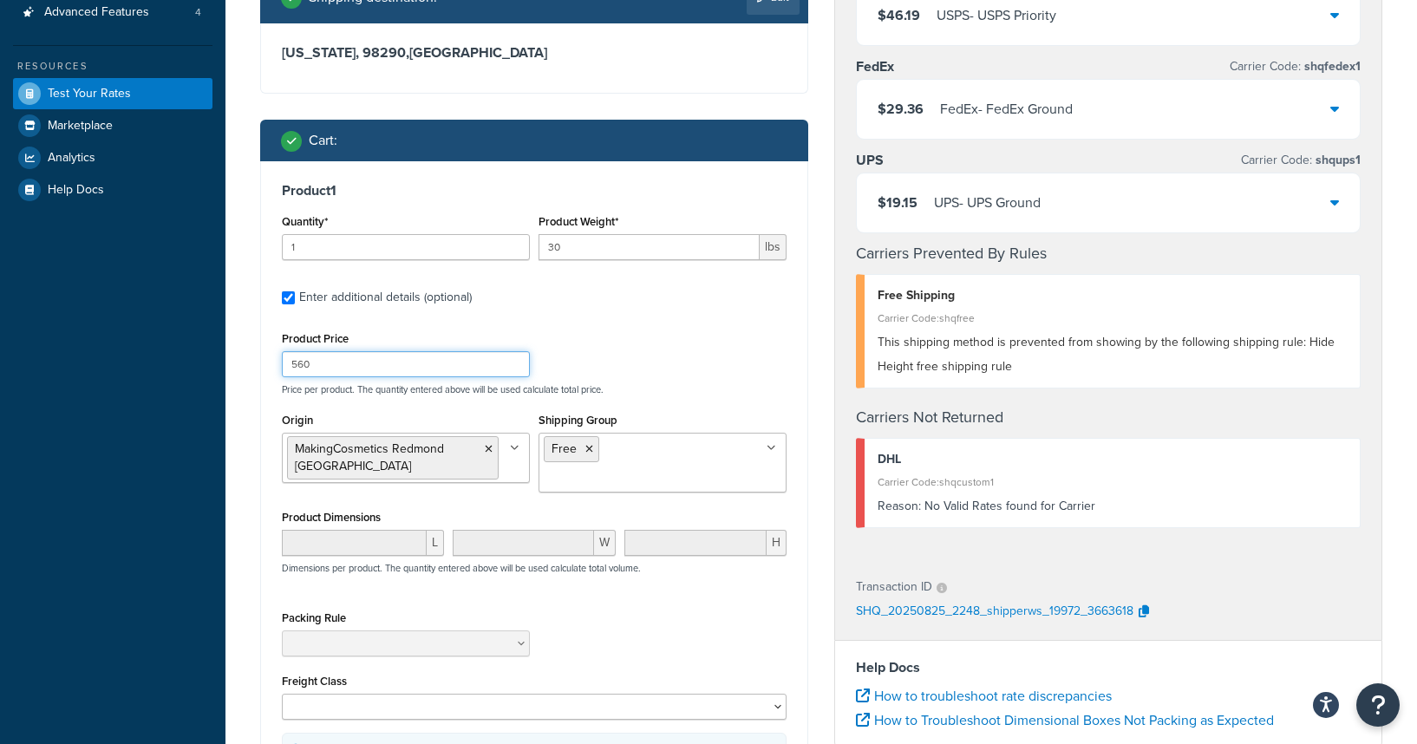
click at [712, 367] on div "Product Price 560 Price per product. The quantity entered above will be used ca…" at bounding box center [533, 361] width 513 height 68
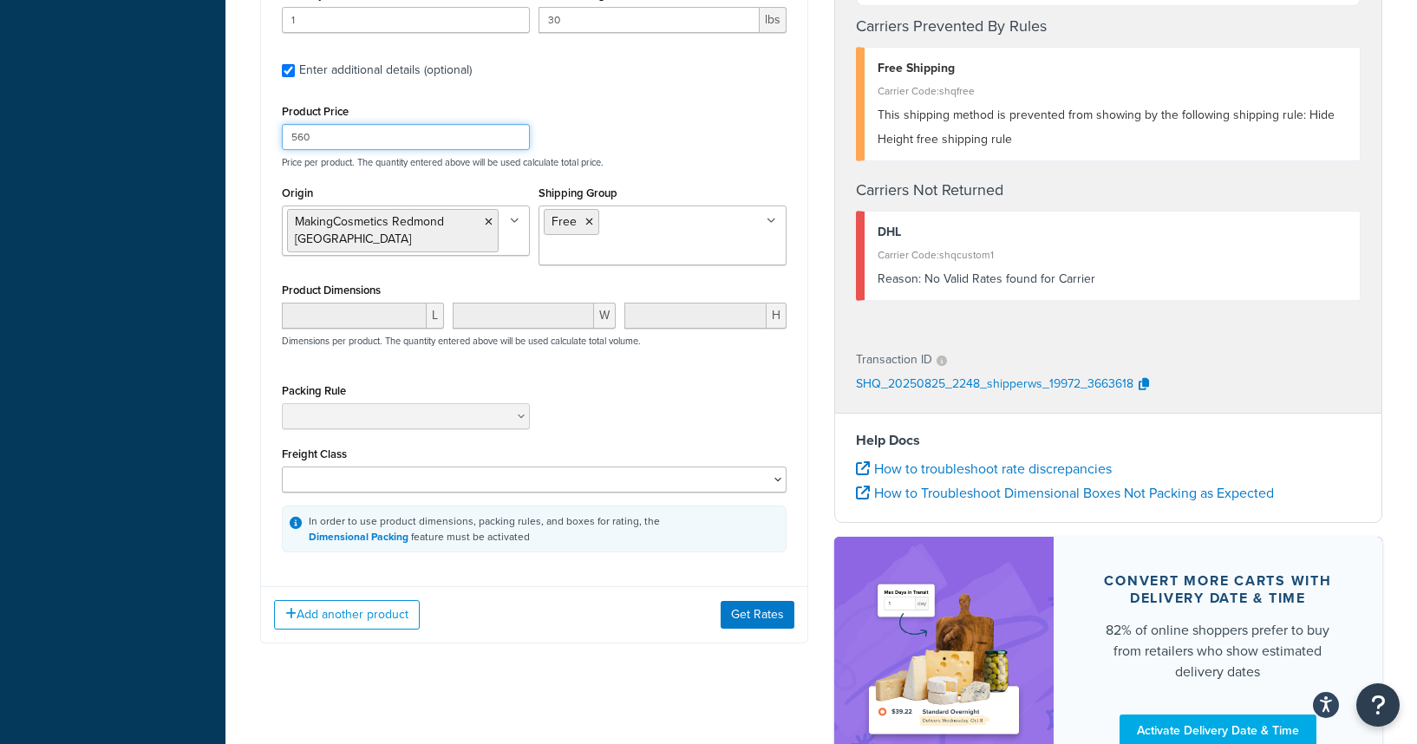
scroll to position [671, 0]
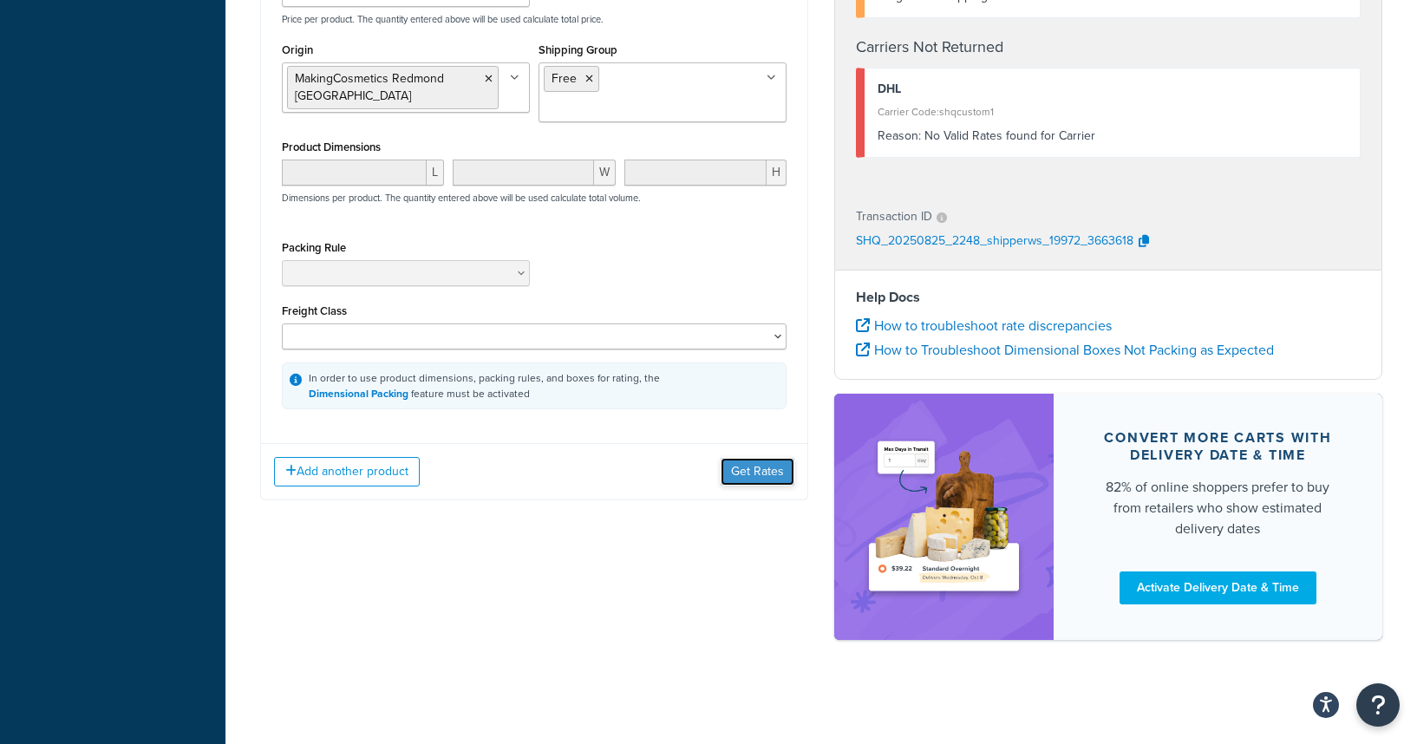
click at [778, 458] on button "Get Rates" at bounding box center [757, 472] width 74 height 28
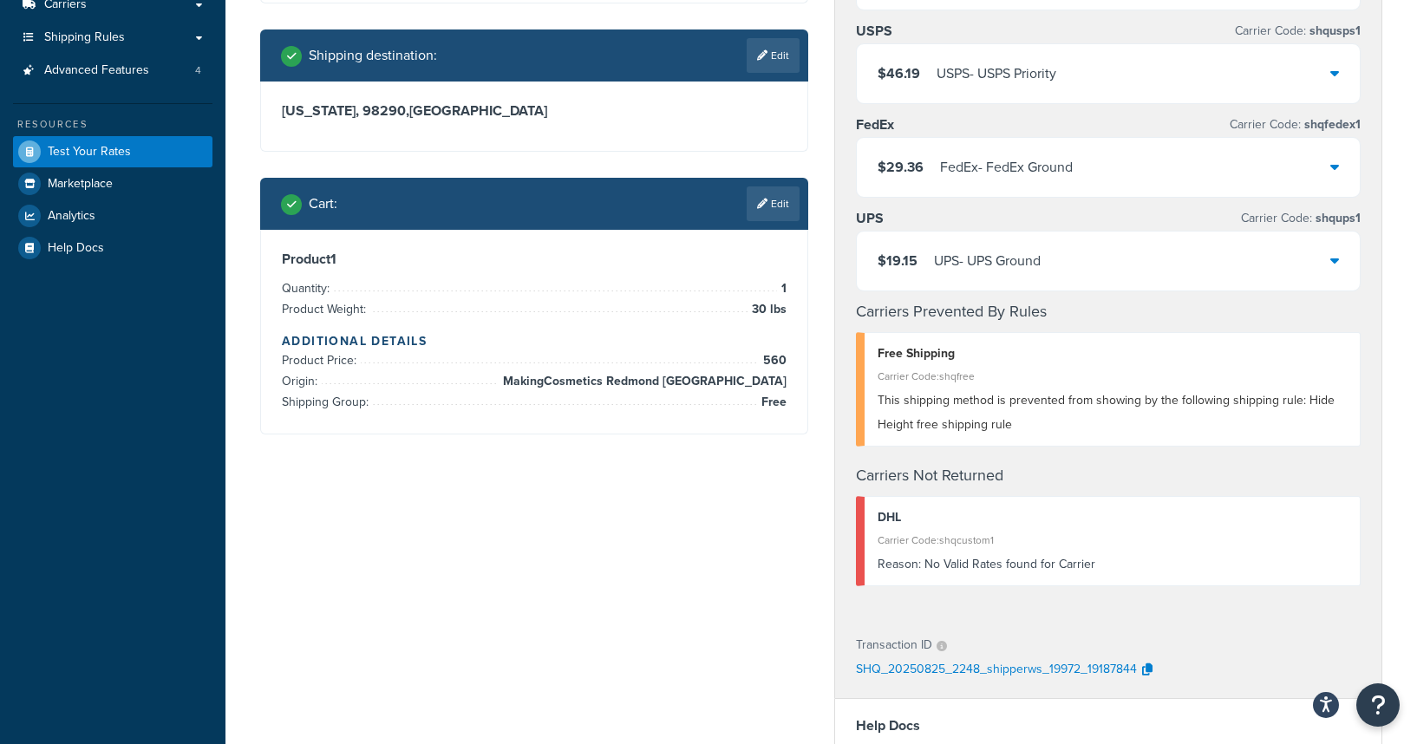
scroll to position [320, 0]
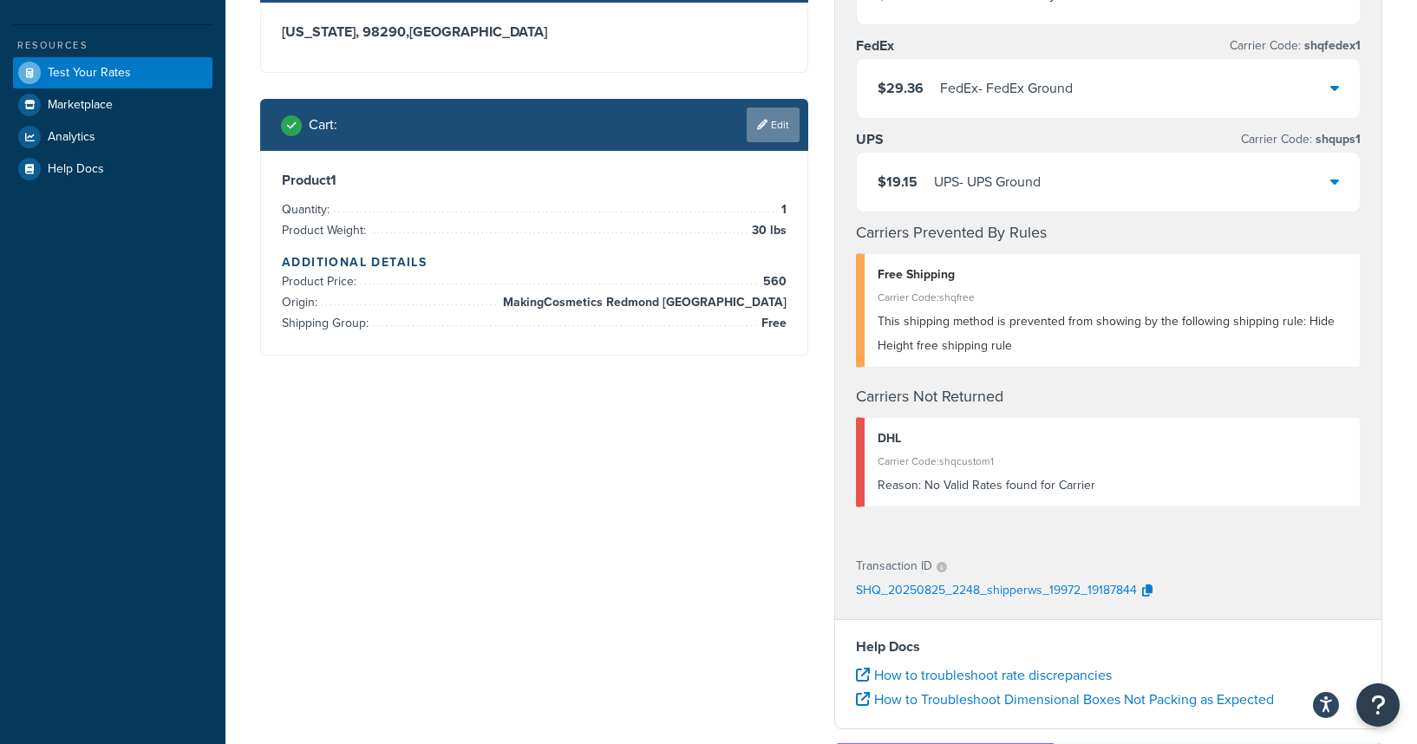
click at [767, 136] on link "Edit" at bounding box center [772, 125] width 53 height 35
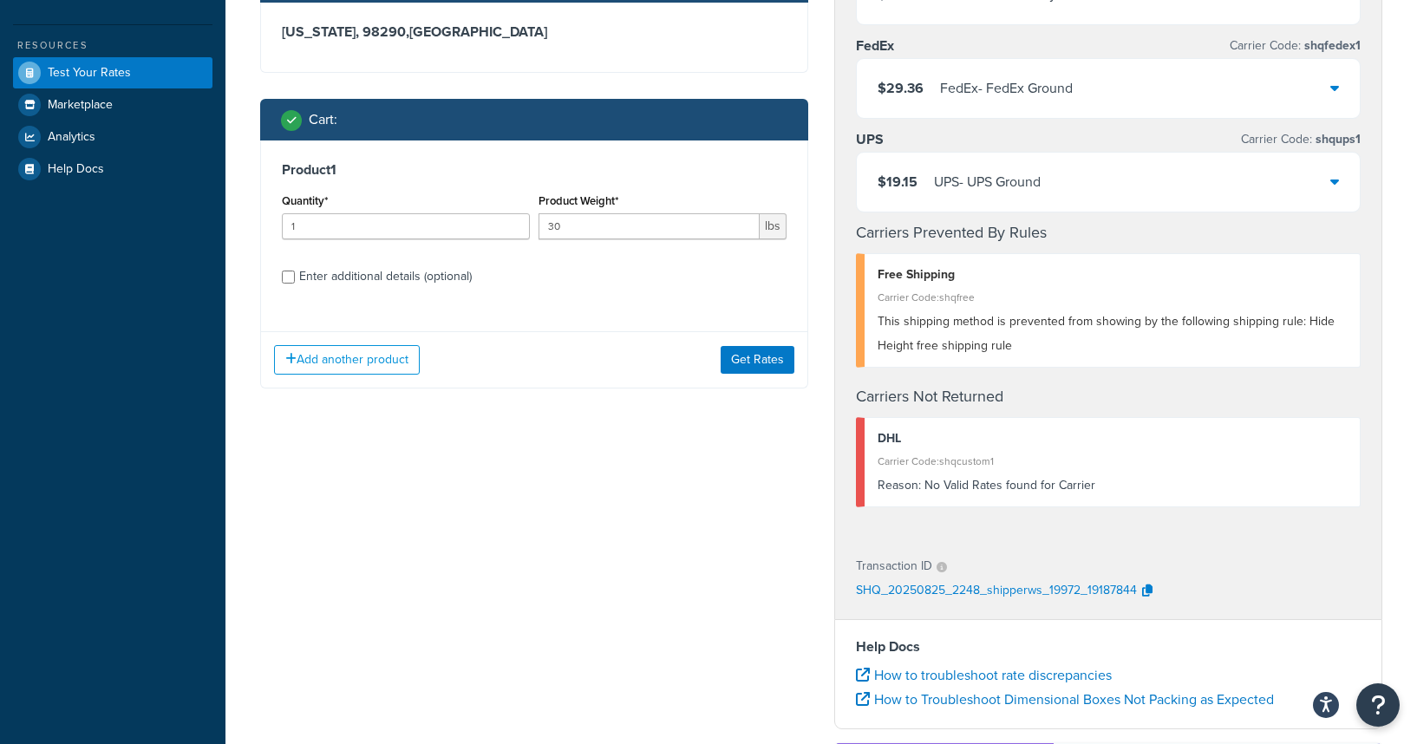
scroll to position [0, 0]
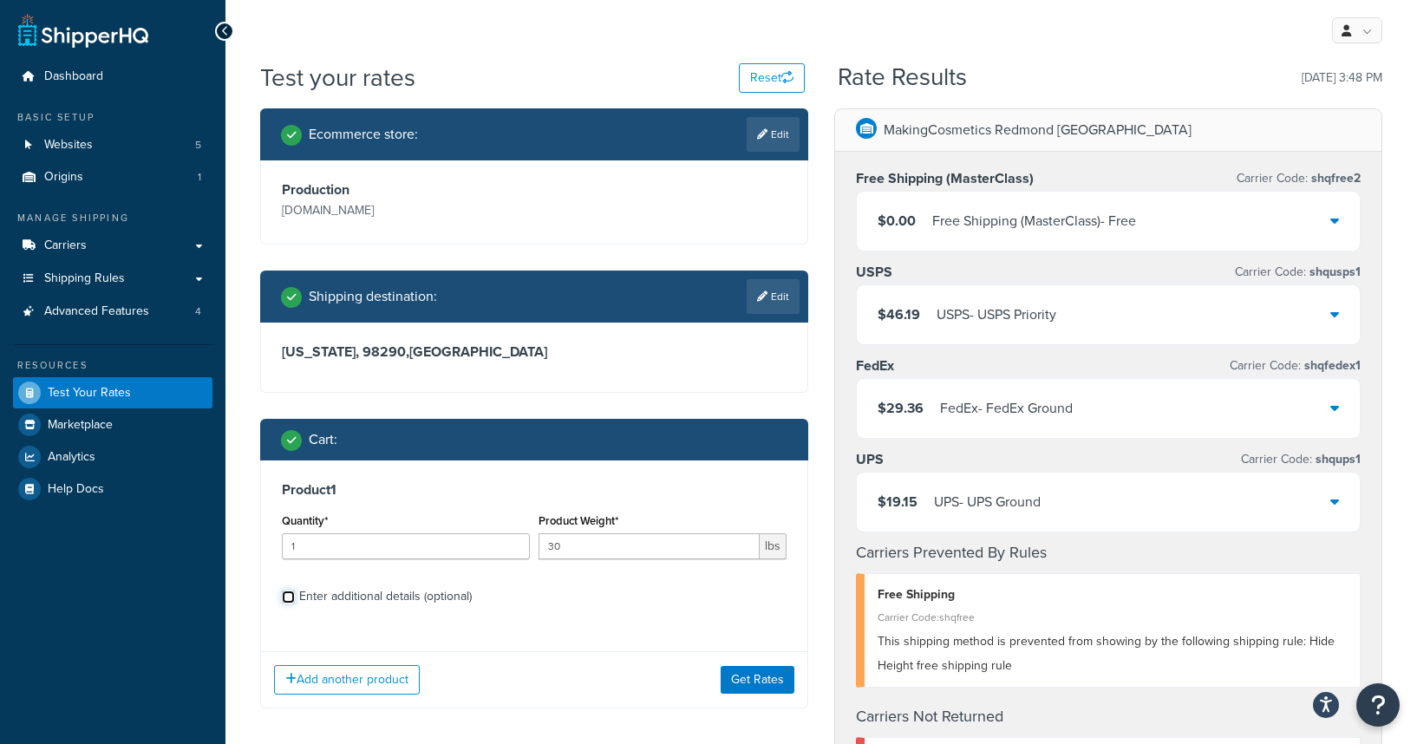
click at [293, 602] on input "Enter additional details (optional)" at bounding box center [288, 596] width 13 height 13
checkbox input "true"
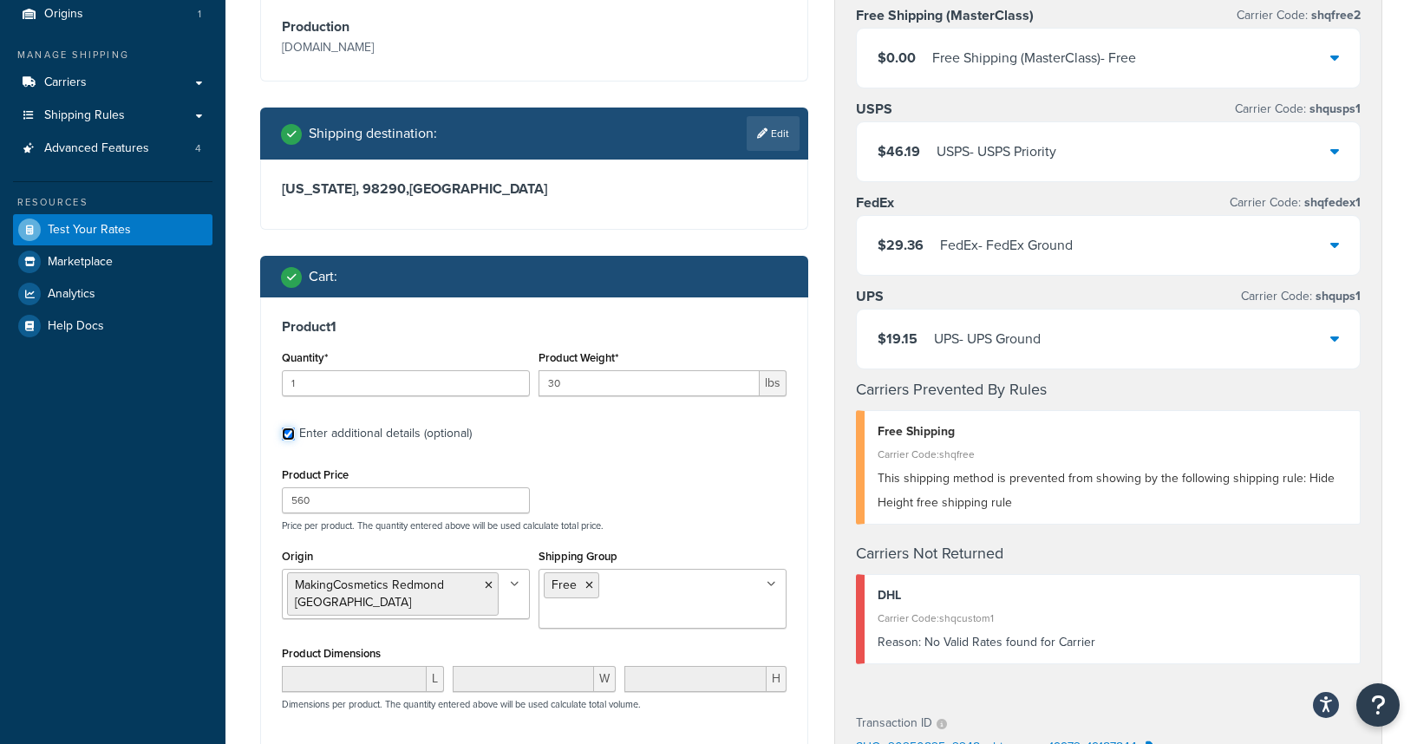
scroll to position [520, 0]
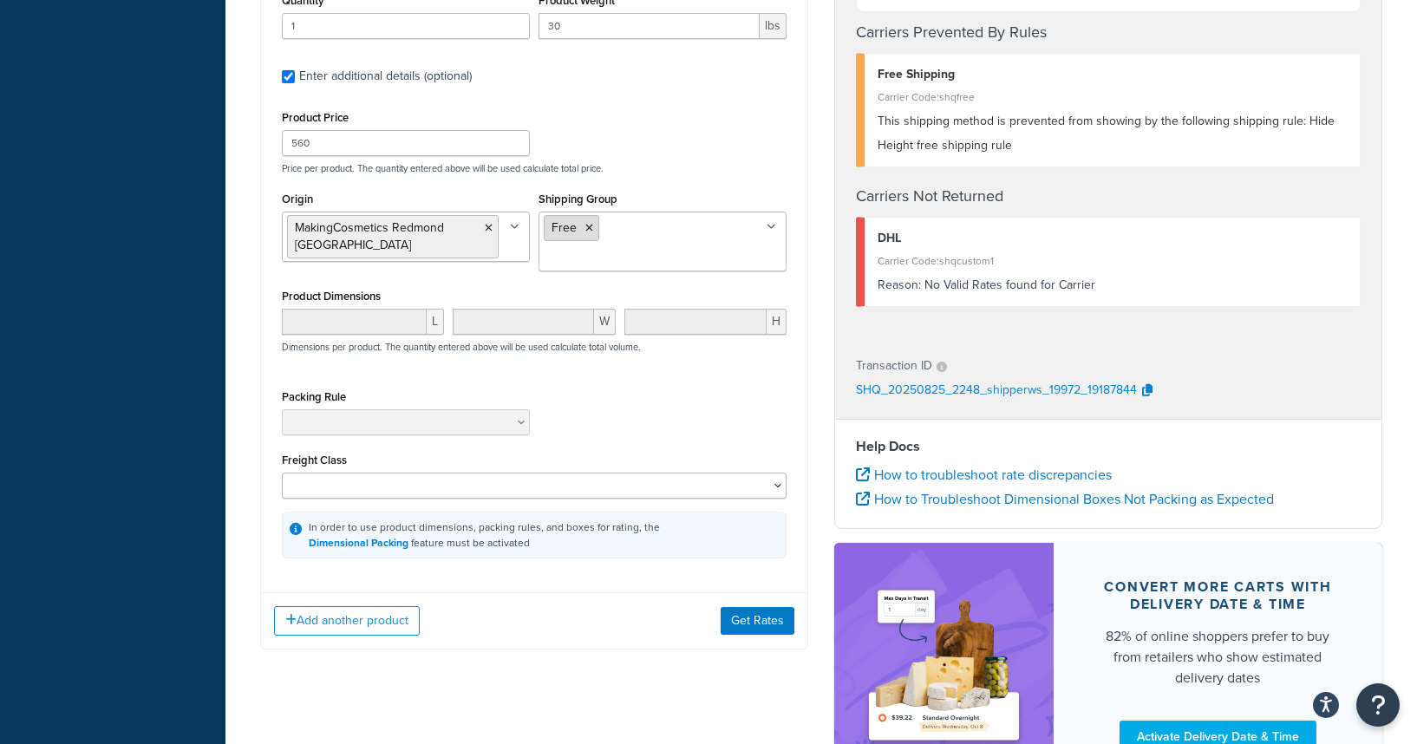
click at [590, 230] on icon at bounding box center [589, 228] width 8 height 10
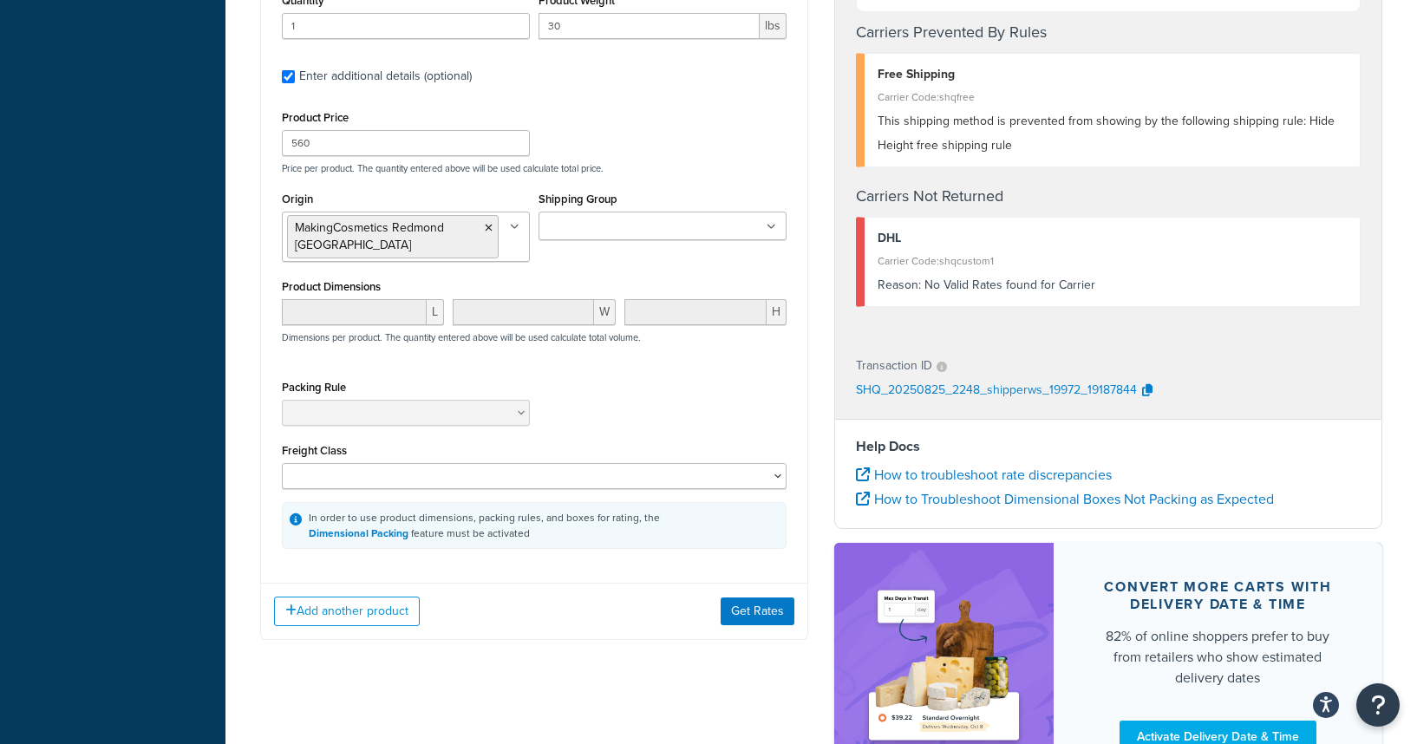
click at [447, 356] on div "Product Price 560 Price per product. The quantity entered above will be used ca…" at bounding box center [534, 327] width 505 height 443
click at [488, 463] on select "50 55 60 65 70 77.5 85 92.5 100 110 125 150 175 200 250 300 400 500" at bounding box center [534, 476] width 505 height 26
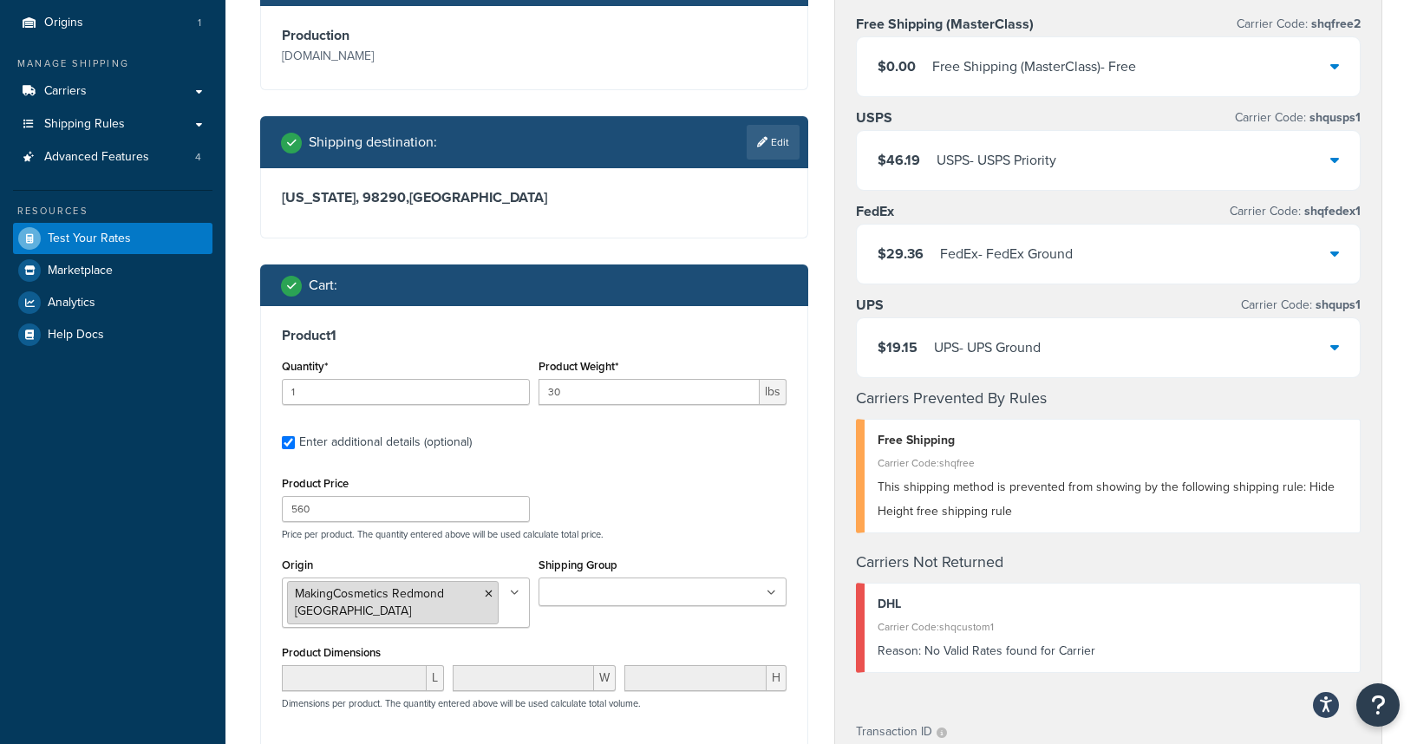
scroll to position [530, 0]
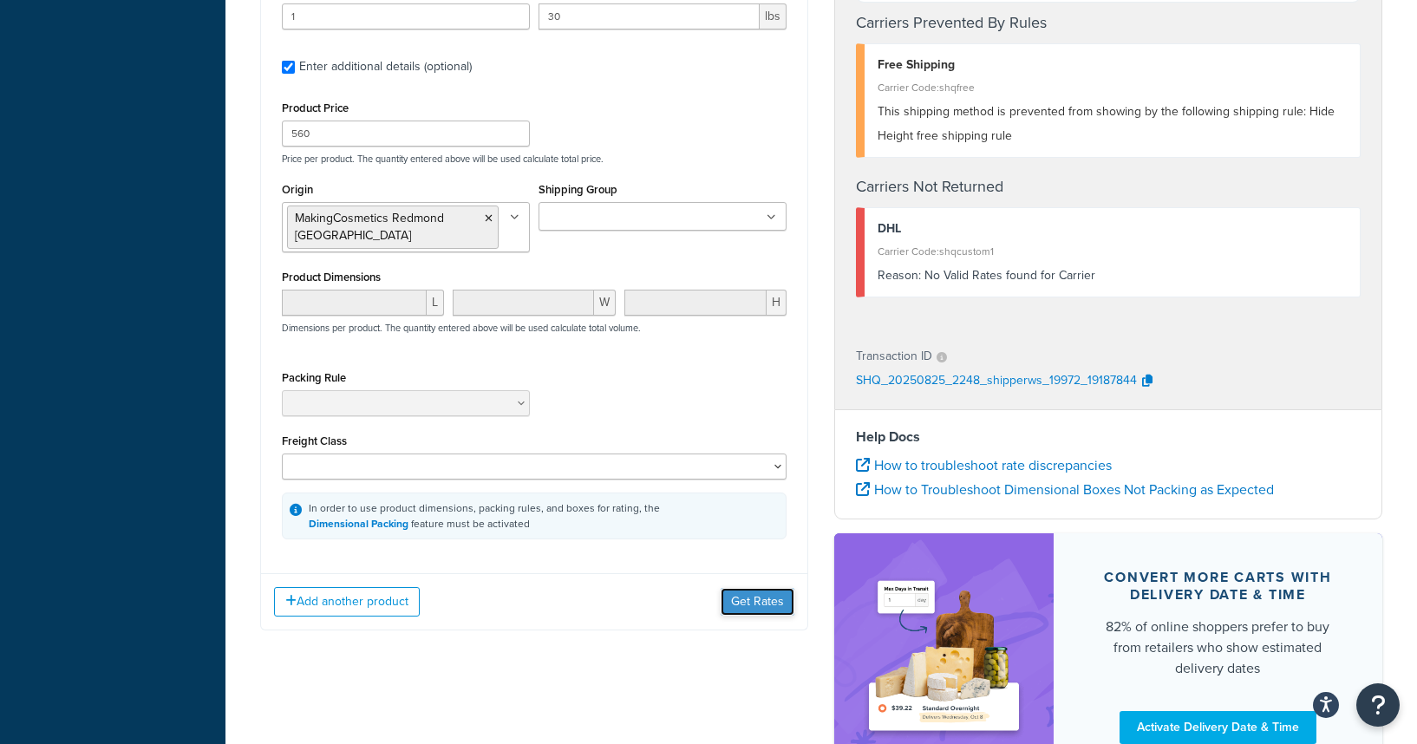
click at [727, 588] on button "Get Rates" at bounding box center [757, 602] width 74 height 28
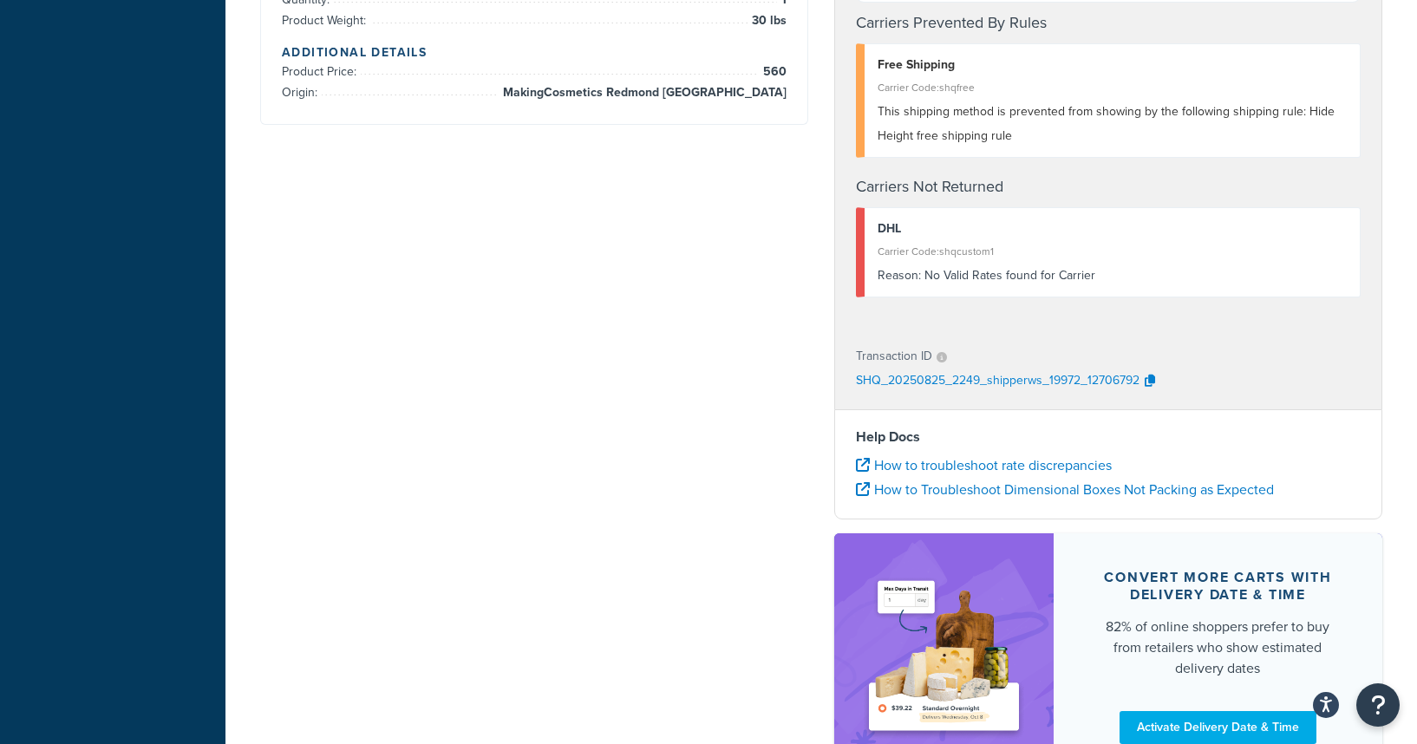
scroll to position [0, 0]
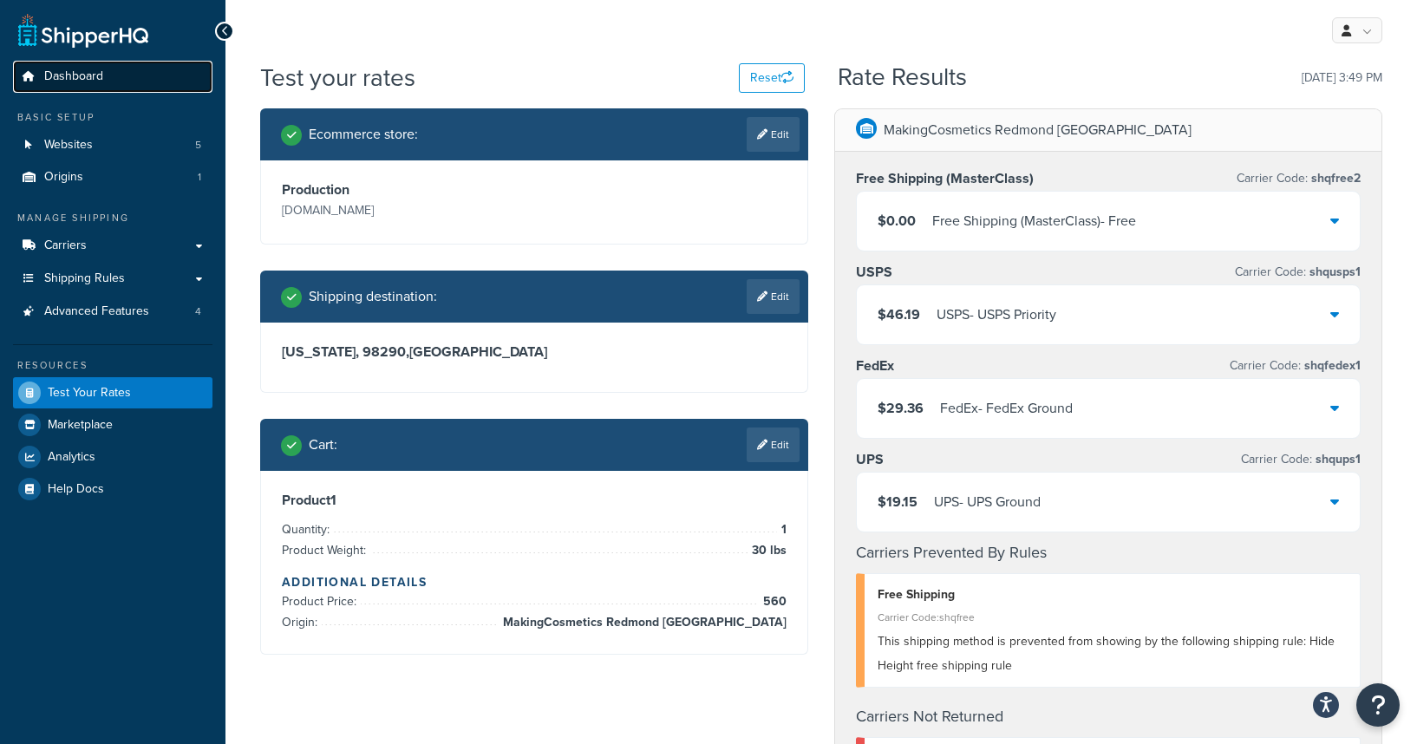
click at [45, 79] on span "Dashboard" at bounding box center [73, 76] width 59 height 15
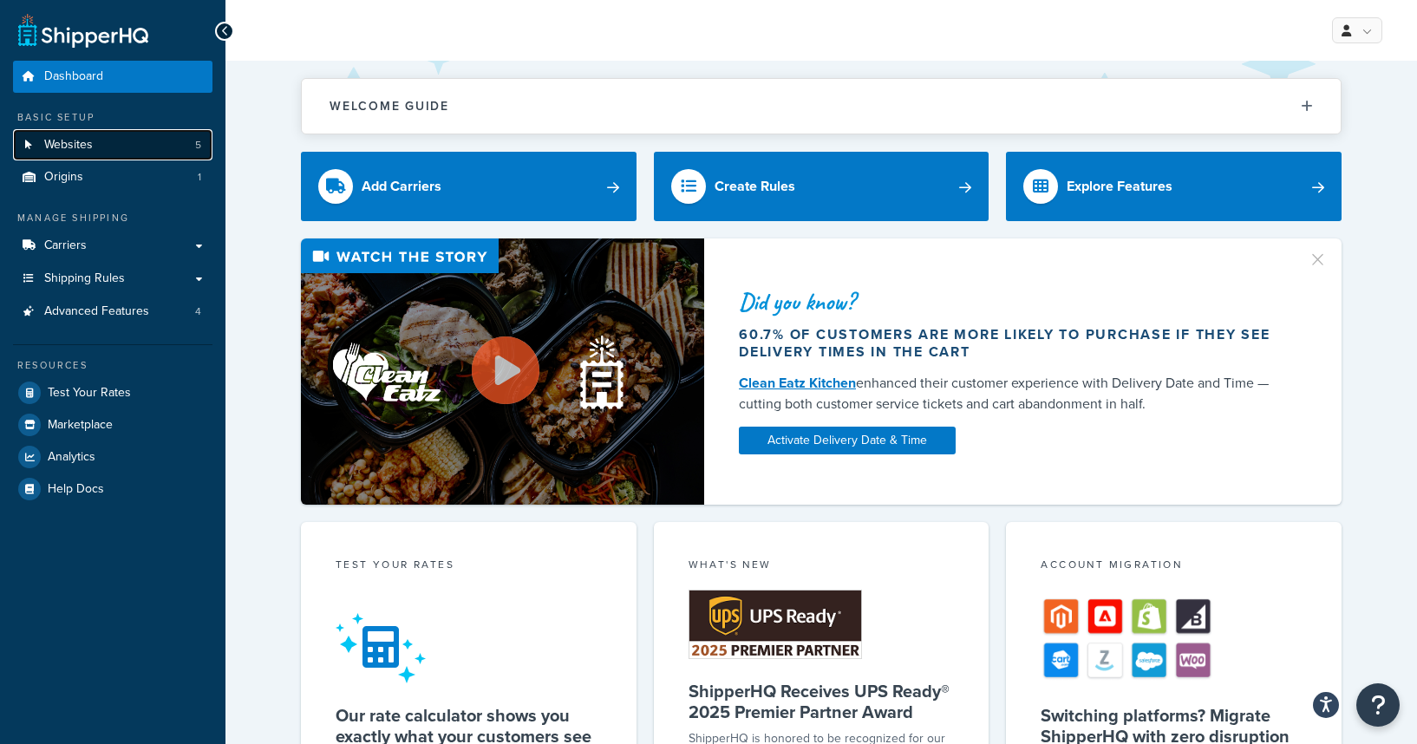
click at [71, 152] on span "Websites" at bounding box center [68, 145] width 49 height 15
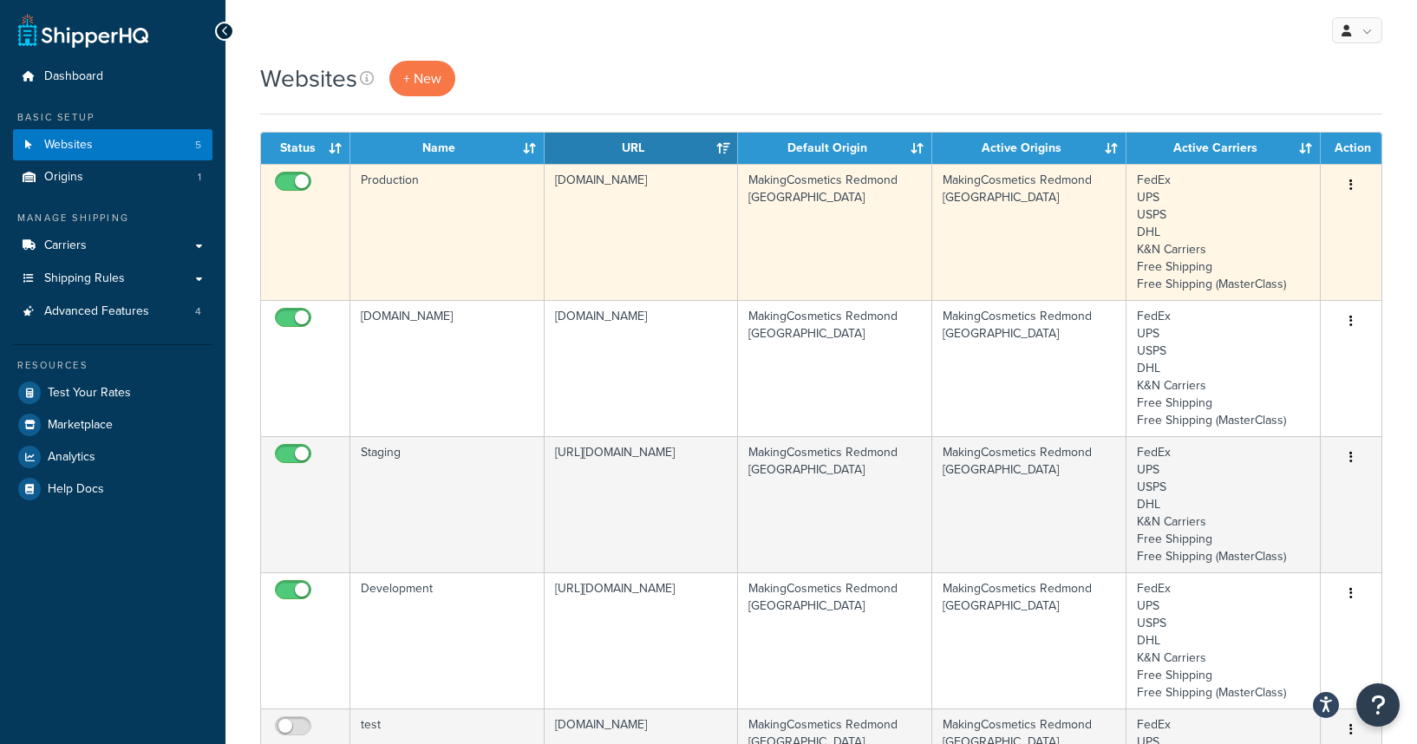
click at [402, 186] on td "Production" at bounding box center [447, 232] width 194 height 136
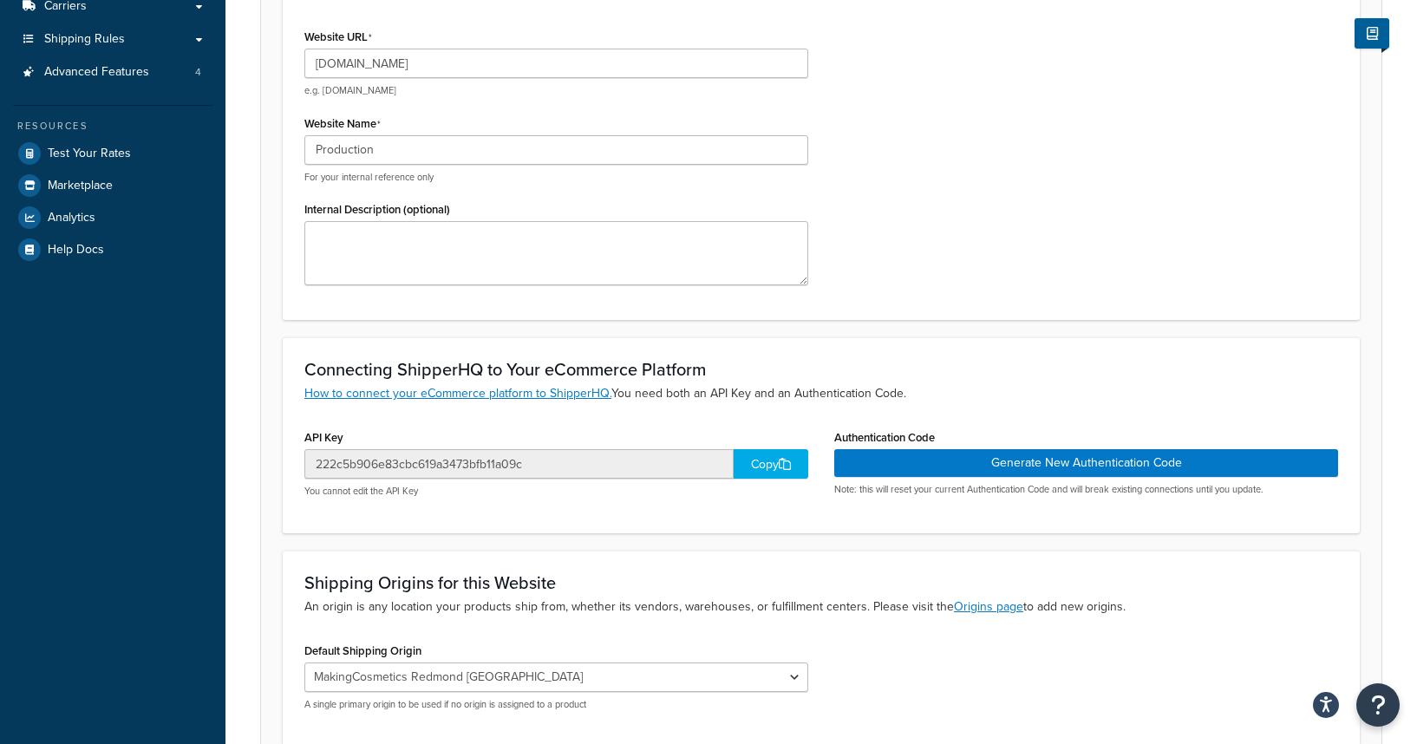
scroll to position [313, 0]
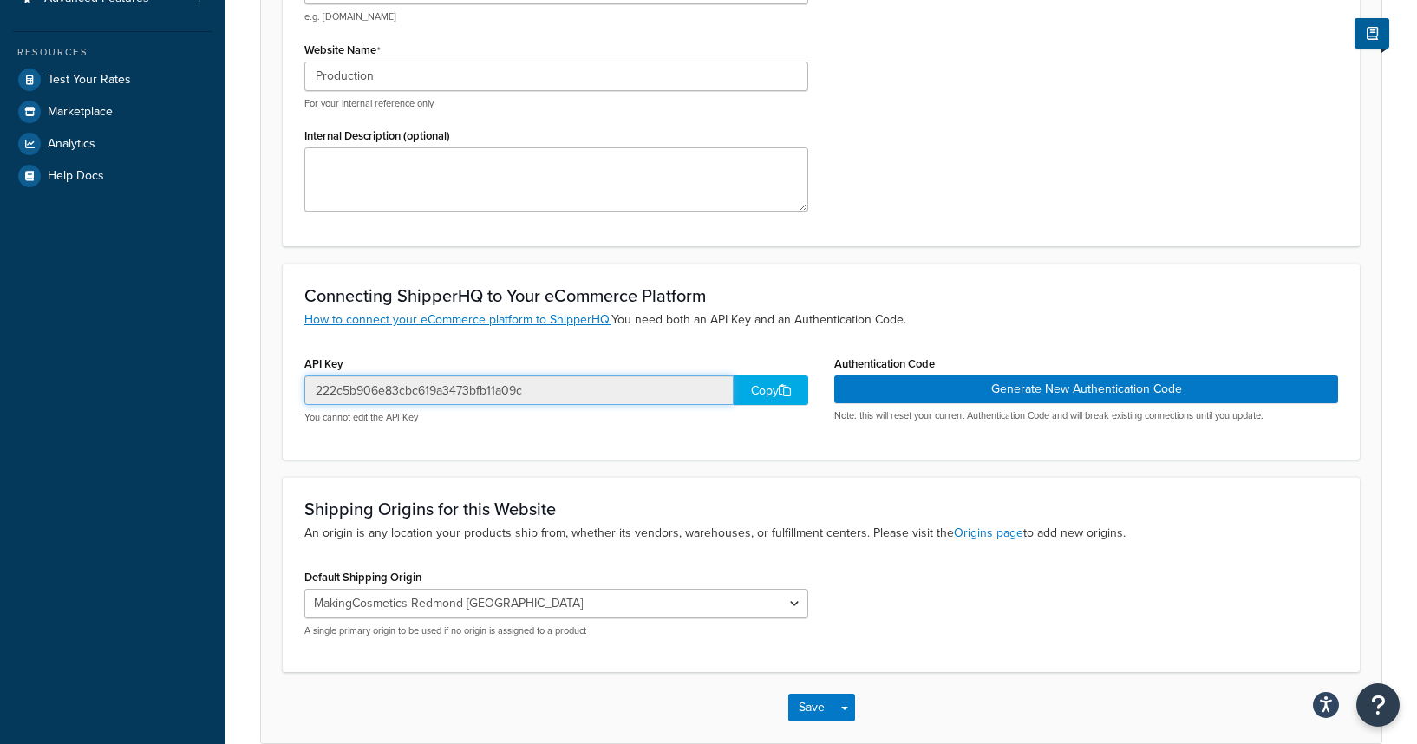
drag, startPoint x: 543, startPoint y: 385, endPoint x: 297, endPoint y: 385, distance: 246.2
click at [297, 385] on div "API Key 222c5b906e83cbc619a3473bfb11a09c Copy You cannot edit the API Key" at bounding box center [556, 394] width 530 height 86
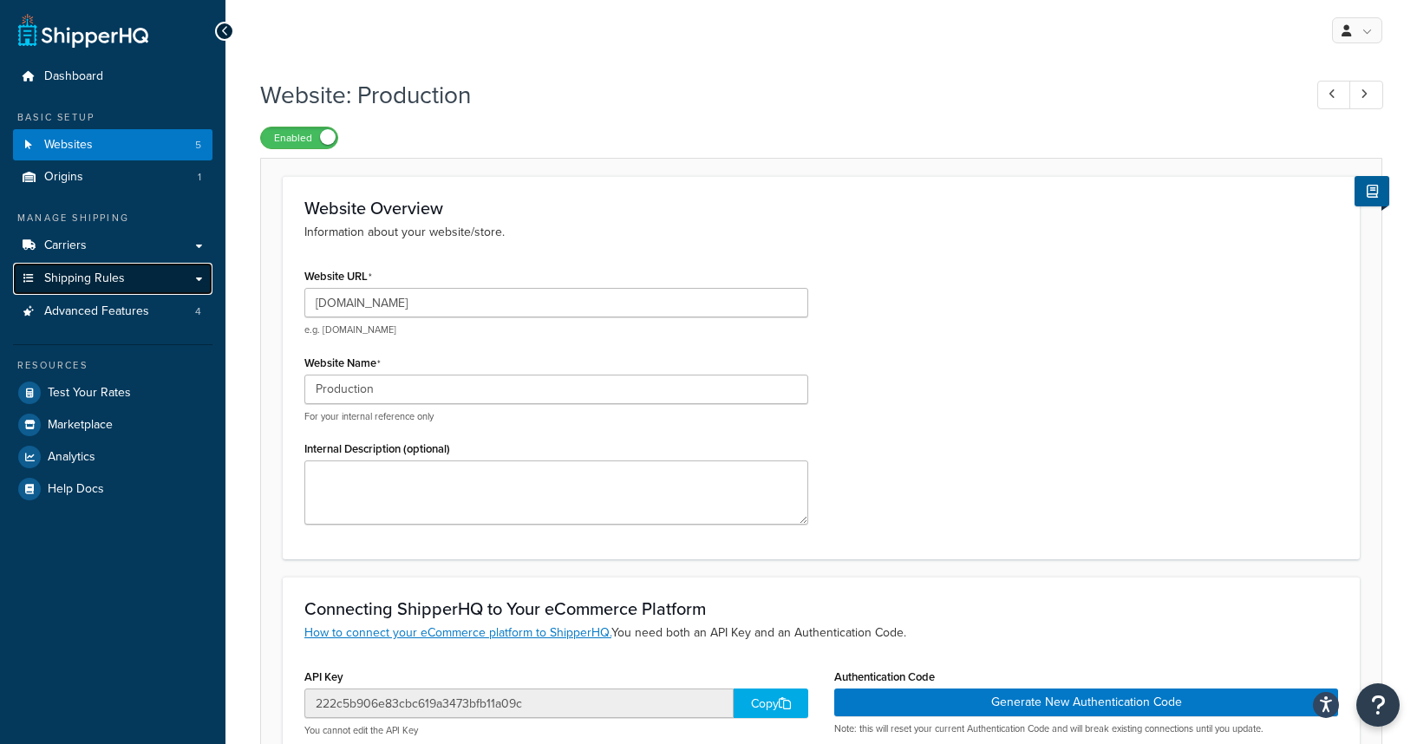
click at [91, 287] on link "Shipping Rules" at bounding box center [112, 279] width 199 height 32
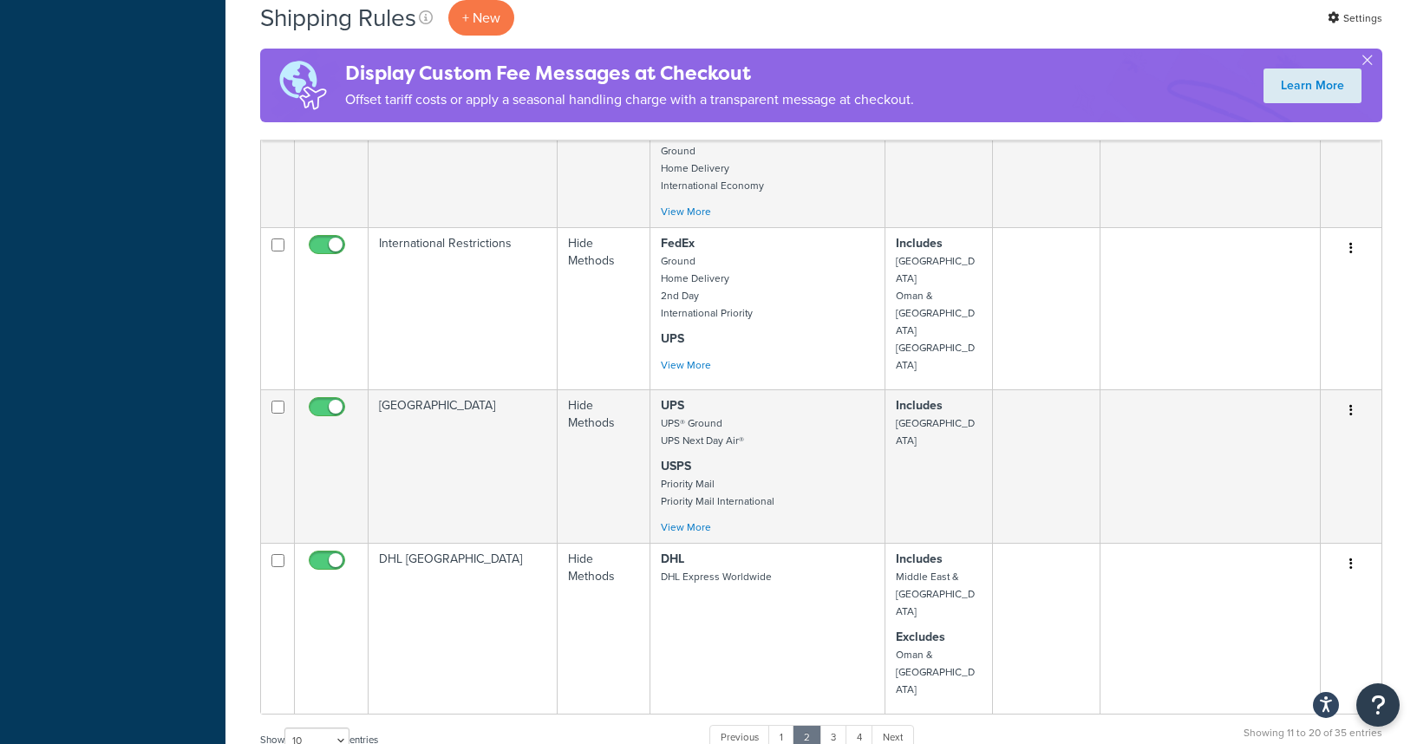
scroll to position [1141, 0]
click at [869, 725] on link "4" at bounding box center [859, 738] width 28 height 26
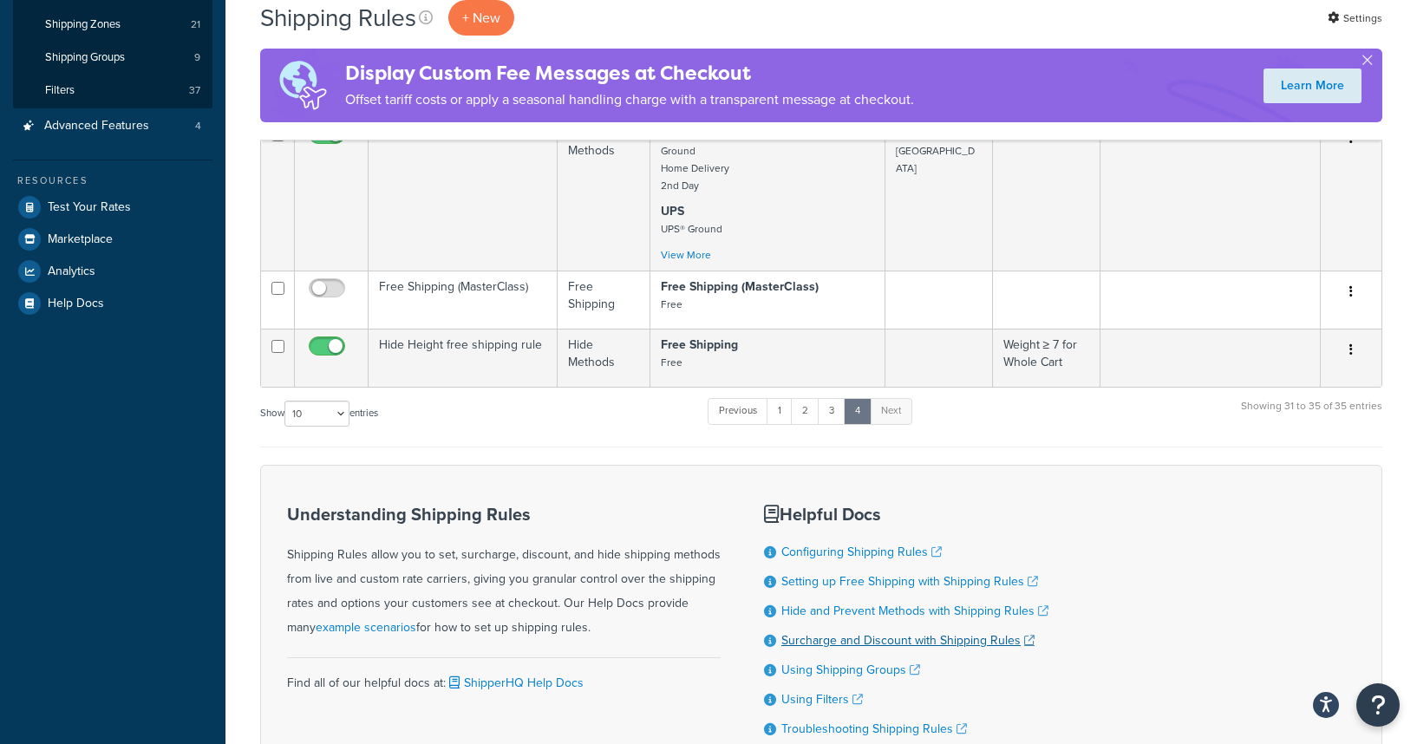
scroll to position [135, 0]
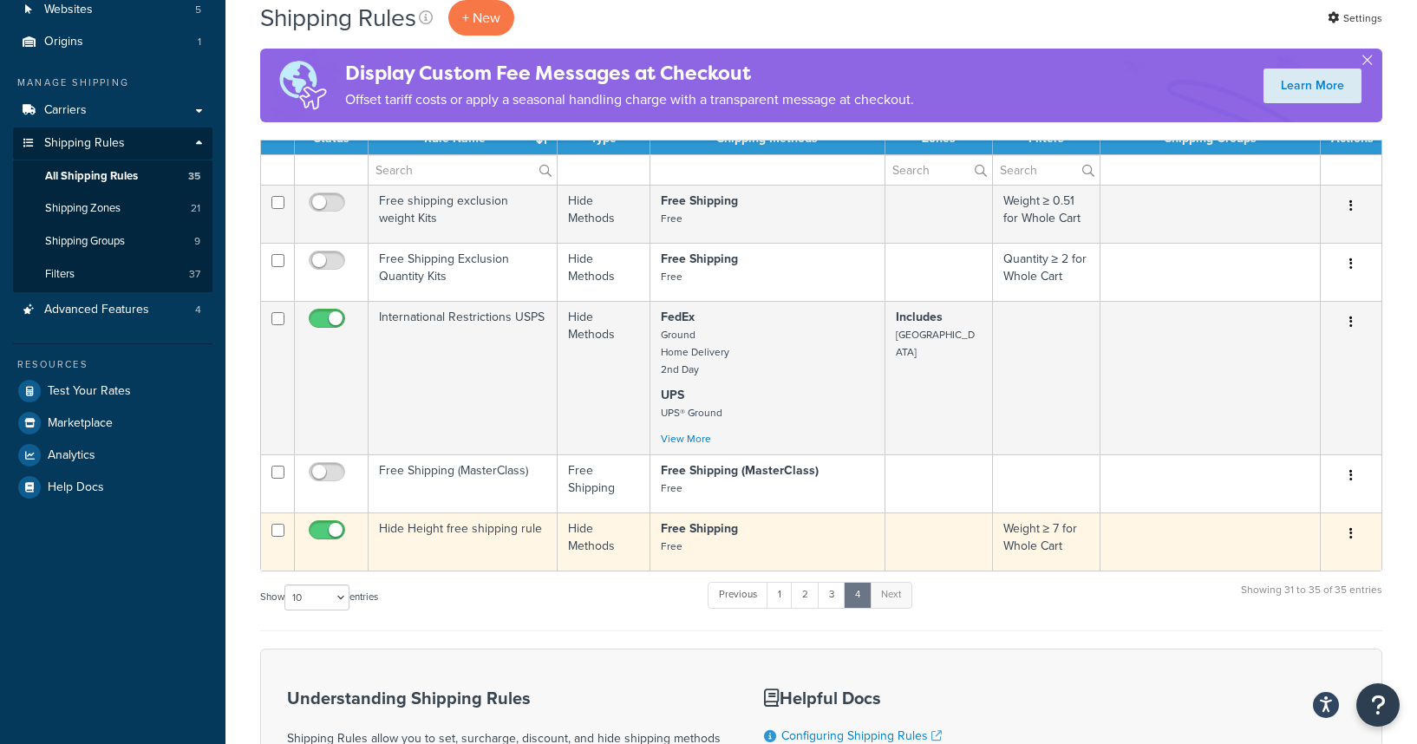
click at [326, 538] on input "checkbox" at bounding box center [329, 535] width 48 height 22
checkbox input "false"
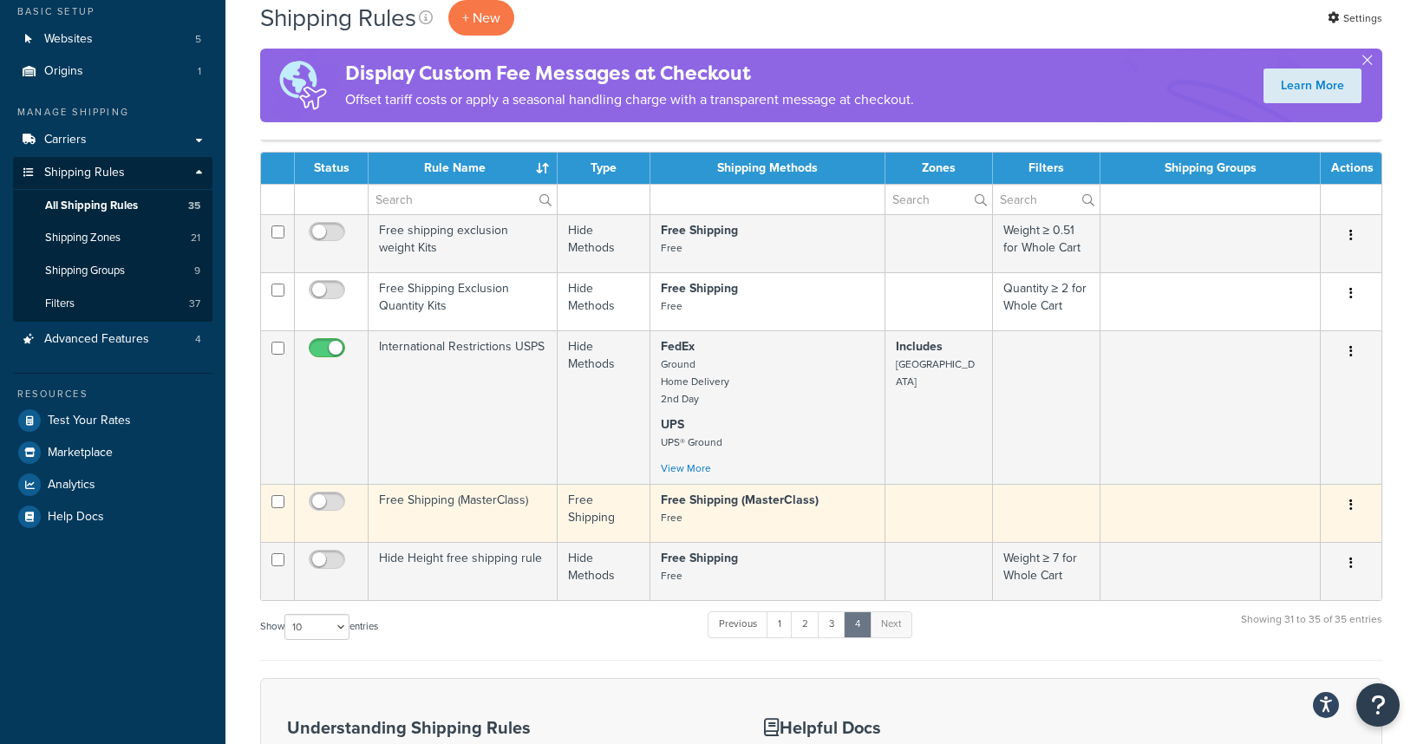
scroll to position [102, 0]
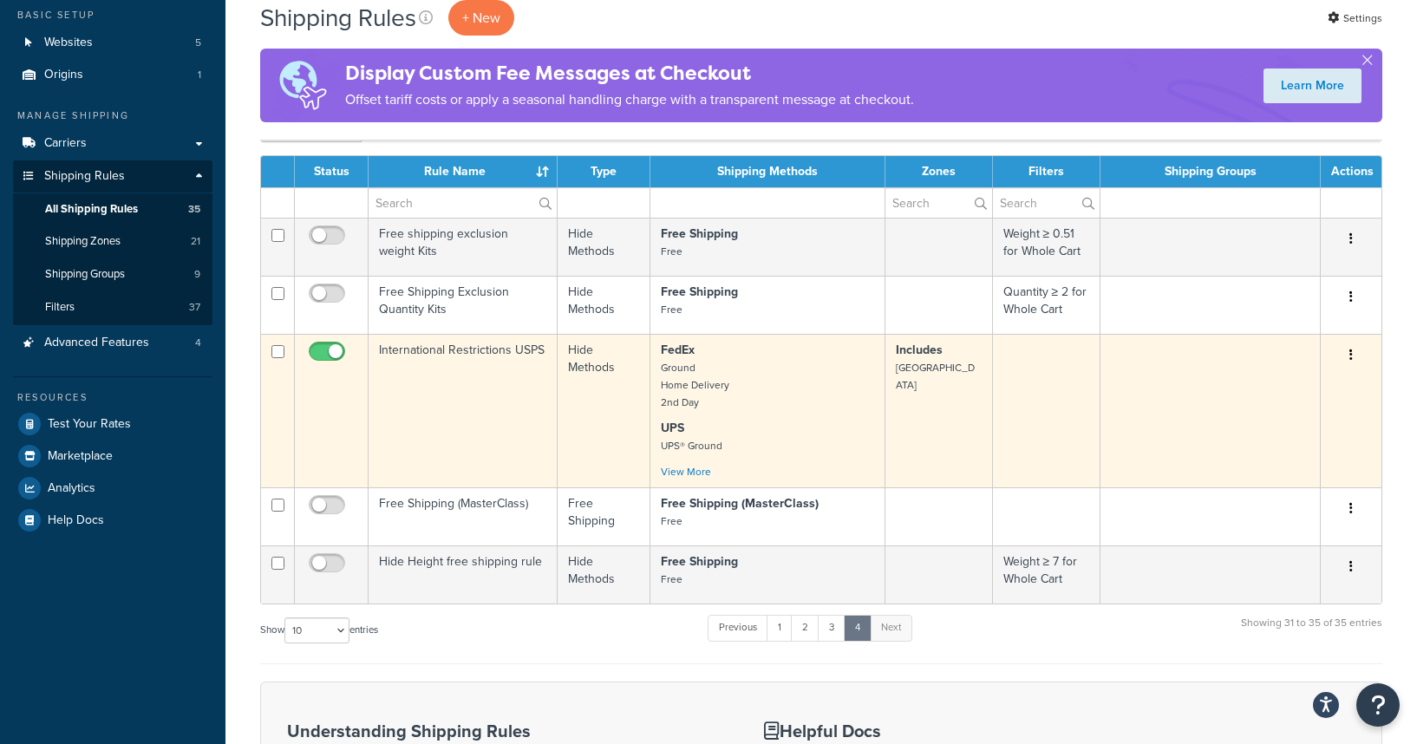
click at [446, 427] on td "International Restrictions USPS" at bounding box center [462, 410] width 189 height 153
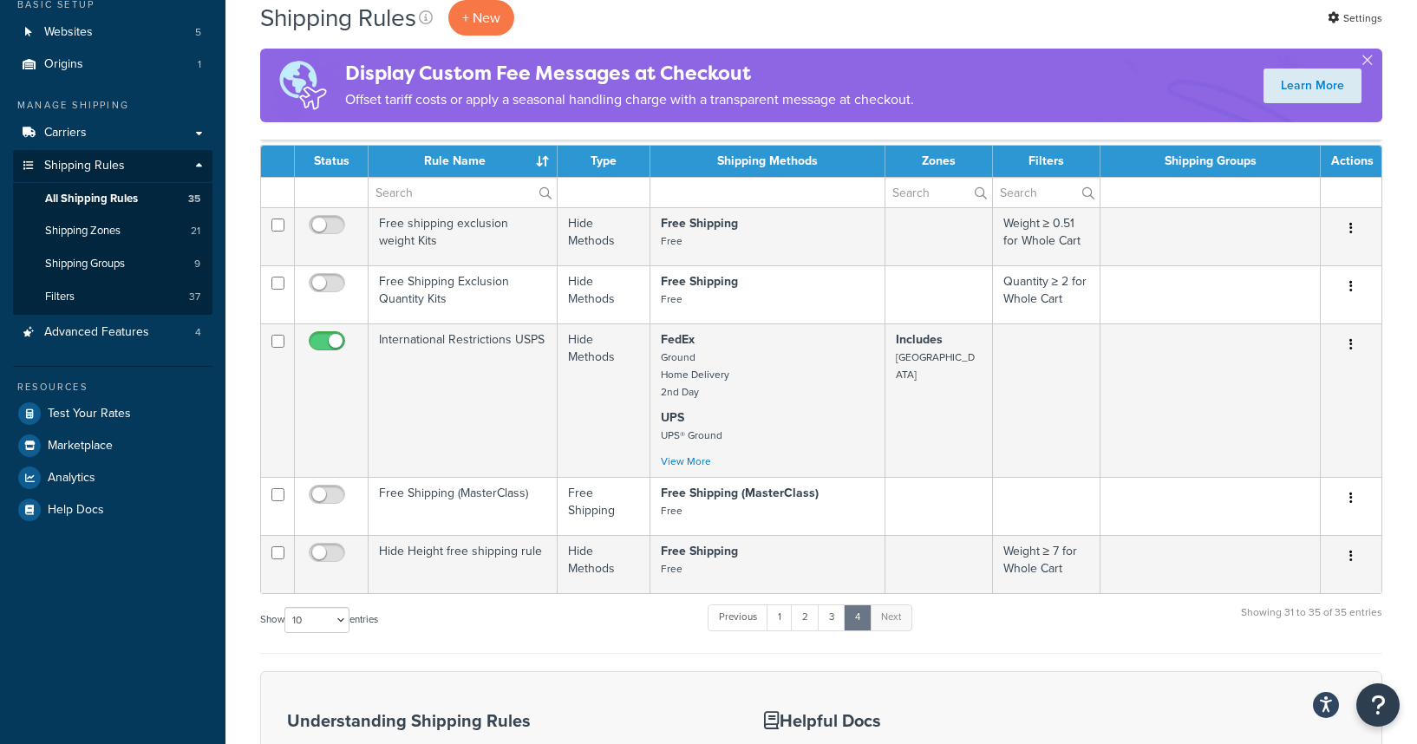
scroll to position [130, 0]
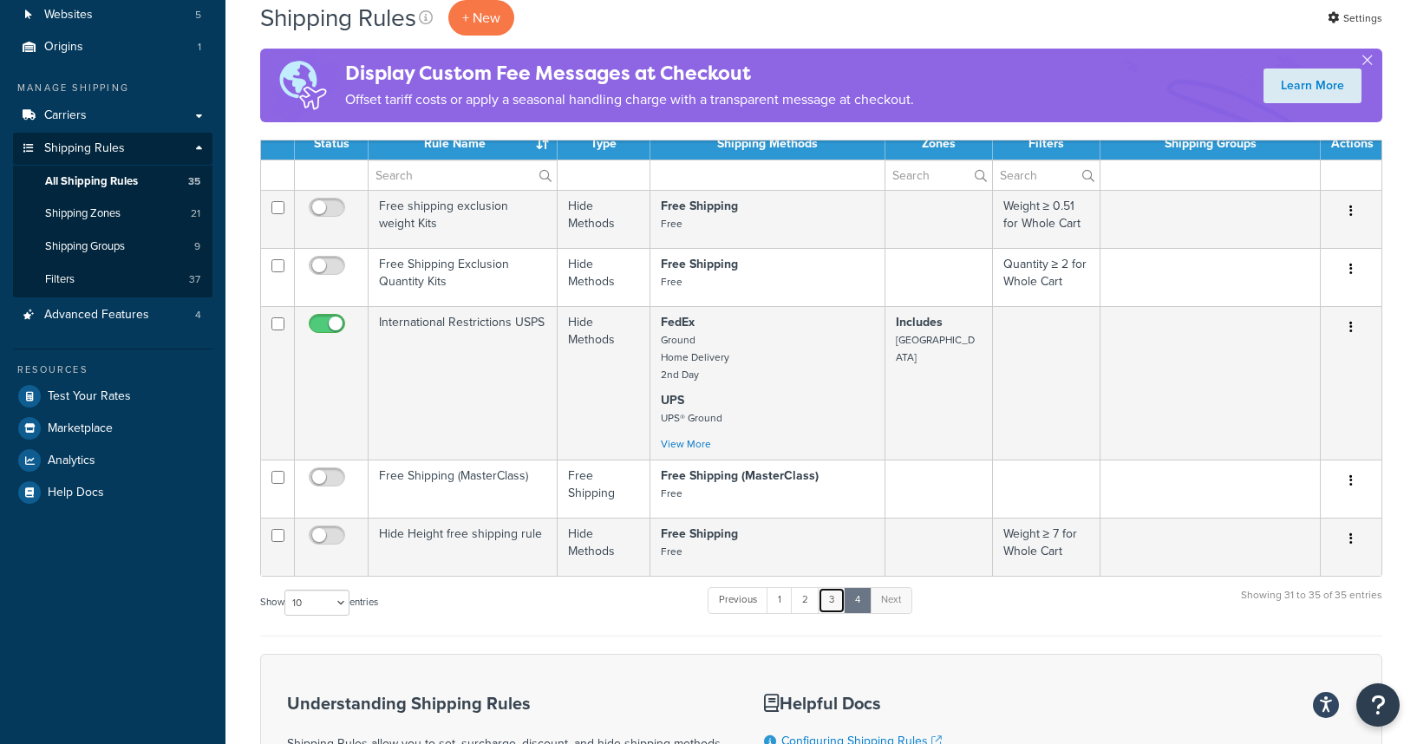
click at [822, 603] on link "3" at bounding box center [832, 600] width 28 height 26
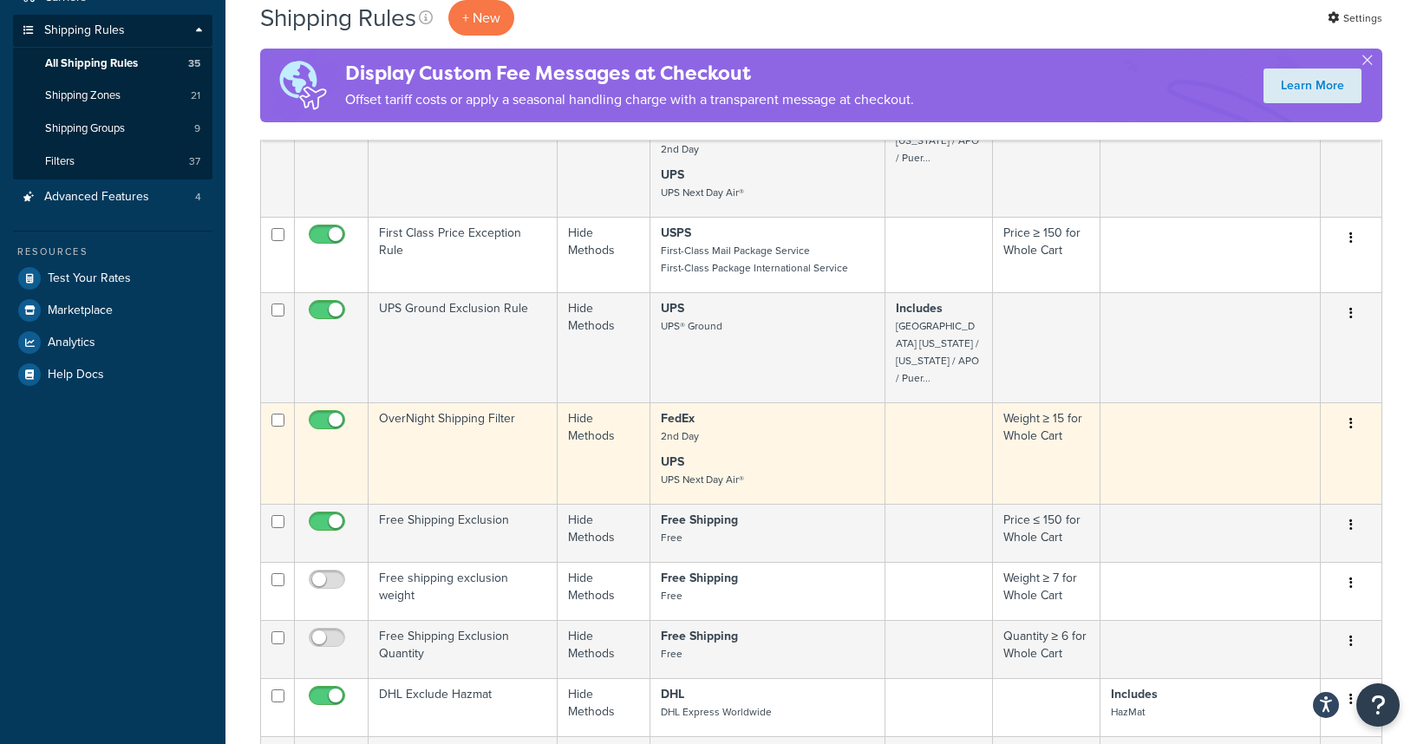
scroll to position [399, 0]
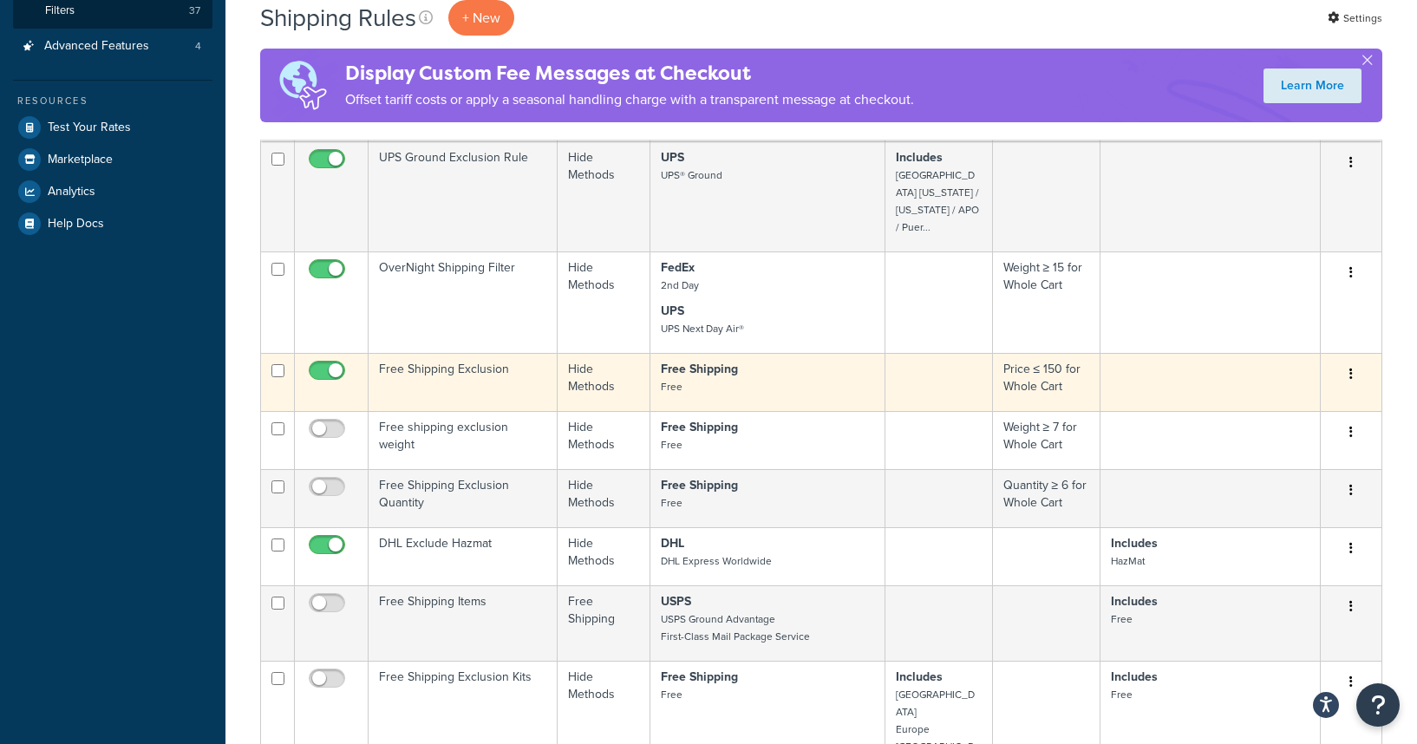
click at [335, 364] on input "checkbox" at bounding box center [329, 375] width 48 height 22
checkbox input "false"
